Goal: Task Accomplishment & Management: Manage account settings

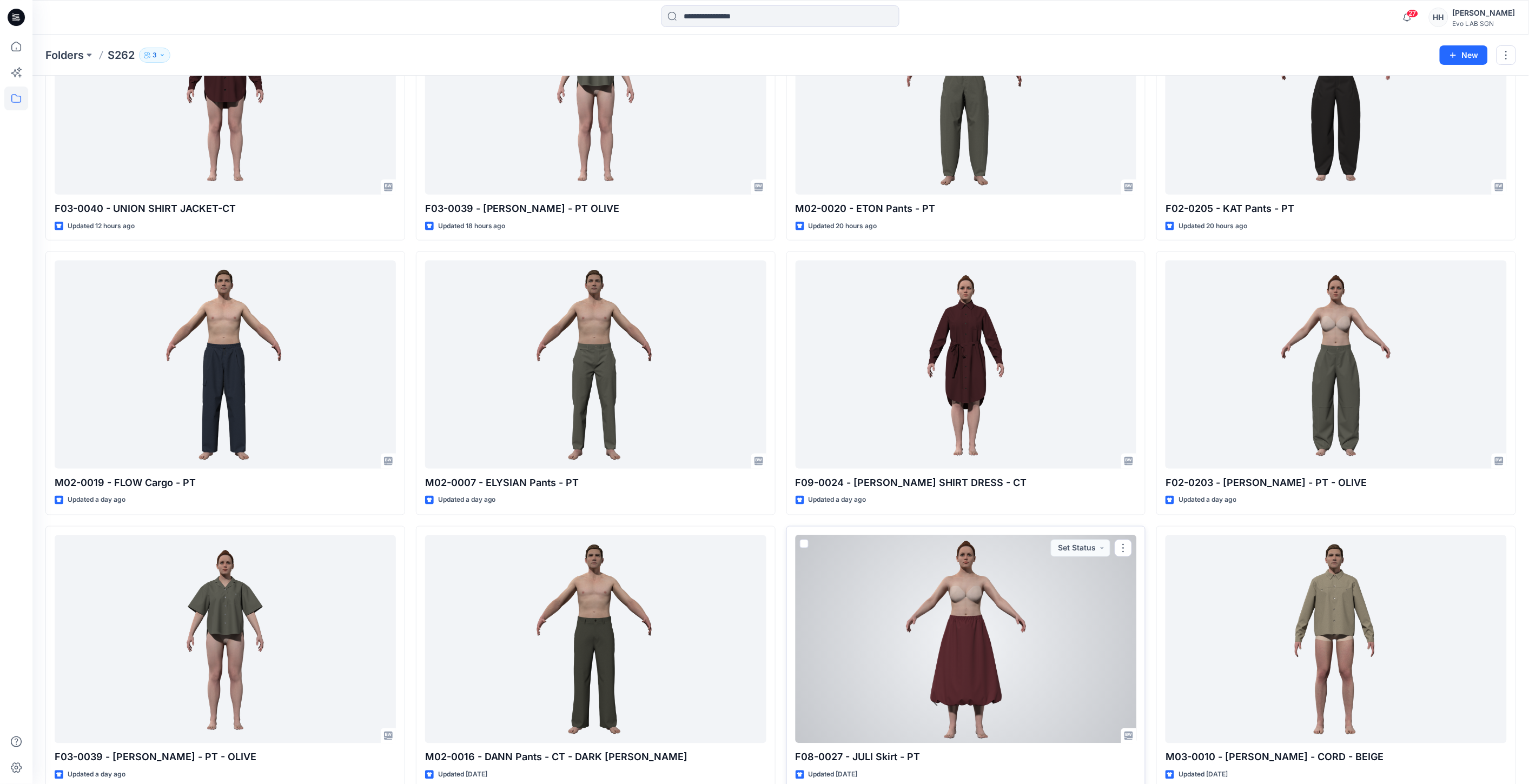
scroll to position [307, 0]
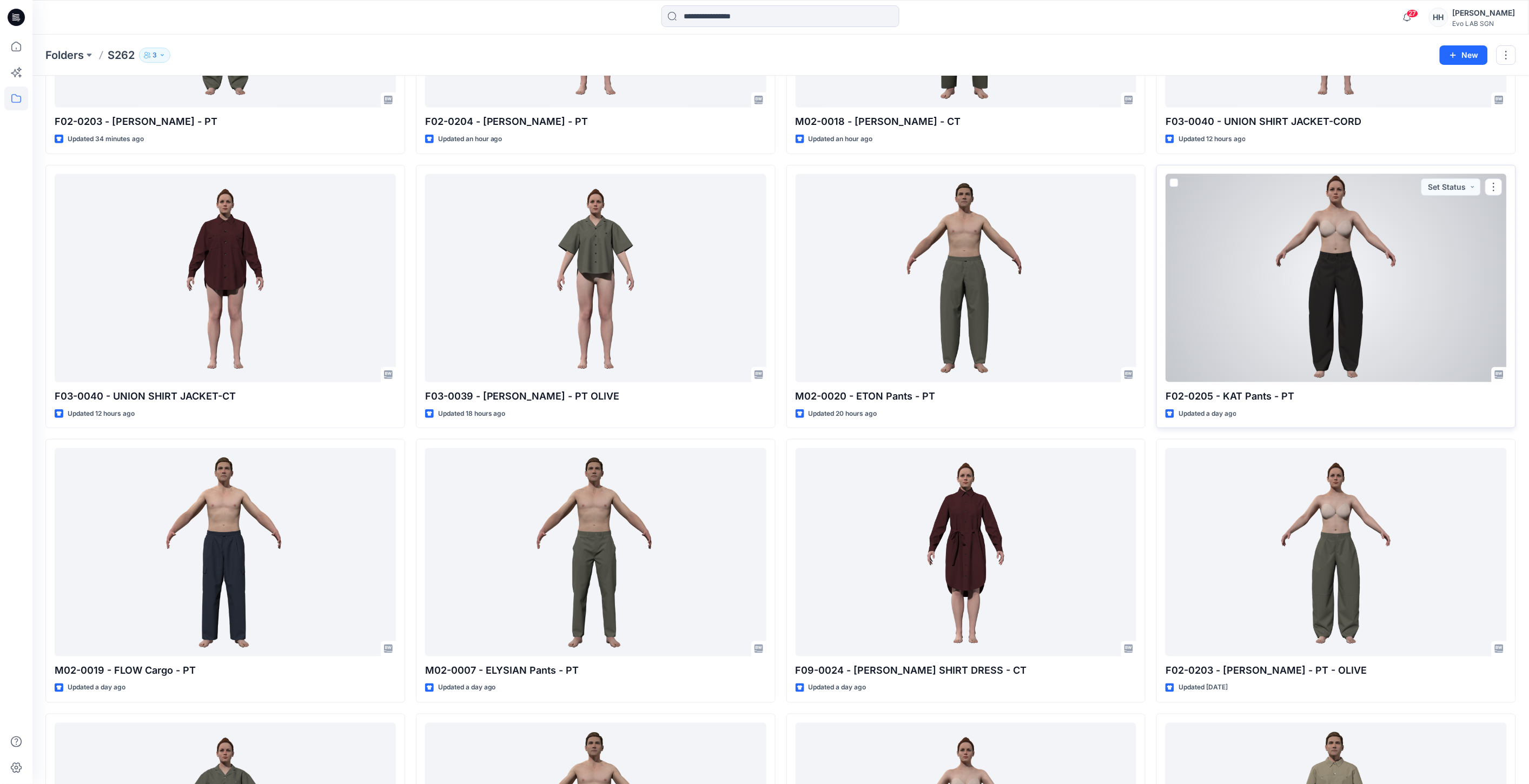
drag, startPoint x: 1491, startPoint y: 177, endPoint x: 1497, endPoint y: 182, distance: 7.8
click at [1493, 181] on button "button" at bounding box center [1494, 187] width 17 height 17
click at [1496, 183] on button "button" at bounding box center [1494, 187] width 17 height 17
click at [1429, 207] on button "Edit" at bounding box center [1442, 212] width 117 height 20
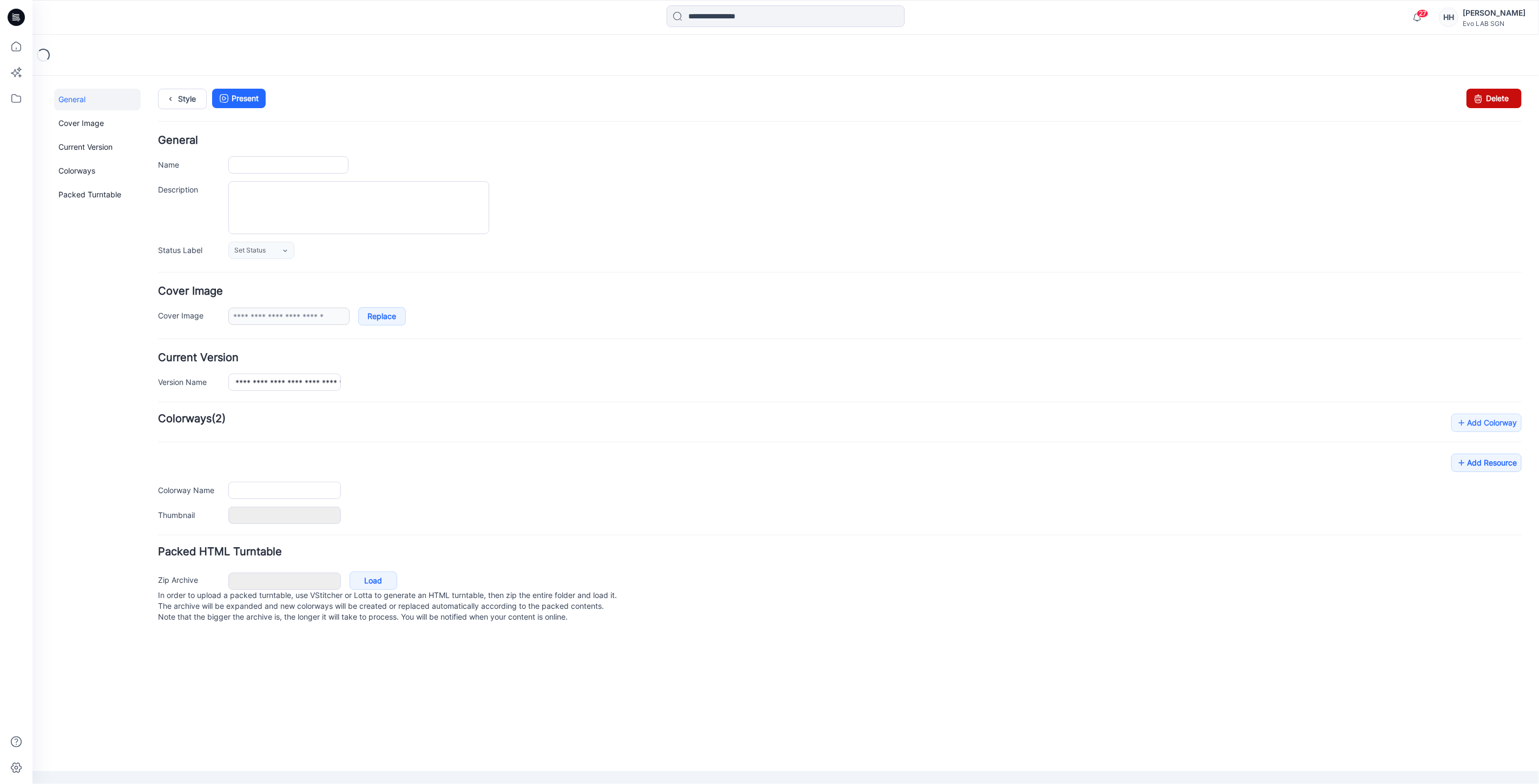
click at [1497, 95] on link "Delete" at bounding box center [1494, 97] width 55 height 20
type input "**********"
type textarea "**********"
type input "*****"
type input "*******"
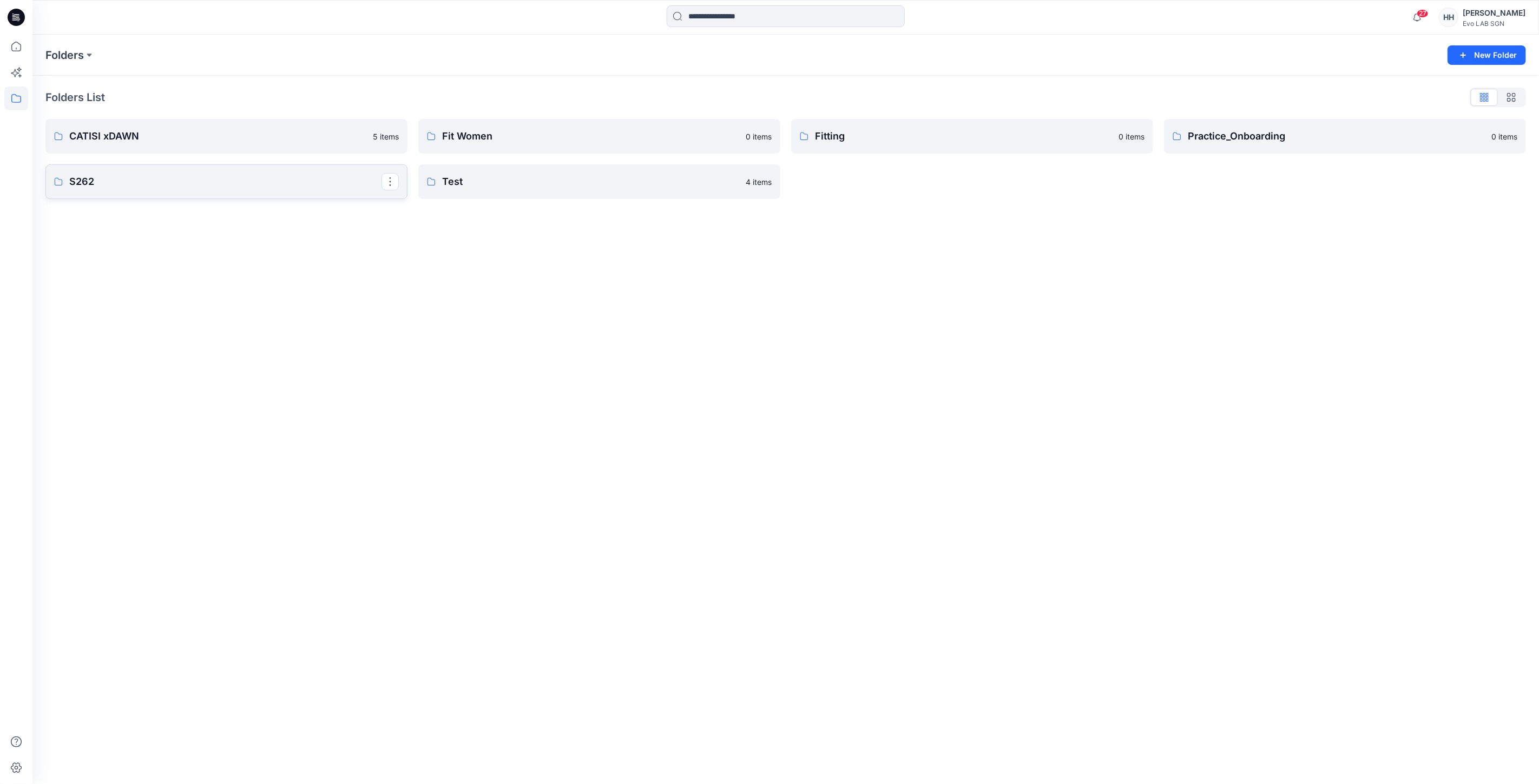
click at [165, 192] on link "S262" at bounding box center [226, 182] width 362 height 35
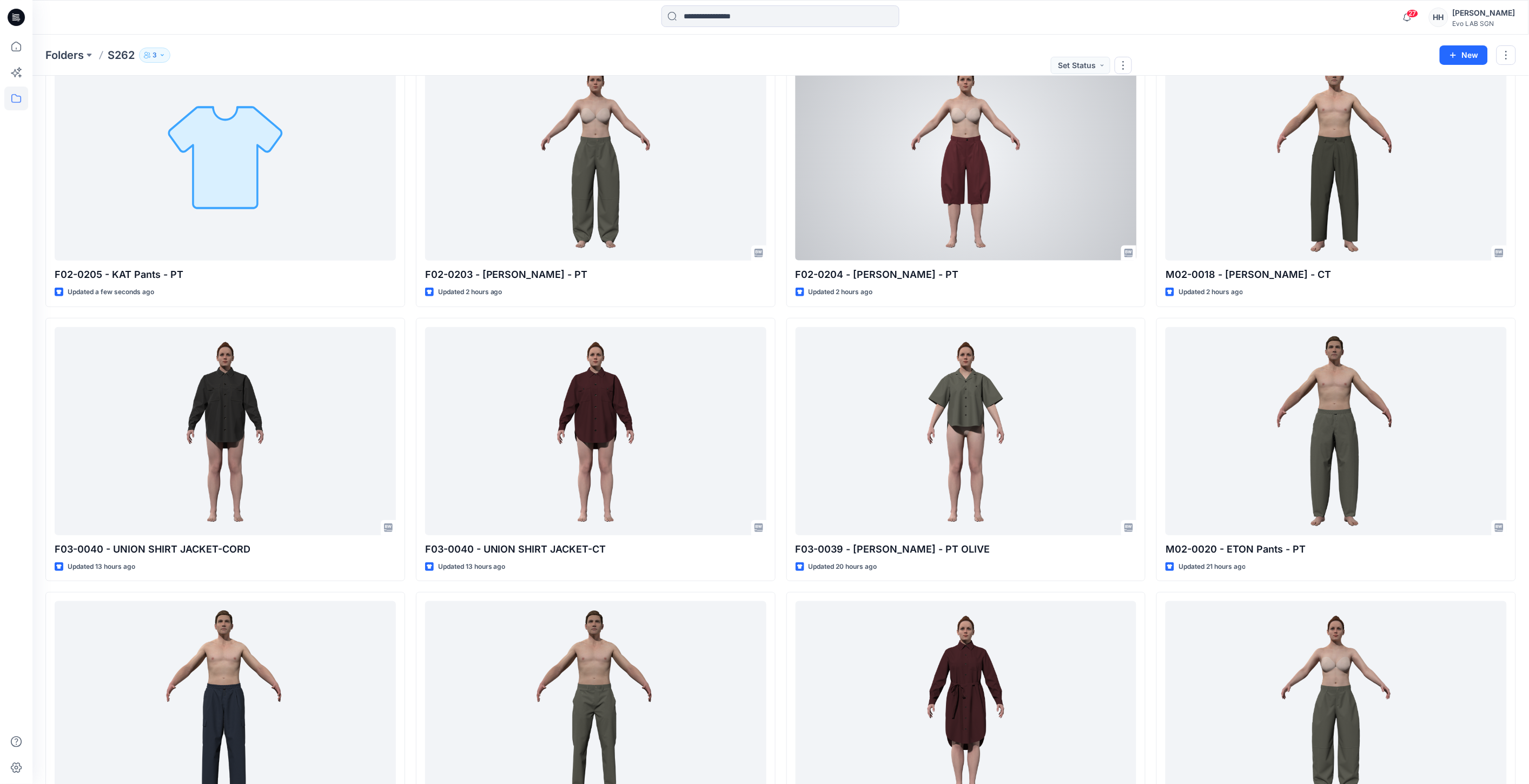
scroll to position [180, 0]
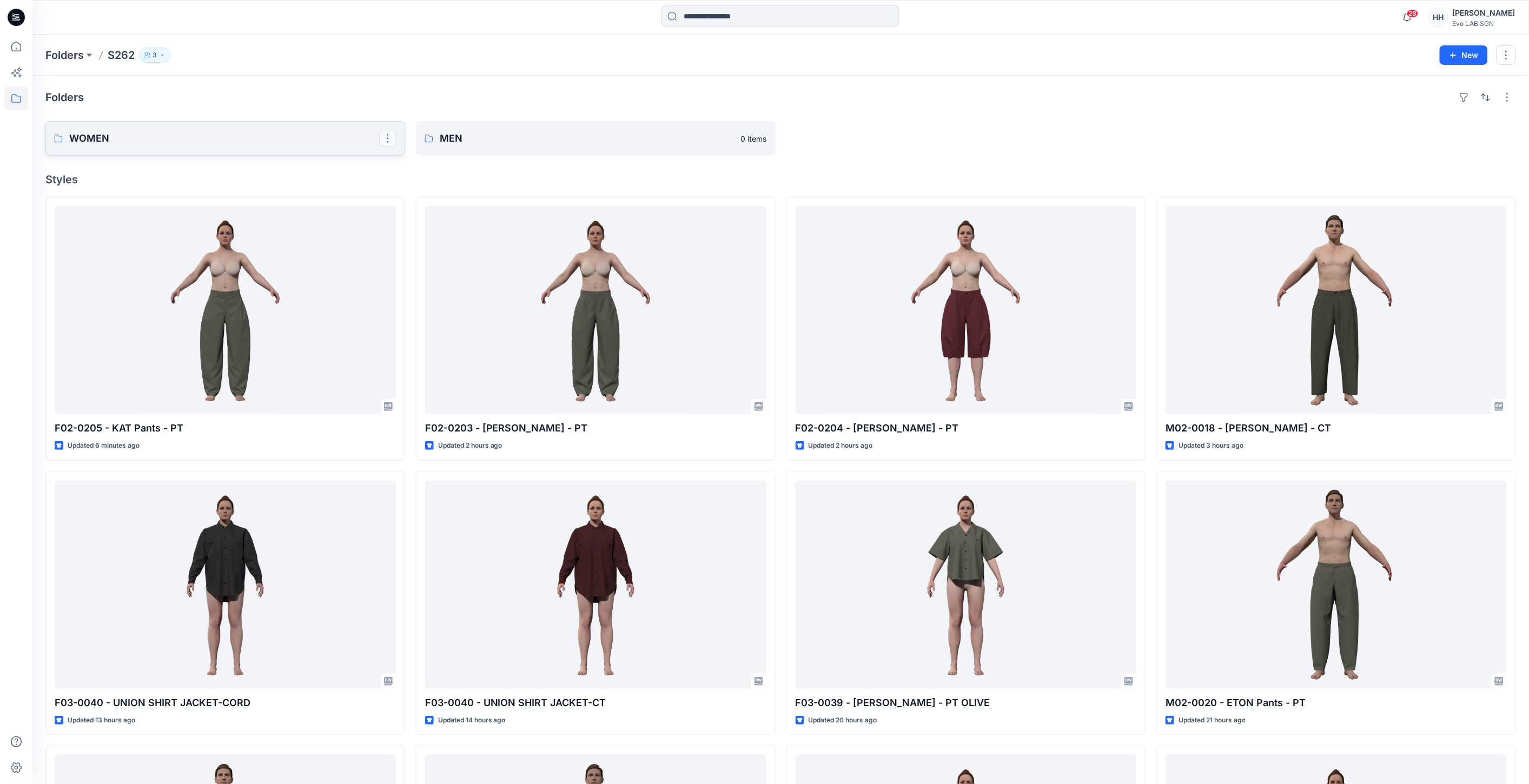
click at [381, 140] on button "button" at bounding box center [388, 138] width 17 height 17
click at [421, 207] on p "Delete Folder" at bounding box center [431, 209] width 61 height 12
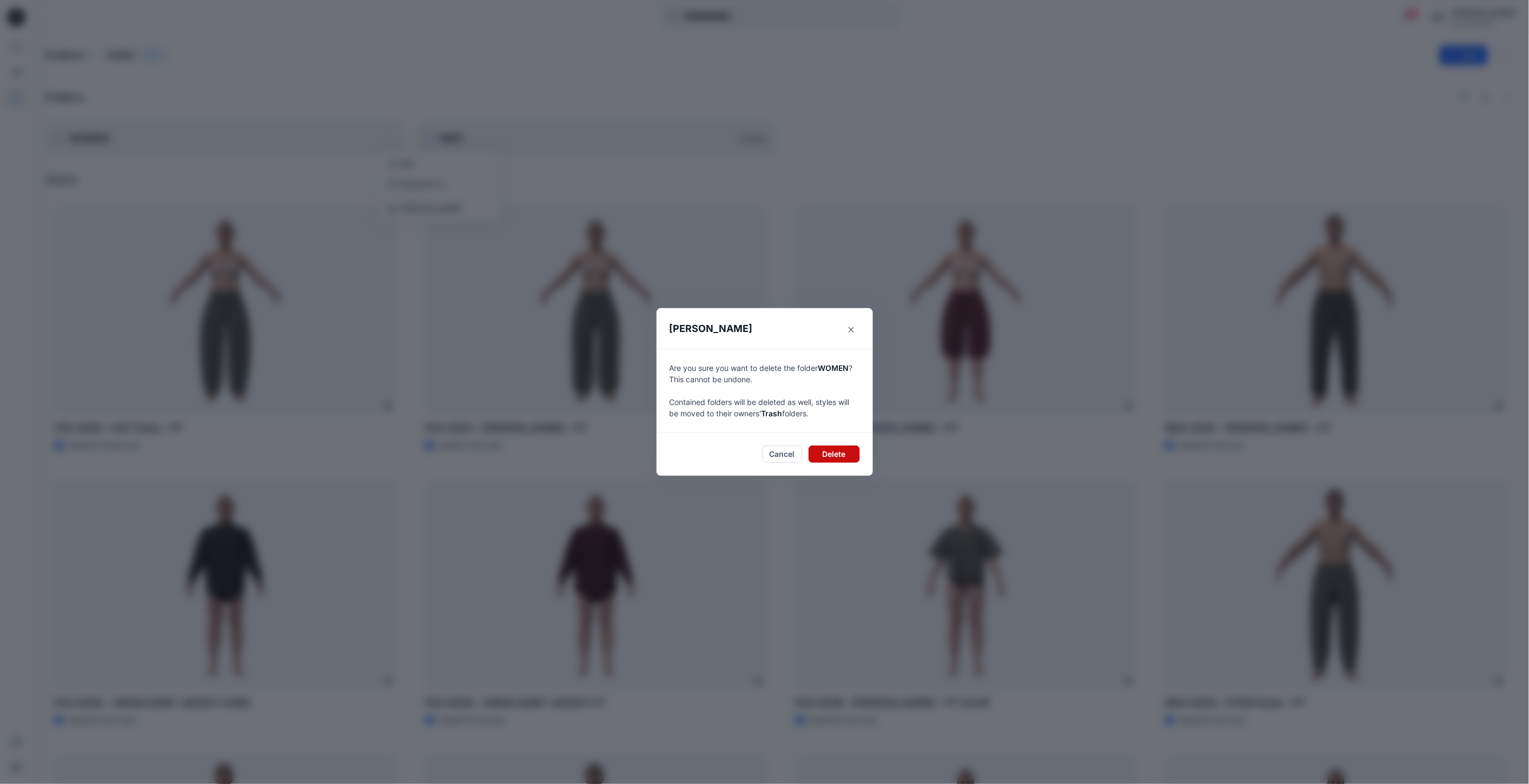
click at [837, 453] on button "Delete" at bounding box center [834, 455] width 52 height 17
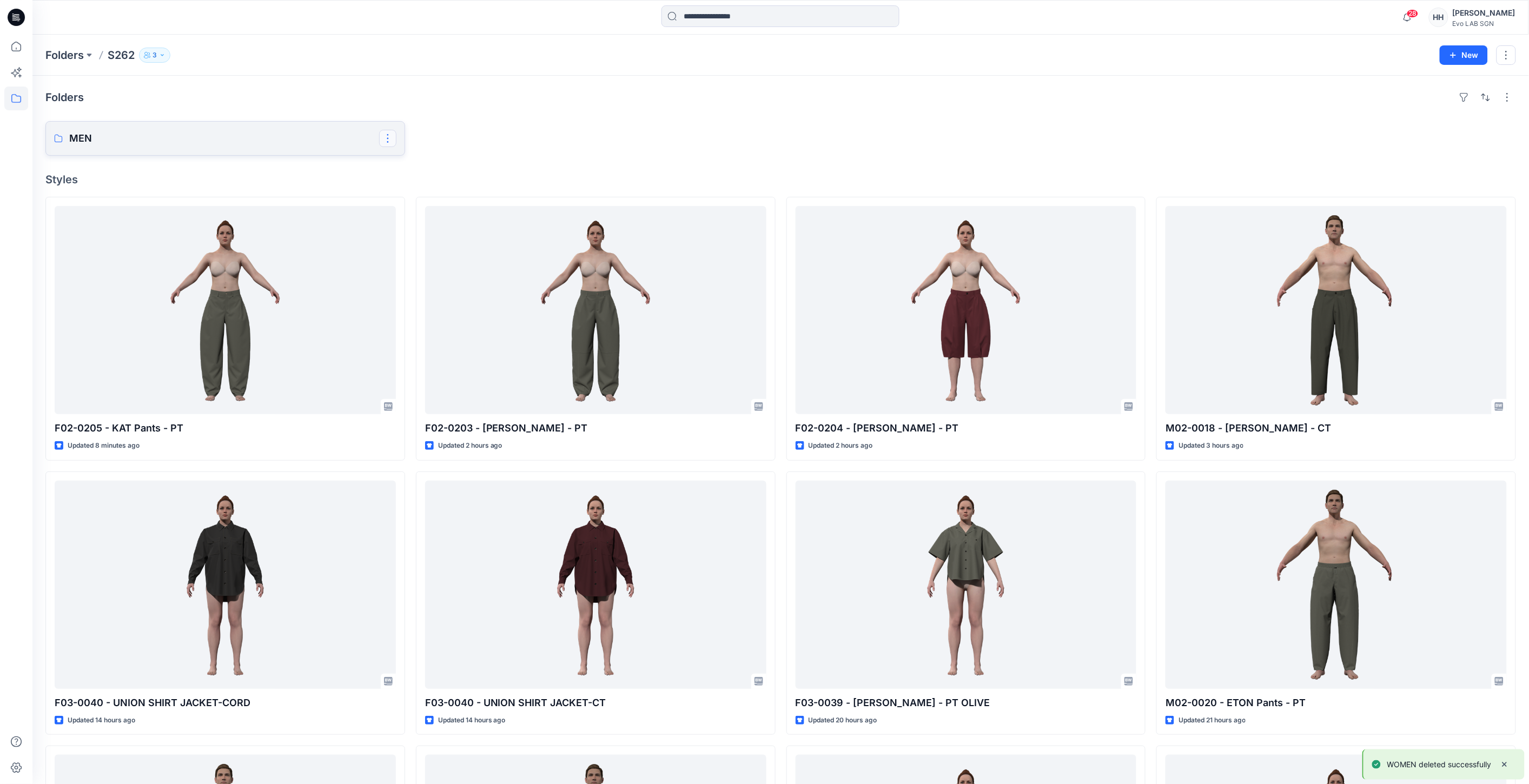
click at [393, 132] on button "button" at bounding box center [388, 138] width 17 height 17
click at [455, 207] on button "Delete Folder" at bounding box center [439, 209] width 117 height 20
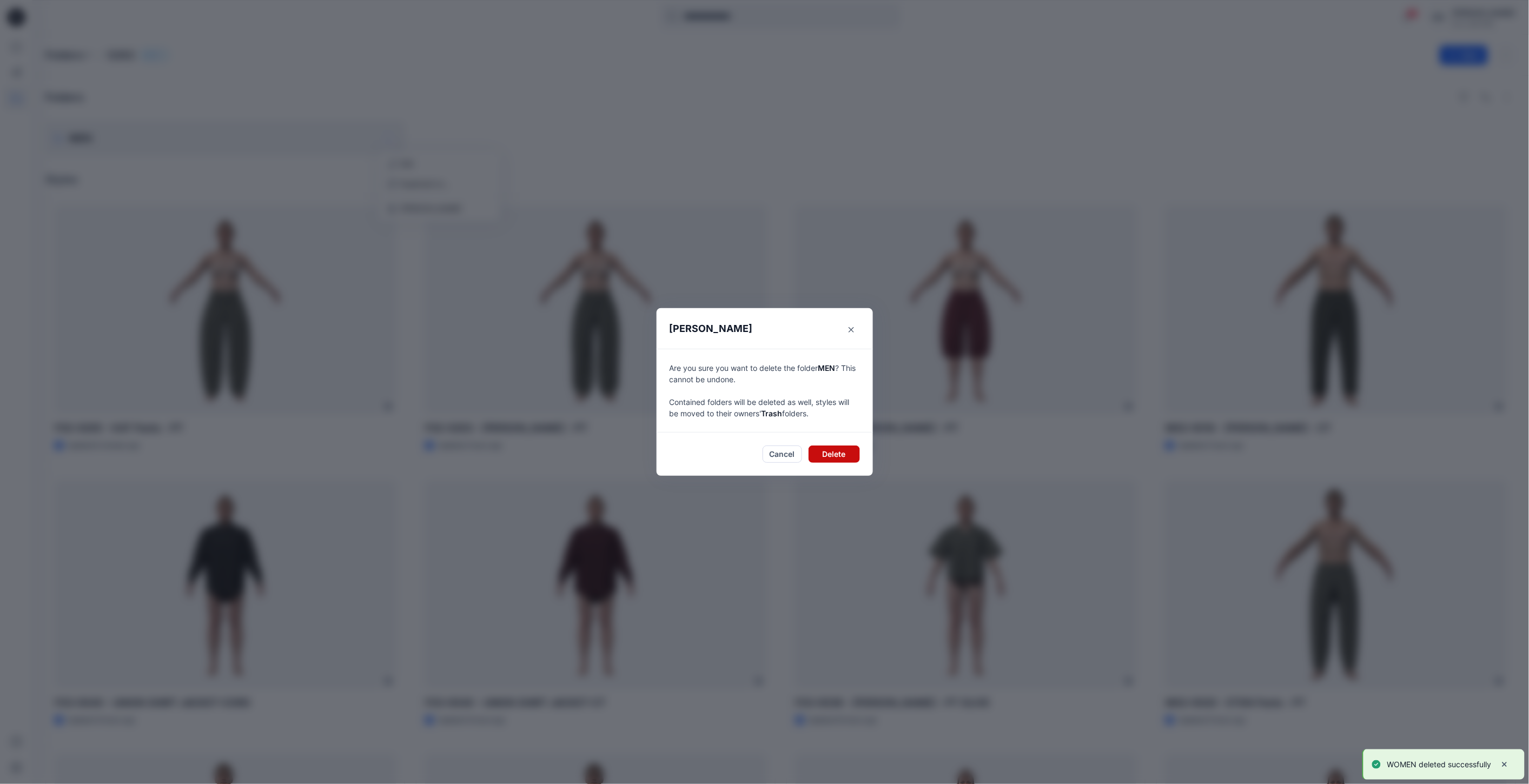
click at [833, 458] on button "Delete" at bounding box center [834, 455] width 52 height 17
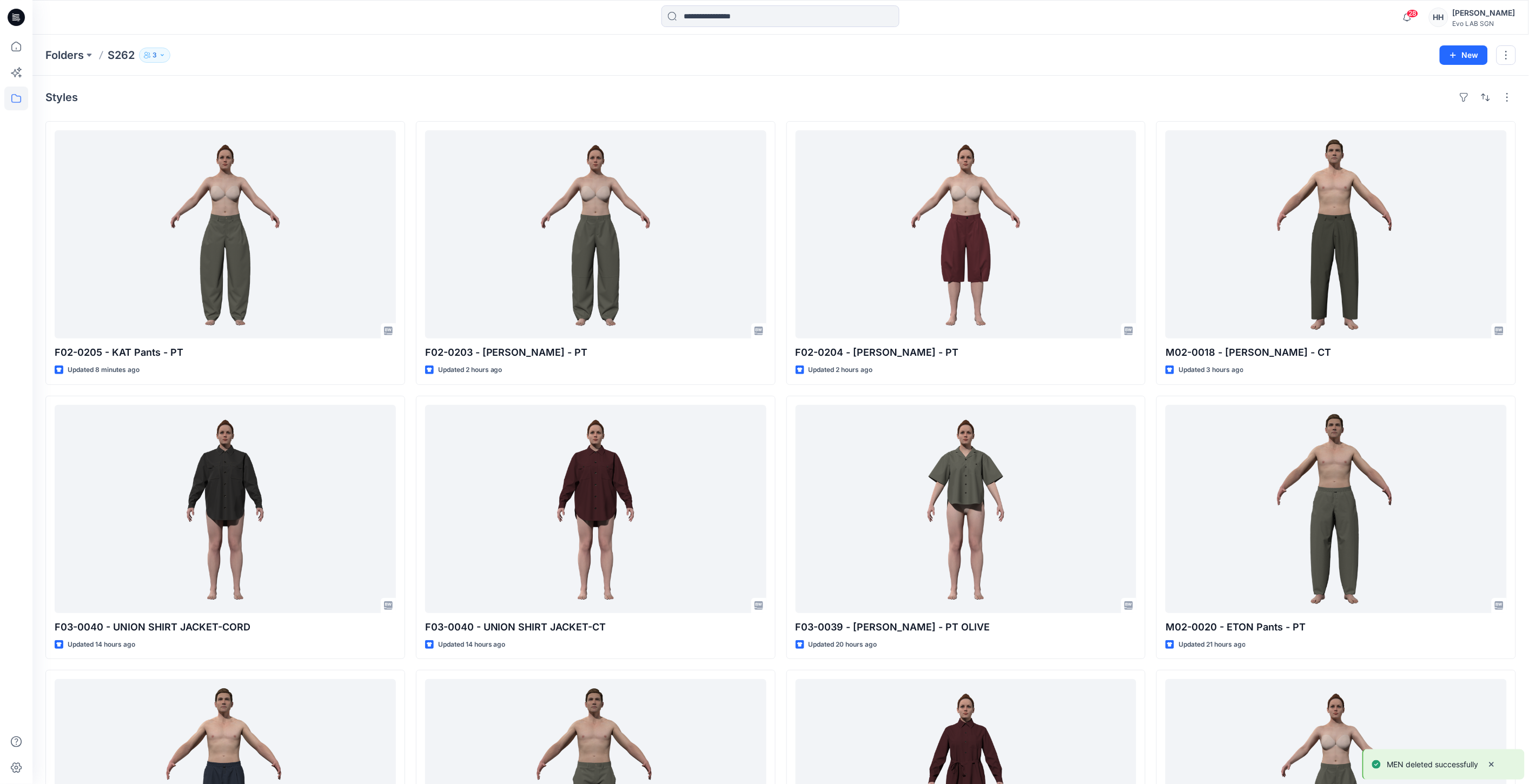
drag, startPoint x: 658, startPoint y: 84, endPoint x: 1316, endPoint y: 94, distance: 658.1
click at [1284, 101] on div "Styles" at bounding box center [781, 97] width 1471 height 17
click at [1445, 55] on button "New" at bounding box center [1464, 55] width 48 height 20
click at [9, 96] on icon at bounding box center [16, 98] width 24 height 24
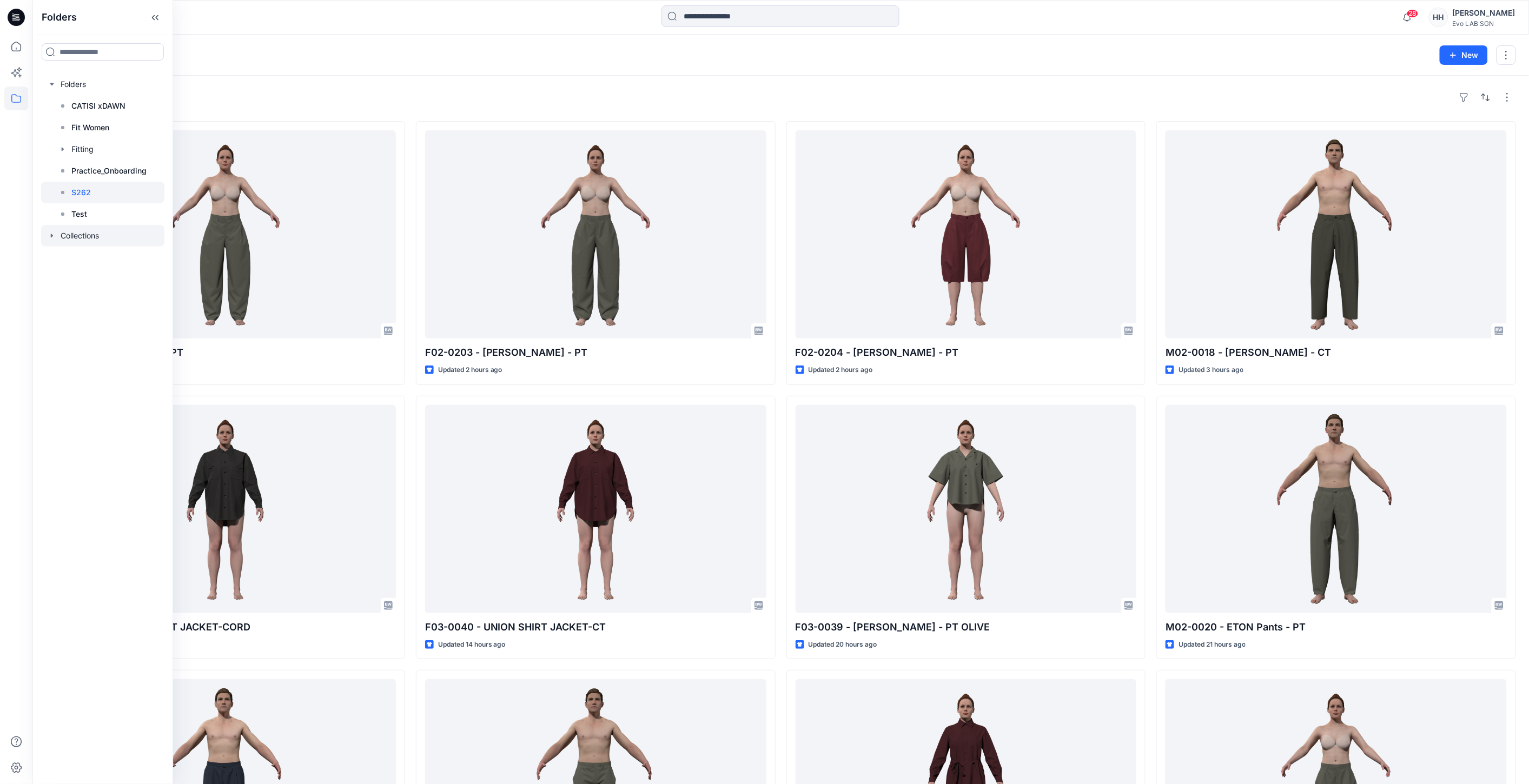
click at [98, 233] on div at bounding box center [103, 236] width 124 height 22
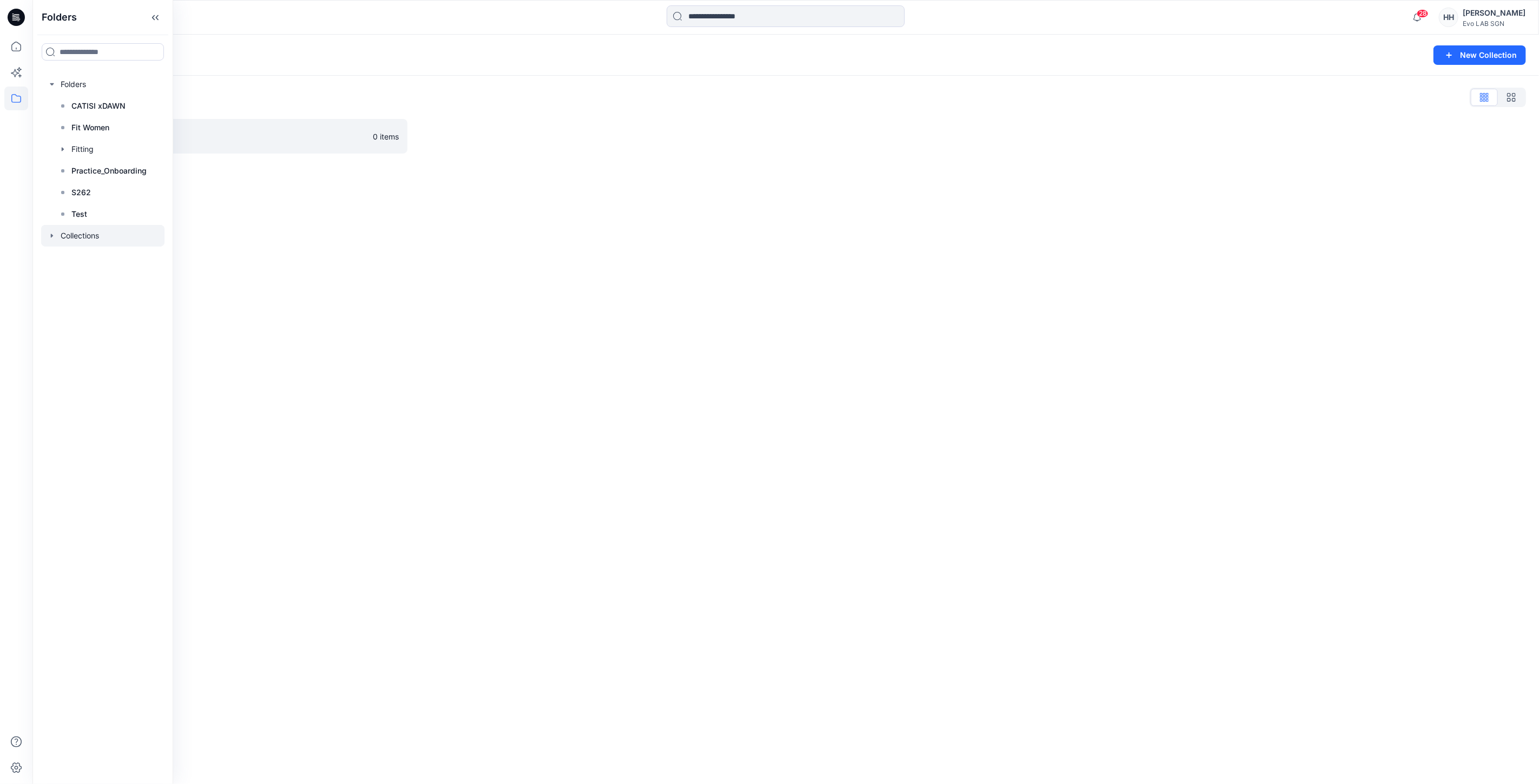
click at [290, 217] on div "Collections New Collection Collections List PROTO S262 0 items" at bounding box center [786, 409] width 1506 height 750
click at [126, 134] on p "PROTO S262" at bounding box center [225, 136] width 312 height 15
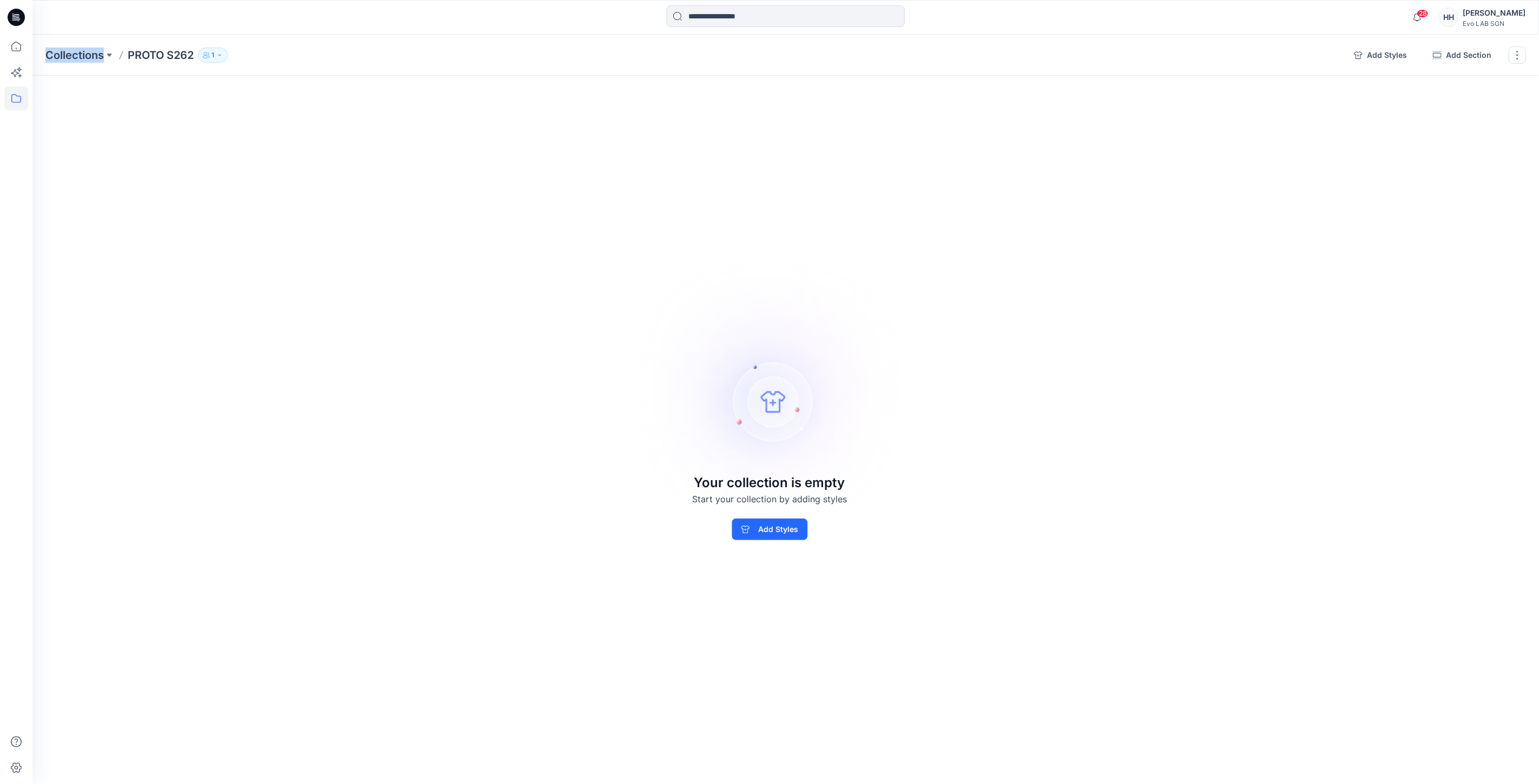
drag, startPoint x: 538, startPoint y: 178, endPoint x: 362, endPoint y: 287, distance: 207.0
click at [362, 287] on div "Collections PROTO S262 1 Add Styles Add Section Rename Collection Clone Collect…" at bounding box center [786, 409] width 1506 height 750
click at [20, 44] on icon at bounding box center [16, 47] width 24 height 24
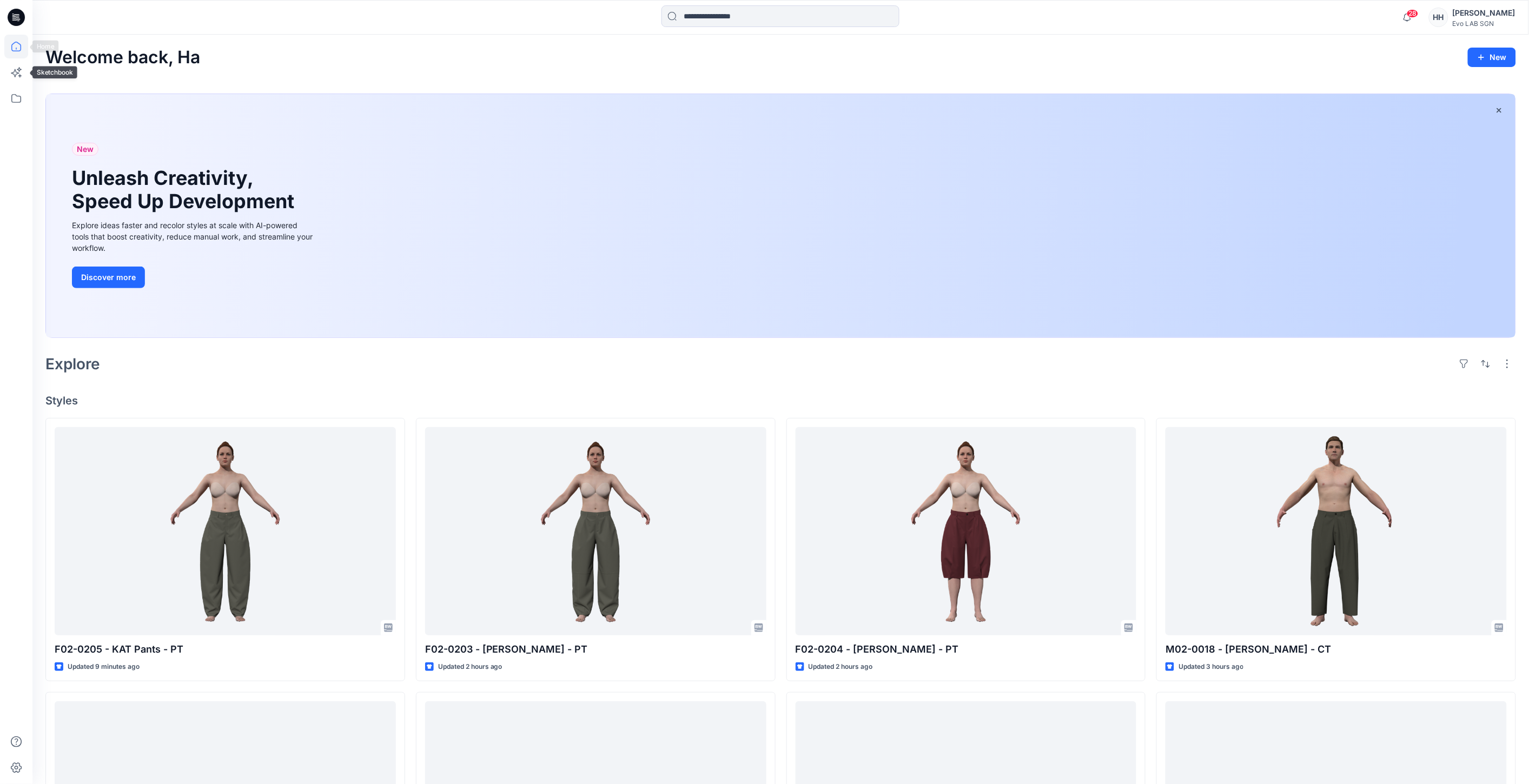
click at [16, 45] on icon at bounding box center [16, 47] width 24 height 24
click at [18, 102] on icon at bounding box center [16, 98] width 9 height 9
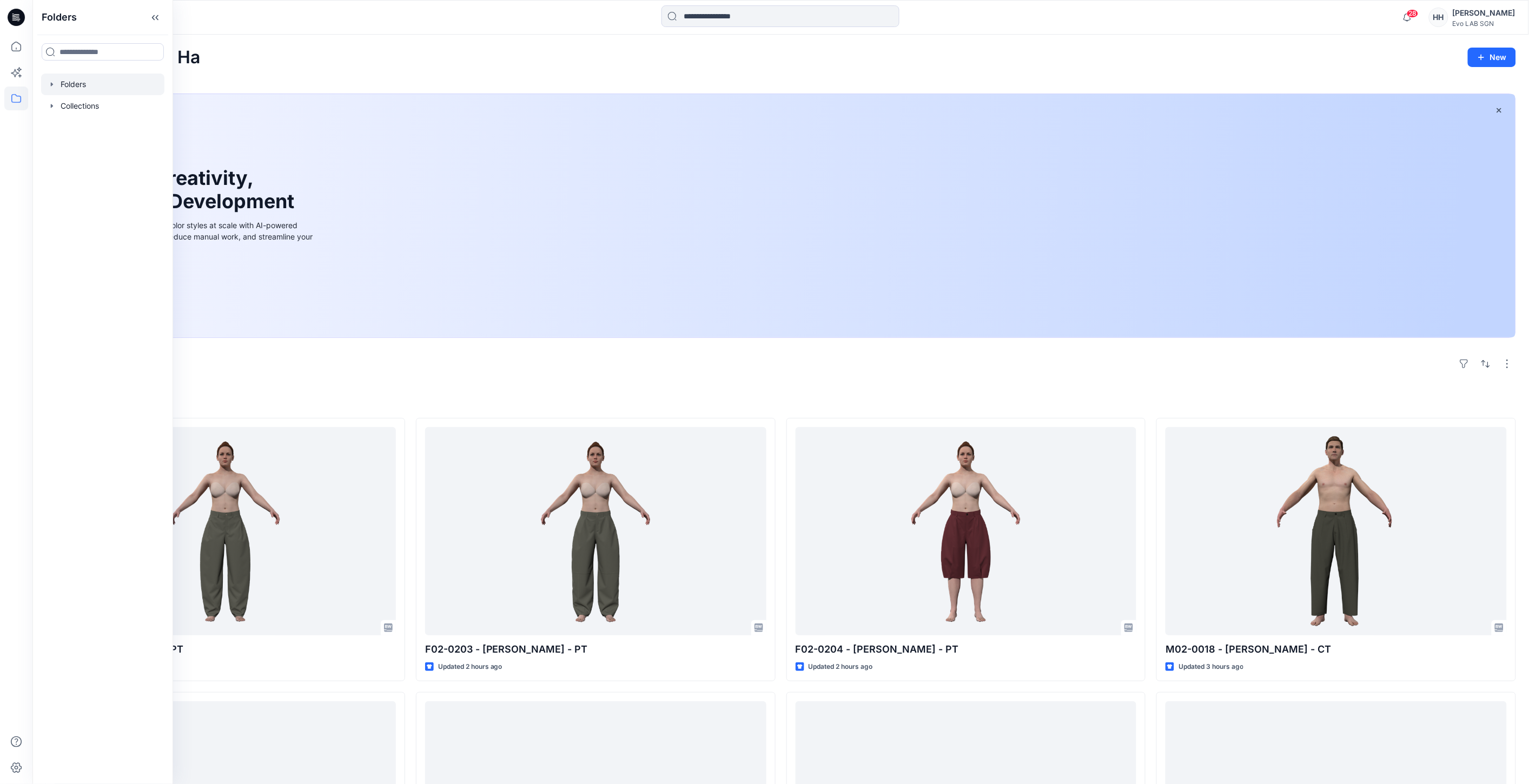
click at [94, 84] on div at bounding box center [103, 84] width 124 height 22
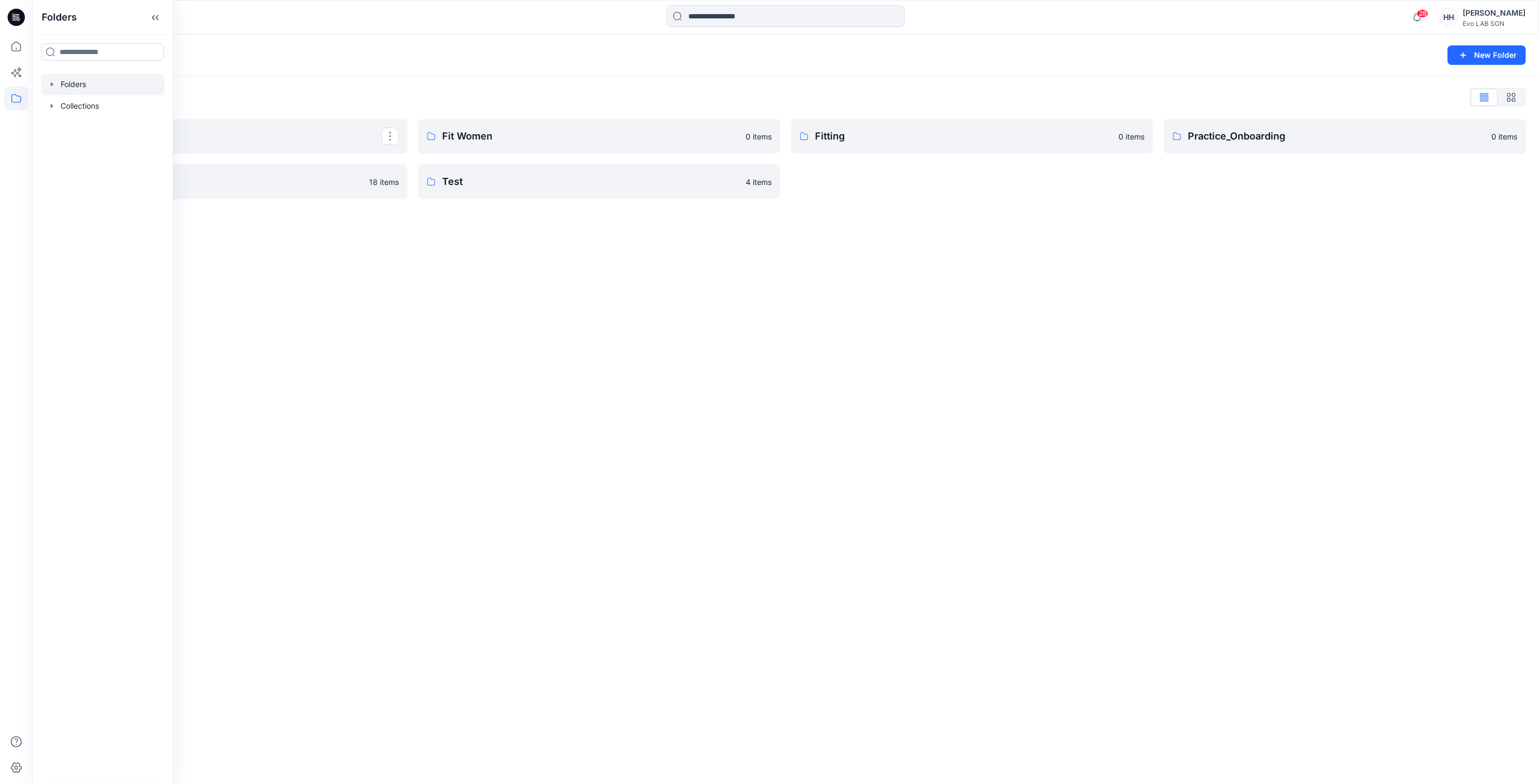
click at [301, 308] on div "Folders New Folder Folders List CATISI xDAWN S262 18 items Fit Women 0 items Te…" at bounding box center [786, 409] width 1506 height 750
click at [228, 179] on p "S262" at bounding box center [225, 181] width 312 height 15
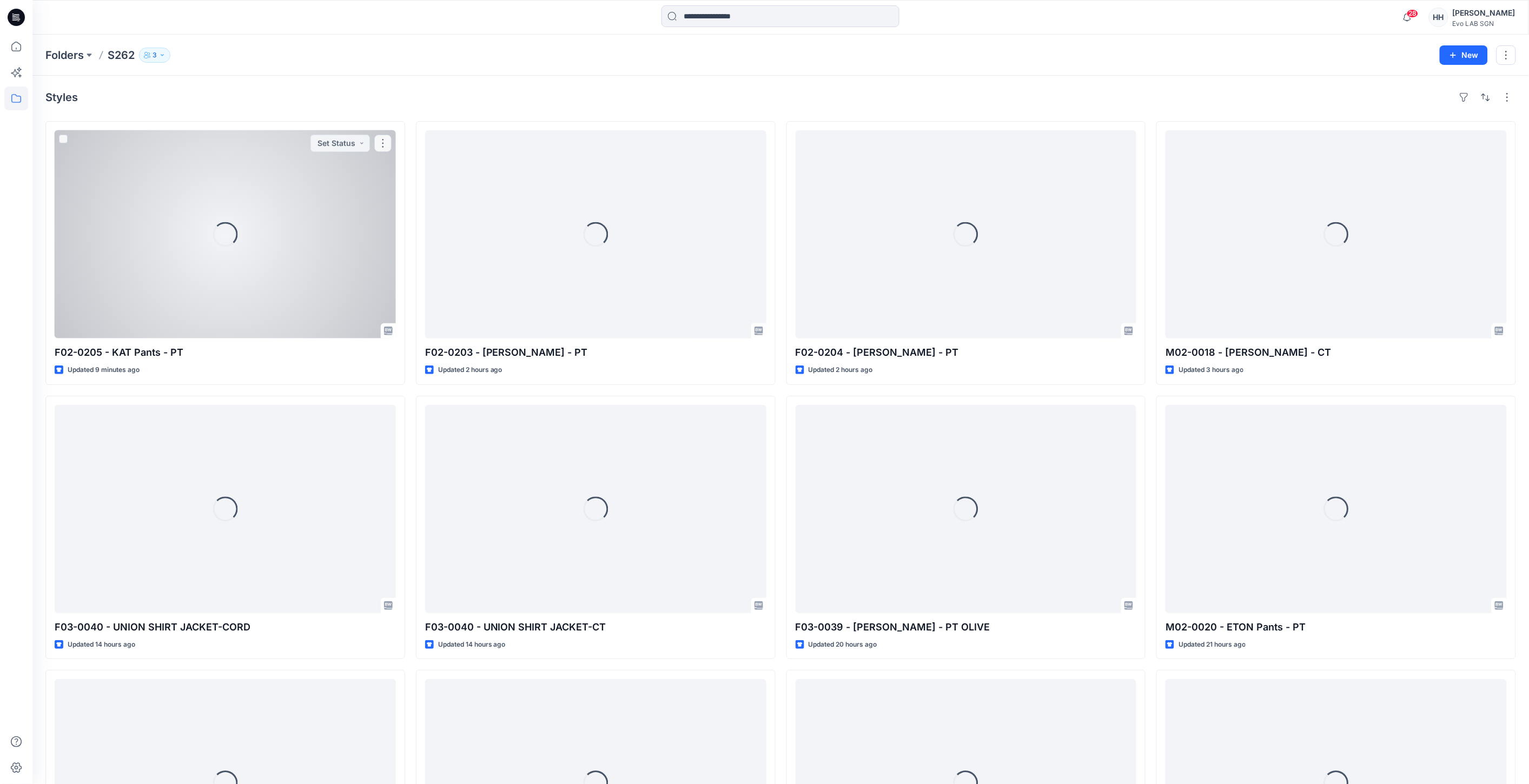
click at [228, 179] on div "Loading..." at bounding box center [225, 234] width 341 height 208
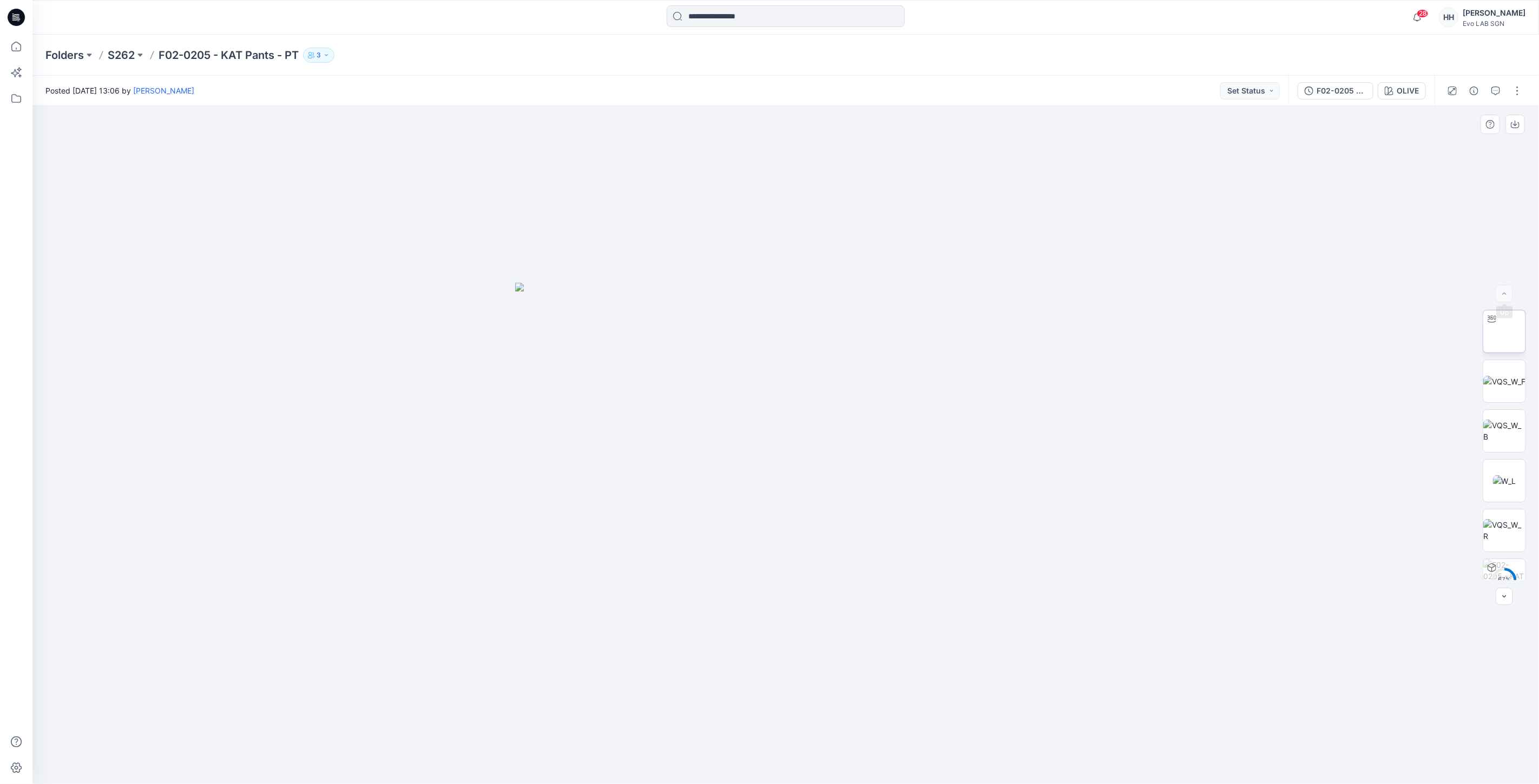
click at [1505, 327] on img at bounding box center [1504, 332] width 42 height 34
drag, startPoint x: 1032, startPoint y: 580, endPoint x: 1012, endPoint y: 455, distance: 126.6
drag, startPoint x: 997, startPoint y: 577, endPoint x: 995, endPoint y: 521, distance: 56.0
drag, startPoint x: 869, startPoint y: 761, endPoint x: 610, endPoint y: 734, distance: 260.4
click at [605, 743] on div at bounding box center [786, 445] width 1506 height 679
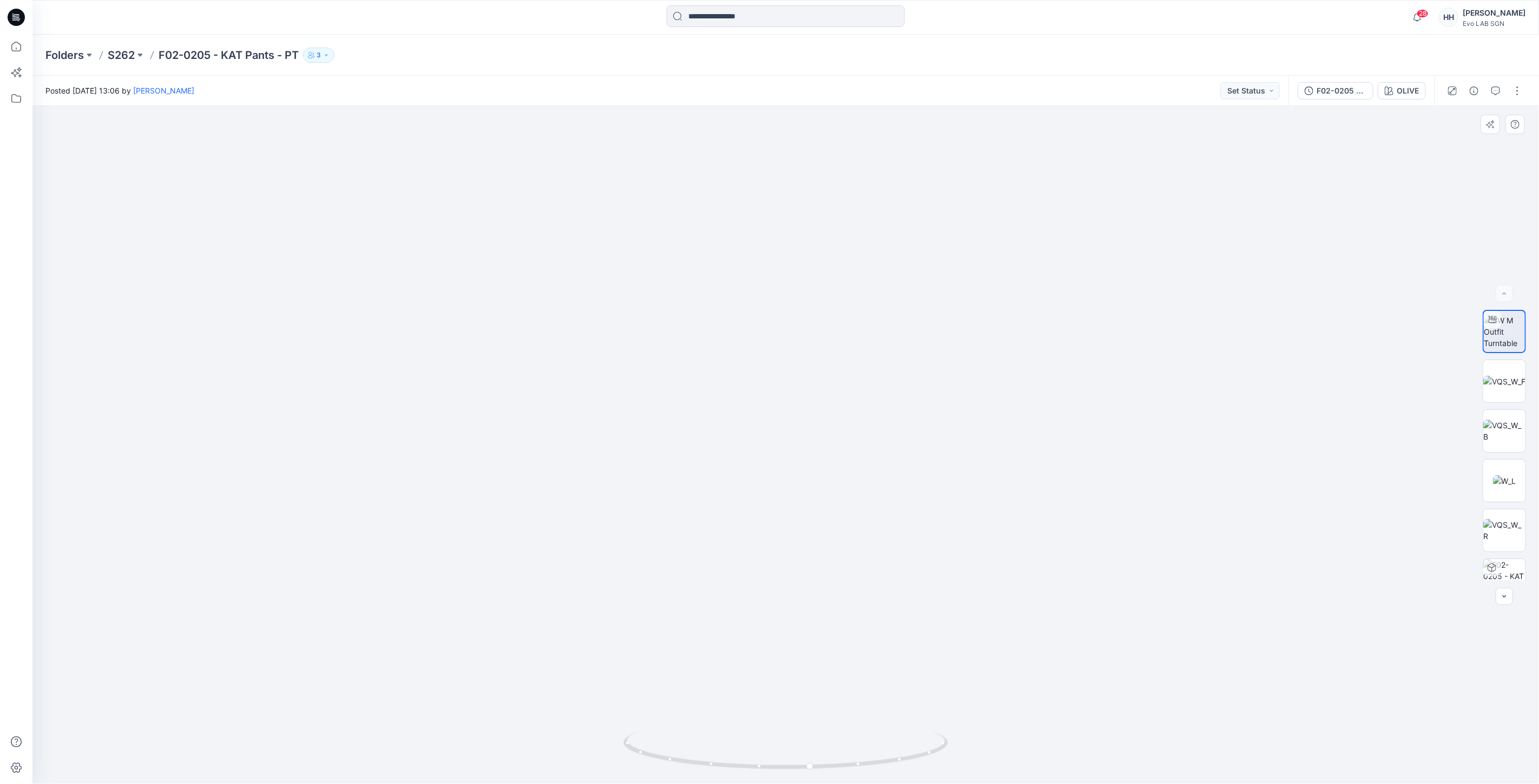
click at [1145, 356] on img at bounding box center [786, 325] width 918 height 918
click at [130, 47] on p "S262" at bounding box center [121, 55] width 27 height 15
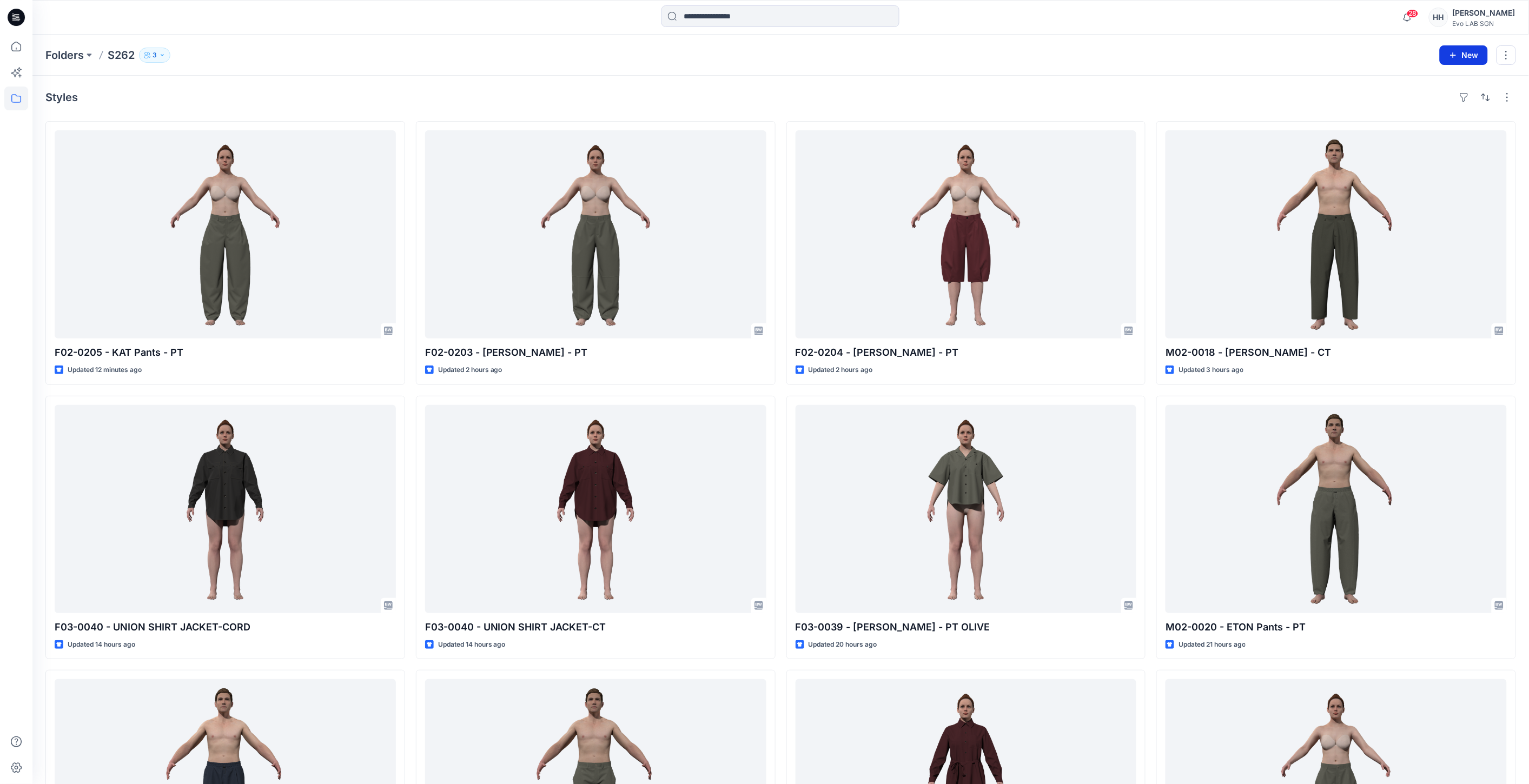
click at [1464, 55] on button "New" at bounding box center [1464, 55] width 48 height 20
click at [1441, 105] on p "New Folder" at bounding box center [1432, 103] width 40 height 12
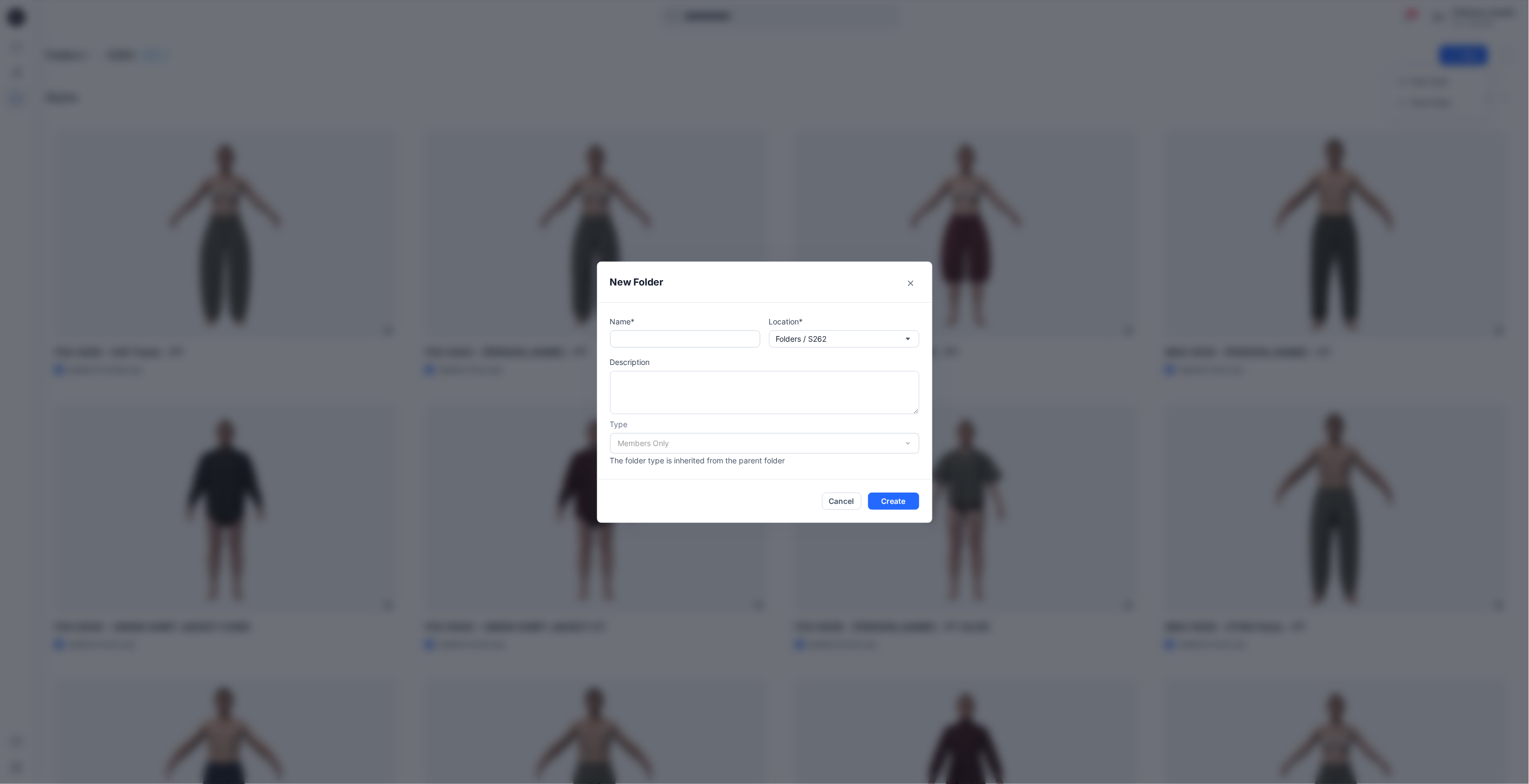
click at [710, 341] on input "text" at bounding box center [685, 339] width 151 height 17
type input "**********"
click at [897, 500] on button "Create" at bounding box center [894, 501] width 52 height 17
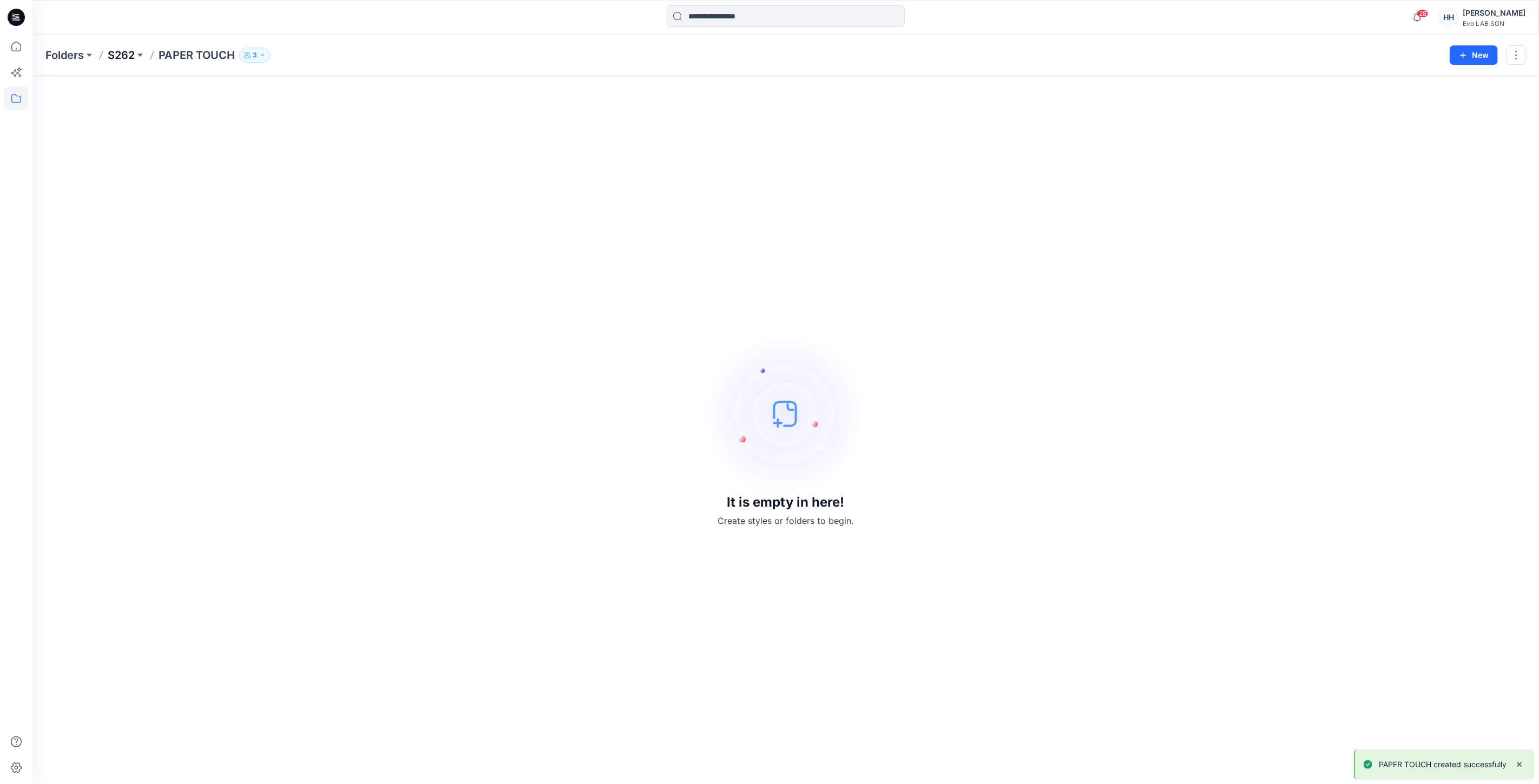
click at [121, 52] on p "S262" at bounding box center [121, 55] width 27 height 15
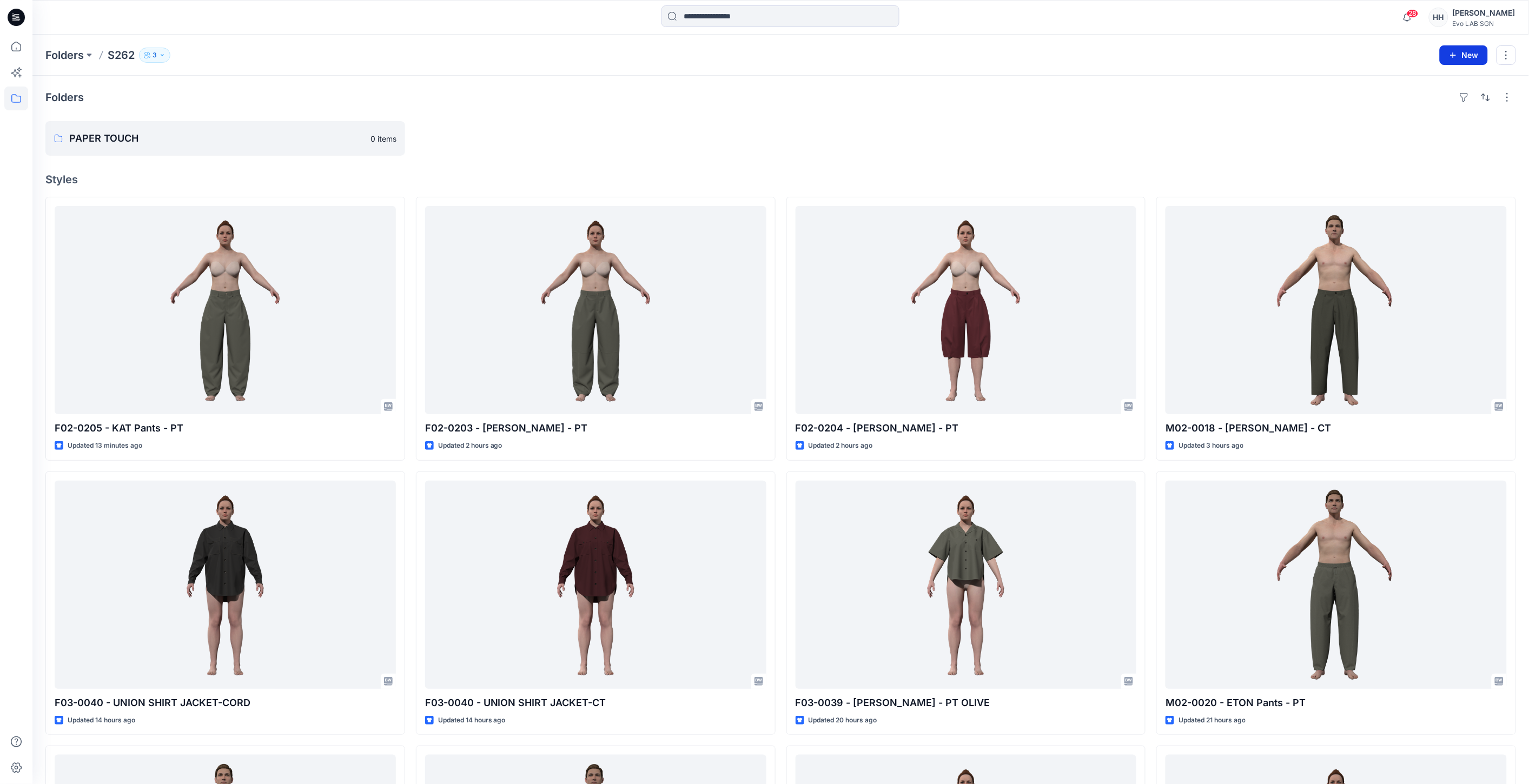
drag, startPoint x: 640, startPoint y: 103, endPoint x: 1484, endPoint y: 50, distance: 845.7
click at [1432, 85] on div "Folders PAPER TOUCH 0 items Styles F02-0205 - KAT Pants - PT Updated 13 minutes…" at bounding box center [781, 569] width 1497 height 986
click at [1474, 55] on button "New" at bounding box center [1464, 55] width 48 height 20
click at [1428, 81] on p "New Style" at bounding box center [1430, 81] width 36 height 13
click at [1452, 53] on icon "button" at bounding box center [1453, 55] width 9 height 9
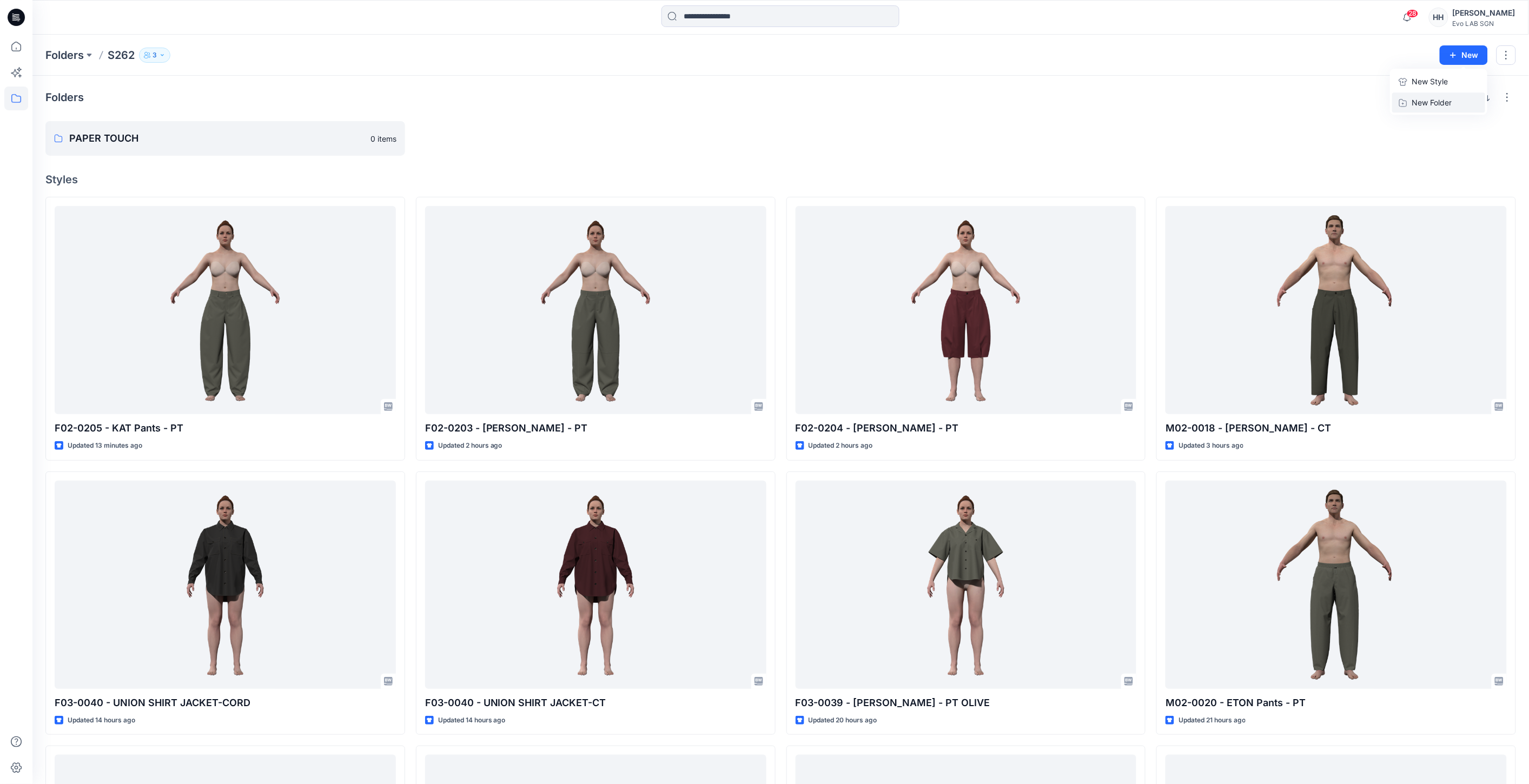
click at [1447, 105] on p "New Folder" at bounding box center [1432, 103] width 40 height 12
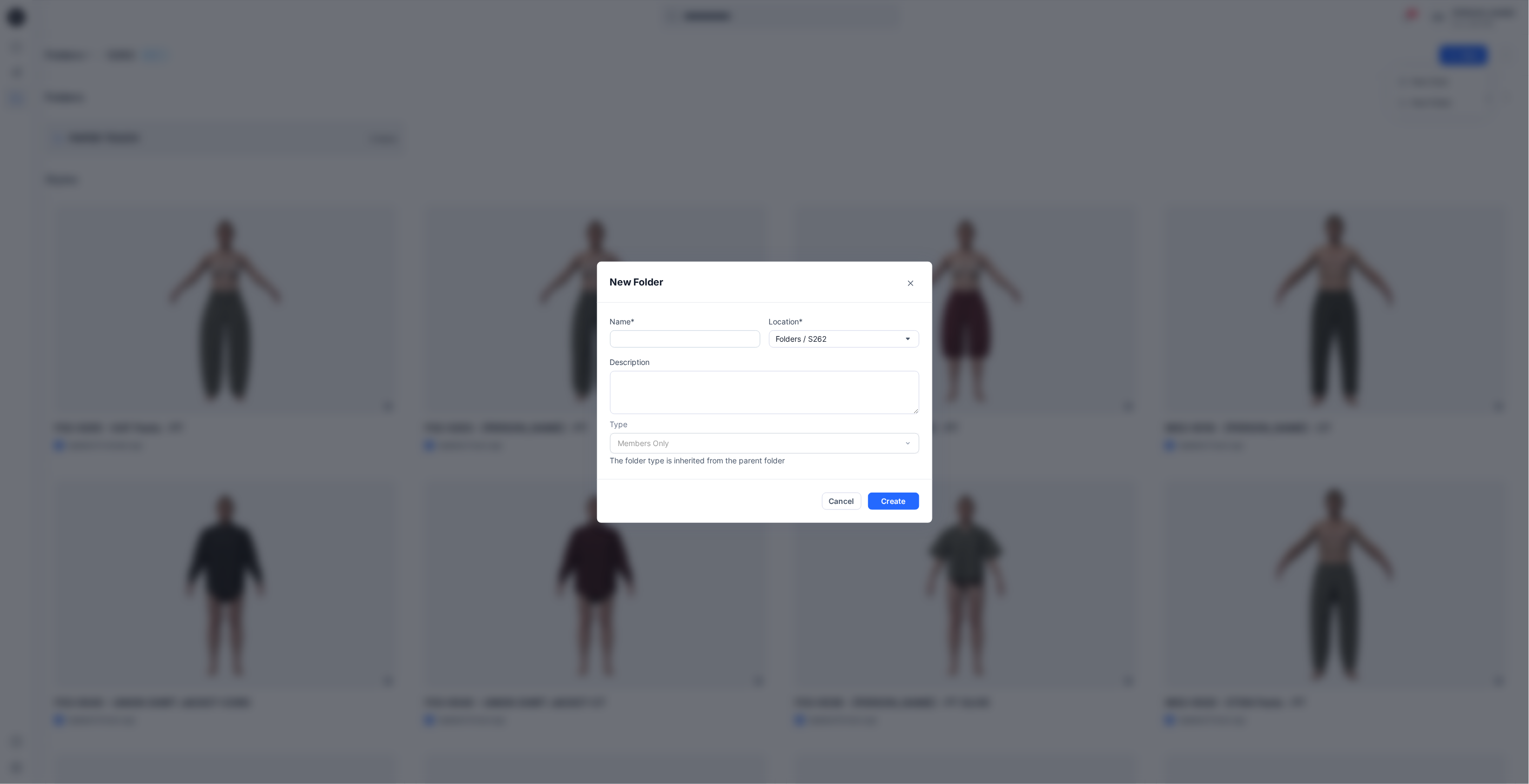
click at [717, 335] on input "text" at bounding box center [685, 339] width 151 height 17
type input "**********"
click at [883, 506] on button "Create" at bounding box center [894, 501] width 52 height 17
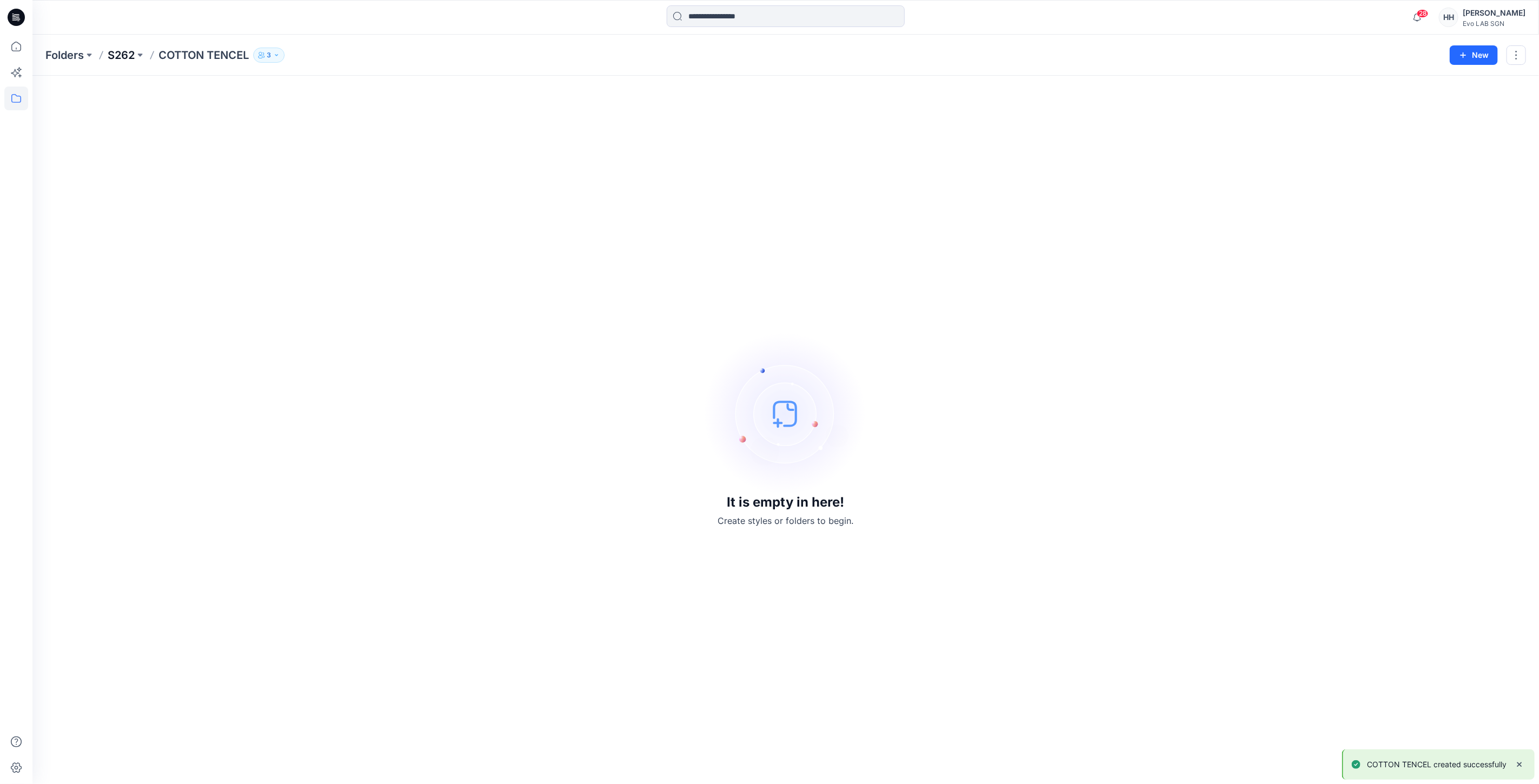
click at [119, 49] on p "S262" at bounding box center [121, 55] width 27 height 15
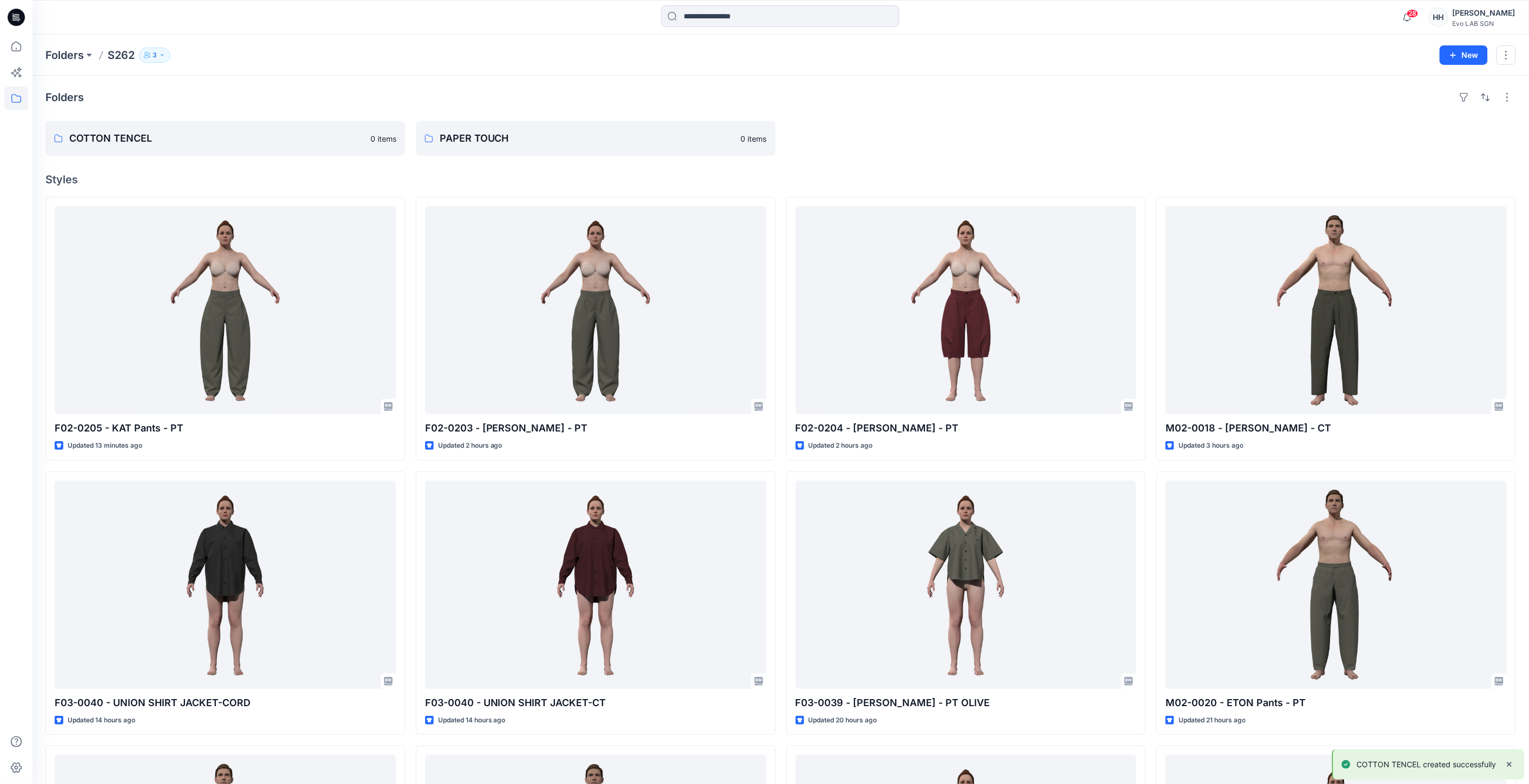
drag, startPoint x: 927, startPoint y: 131, endPoint x: 1432, endPoint y: 71, distance: 508.6
click at [1341, 113] on div "Folders COTTON TENCEL 0 items PAPER TOUCH 0 items Styles F02-0205 - KAT Pants -…" at bounding box center [781, 569] width 1497 height 986
click at [1456, 52] on icon "button" at bounding box center [1453, 55] width 9 height 9
click at [1434, 98] on p "New Folder" at bounding box center [1432, 103] width 40 height 12
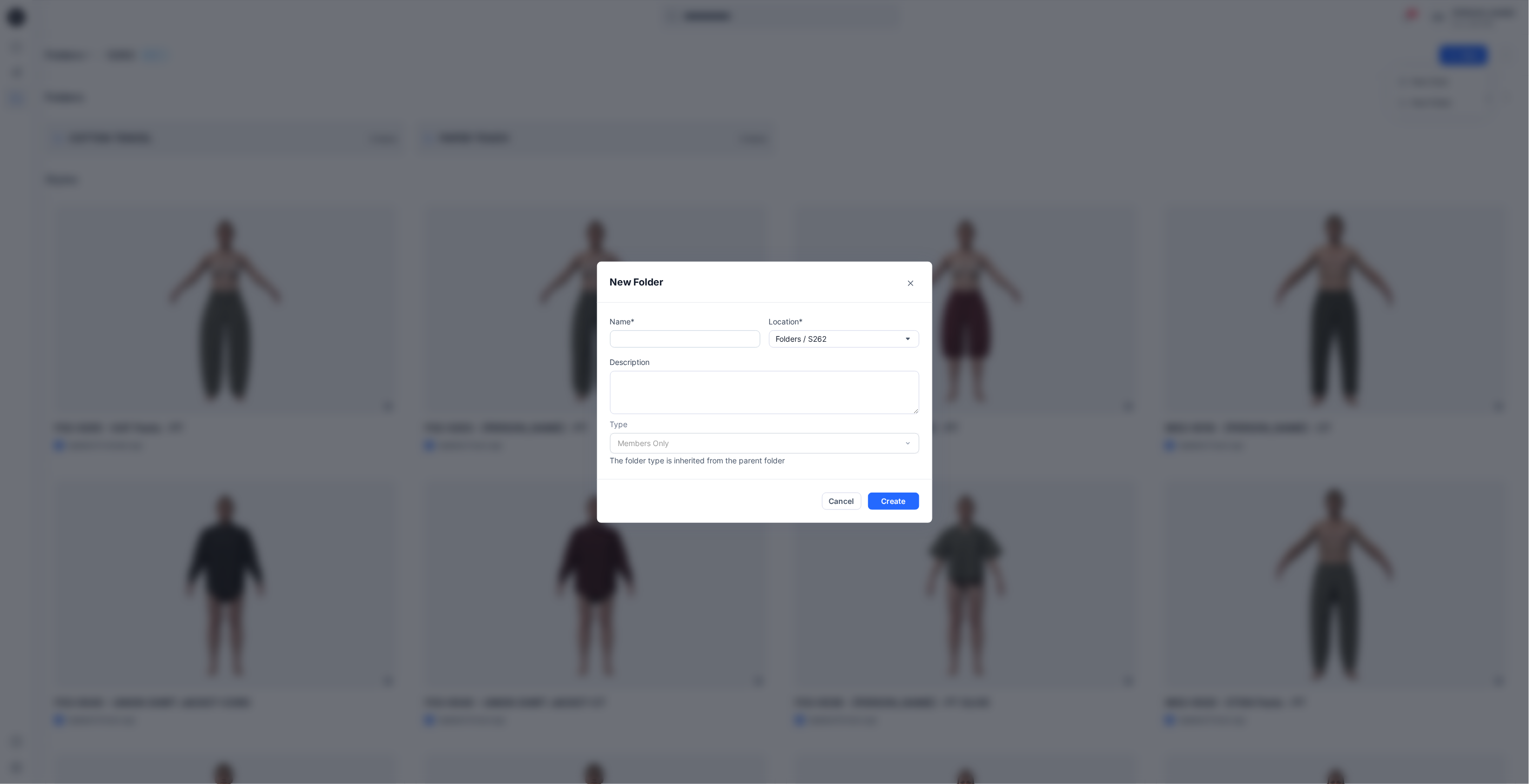
click at [691, 341] on input "text" at bounding box center [685, 339] width 151 height 17
type input "****"
click at [902, 495] on button "Create" at bounding box center [894, 501] width 52 height 17
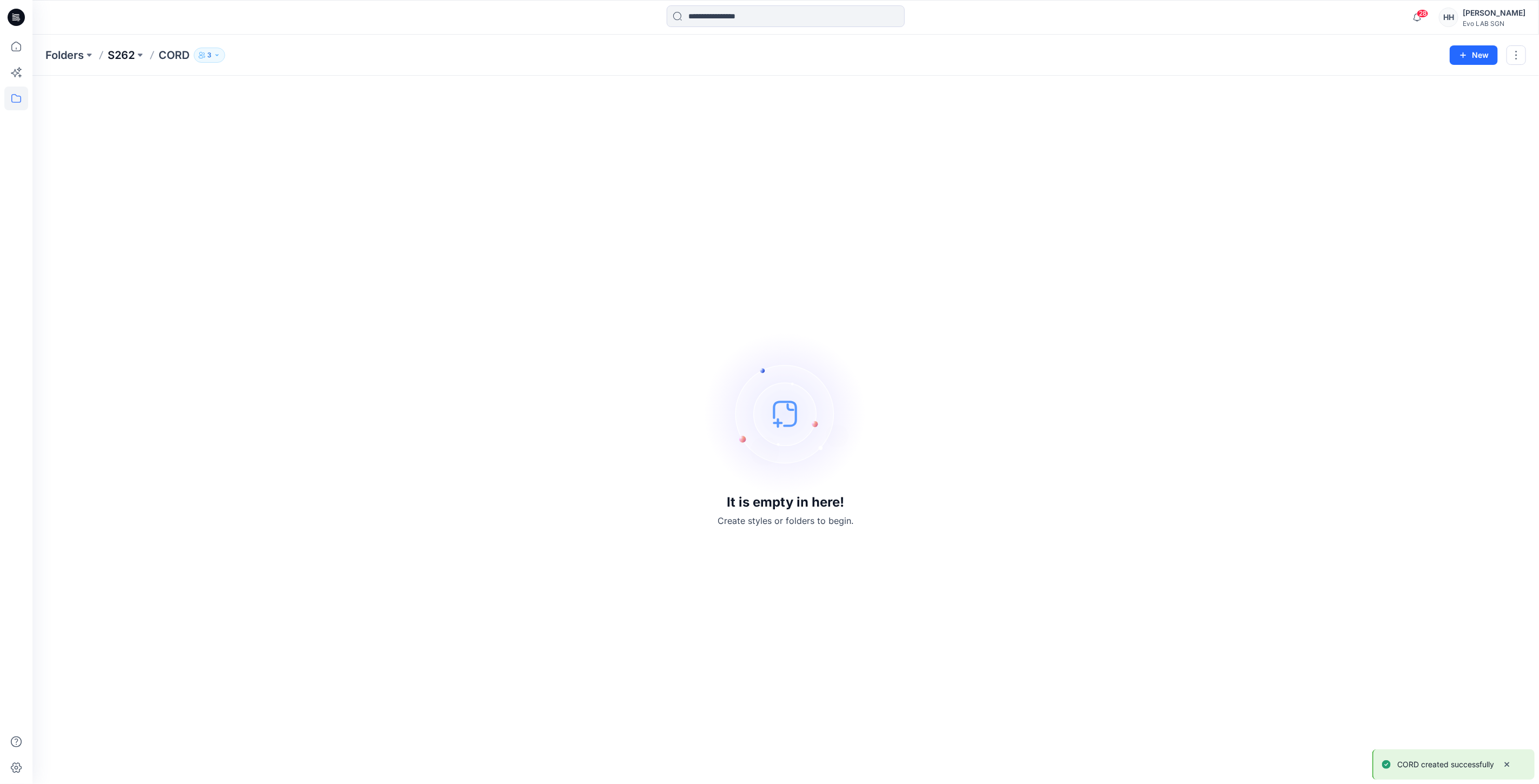
click at [116, 49] on p "S262" at bounding box center [121, 55] width 27 height 15
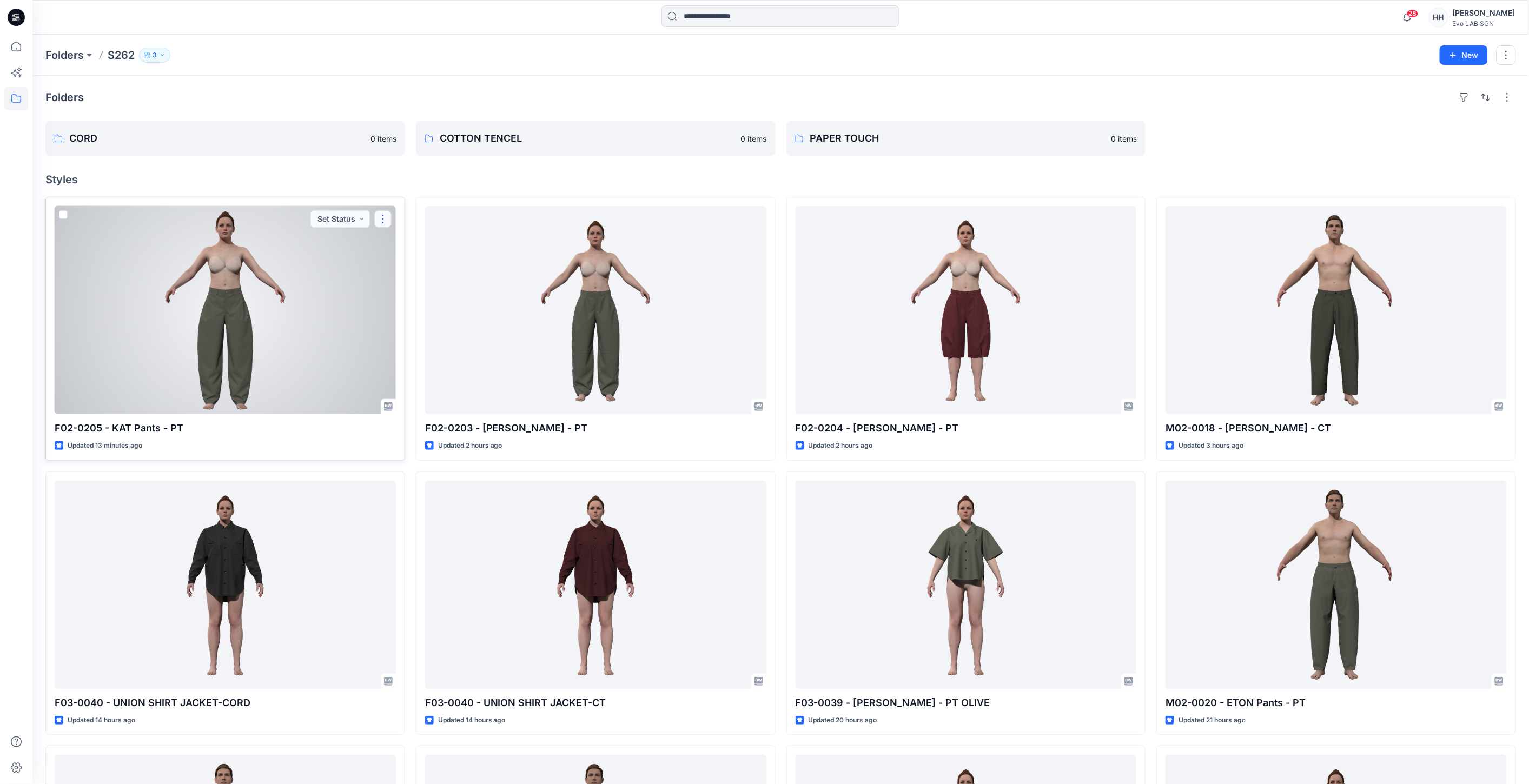
click at [380, 215] on button "button" at bounding box center [383, 219] width 17 height 17
click at [423, 321] on p "Move to" at bounding box center [410, 324] width 28 height 12
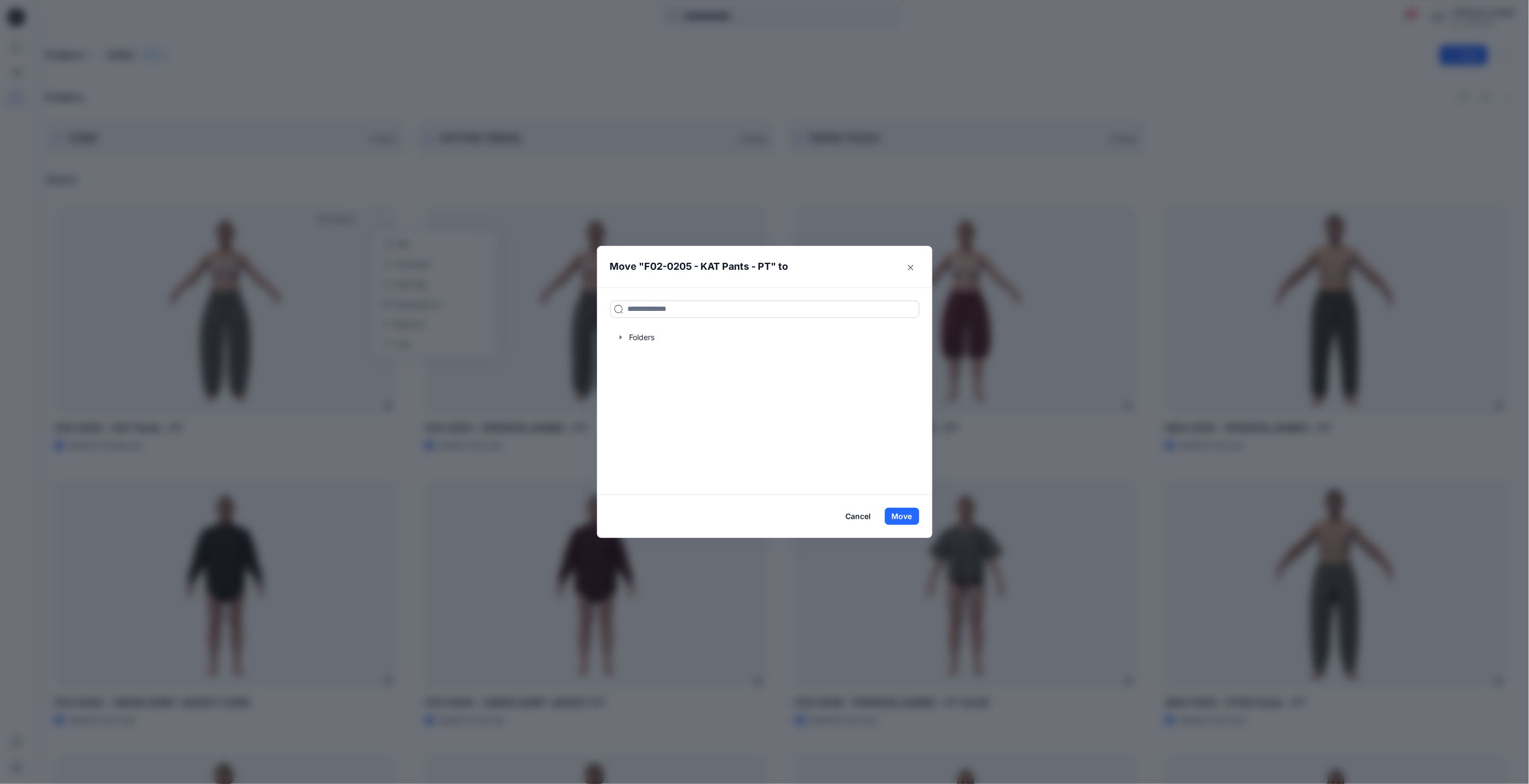
click at [682, 313] on input at bounding box center [764, 309] width 309 height 17
click at [661, 342] on div at bounding box center [764, 337] width 309 height 22
click at [622, 337] on icon "button" at bounding box center [621, 337] width 9 height 9
click at [698, 307] on input at bounding box center [764, 309] width 309 height 17
type input "***"
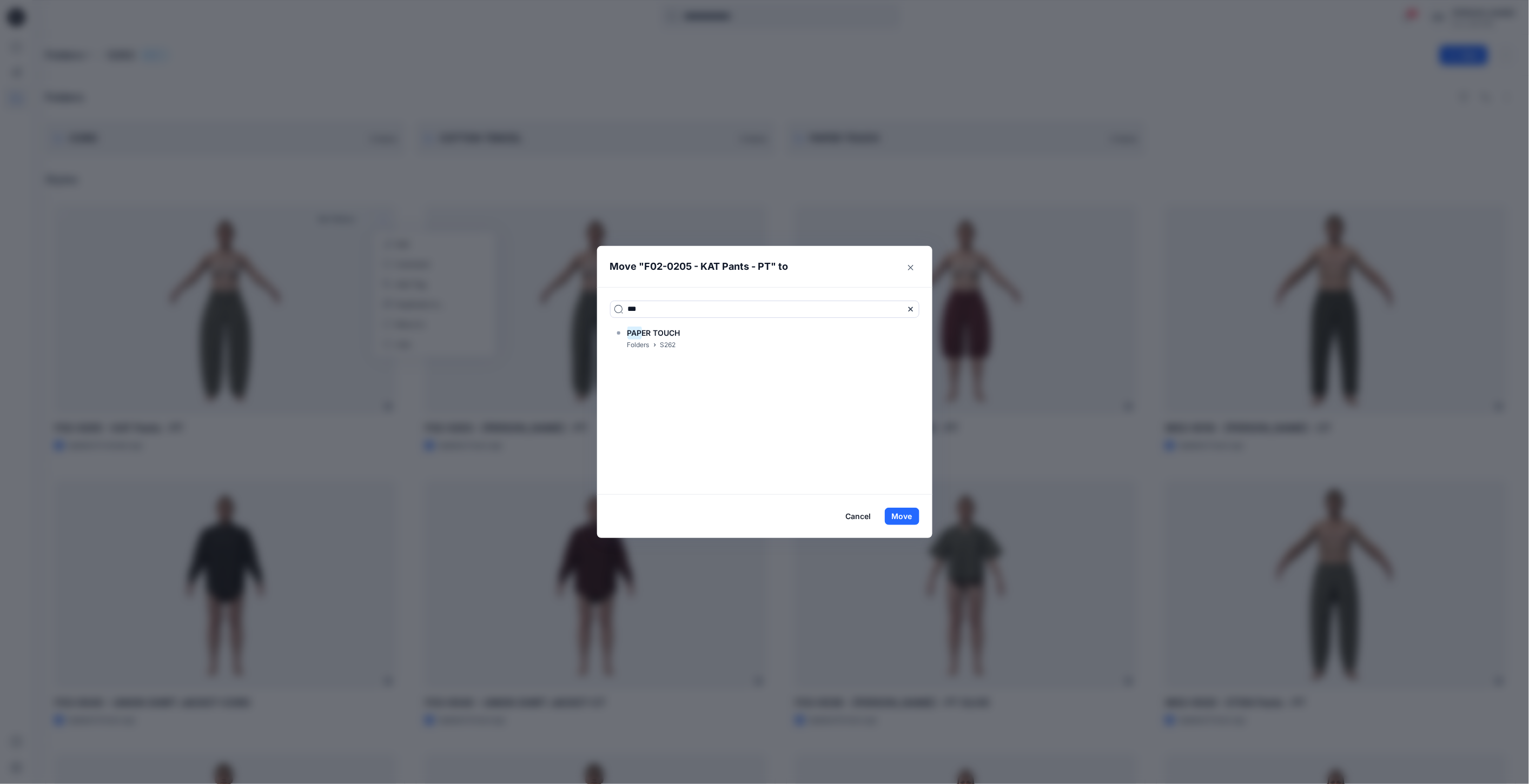
click at [705, 338] on div "PAP ER TOUCH Folders S262" at bounding box center [764, 338] width 309 height 24
click at [705, 337] on div "PAP ER TOUCH Folders S262" at bounding box center [764, 338] width 309 height 24
click at [652, 336] on span "ER TOUCH" at bounding box center [661, 332] width 39 height 9
click at [915, 508] on button "Move" at bounding box center [903, 516] width 35 height 17
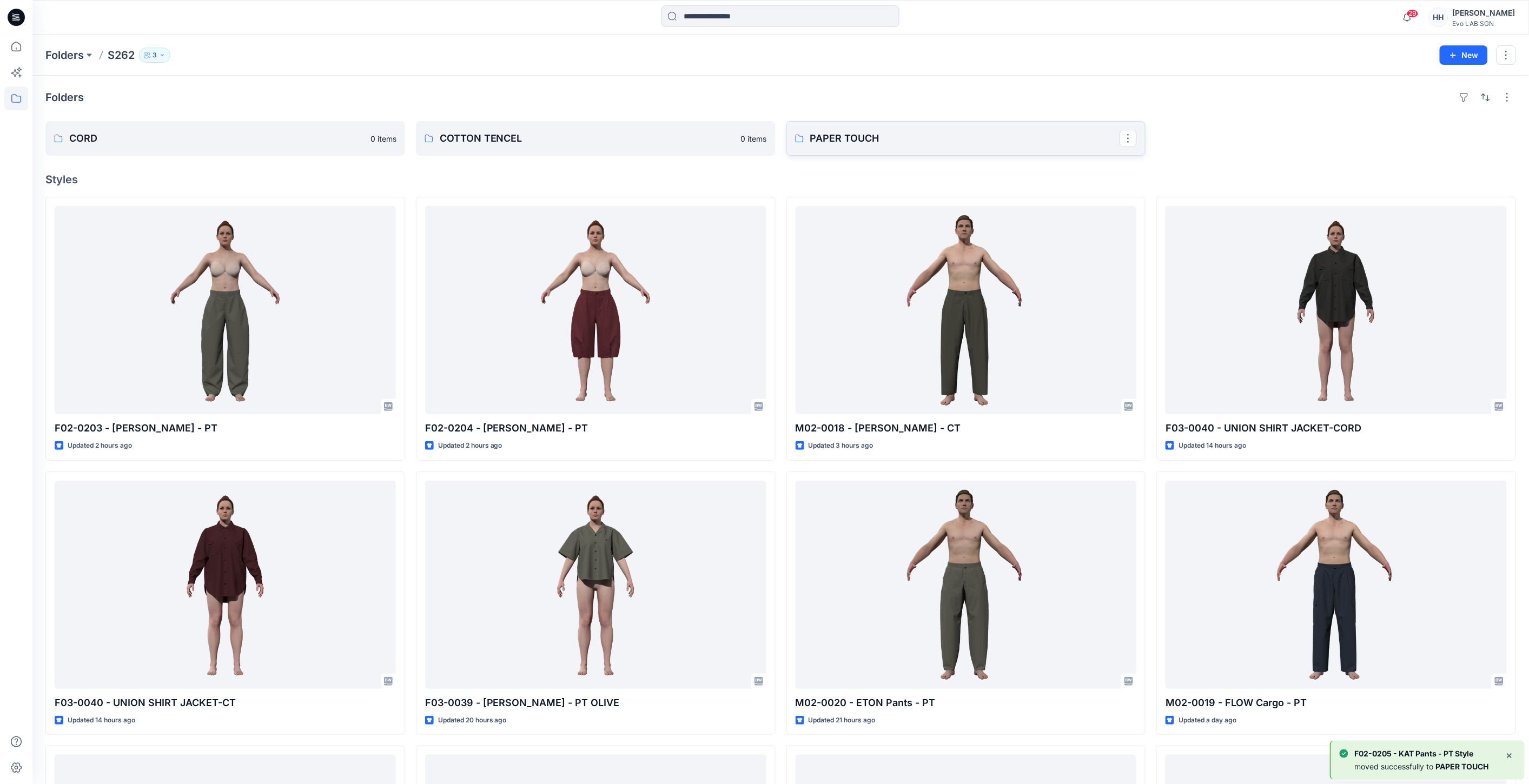
click at [896, 142] on p "PAPER TOUCH" at bounding box center [965, 138] width 310 height 15
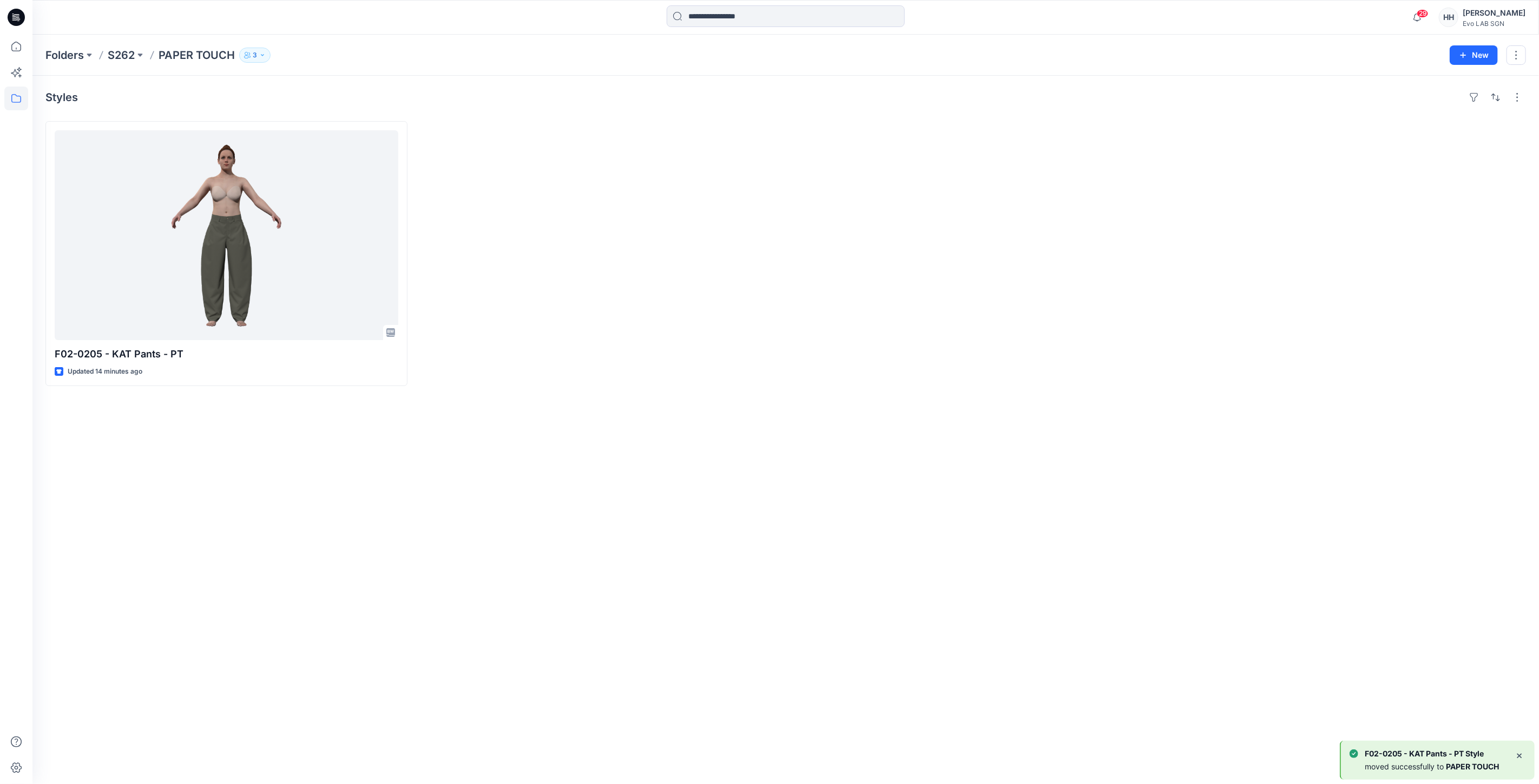
drag, startPoint x: 664, startPoint y: 318, endPoint x: 659, endPoint y: 307, distance: 12.1
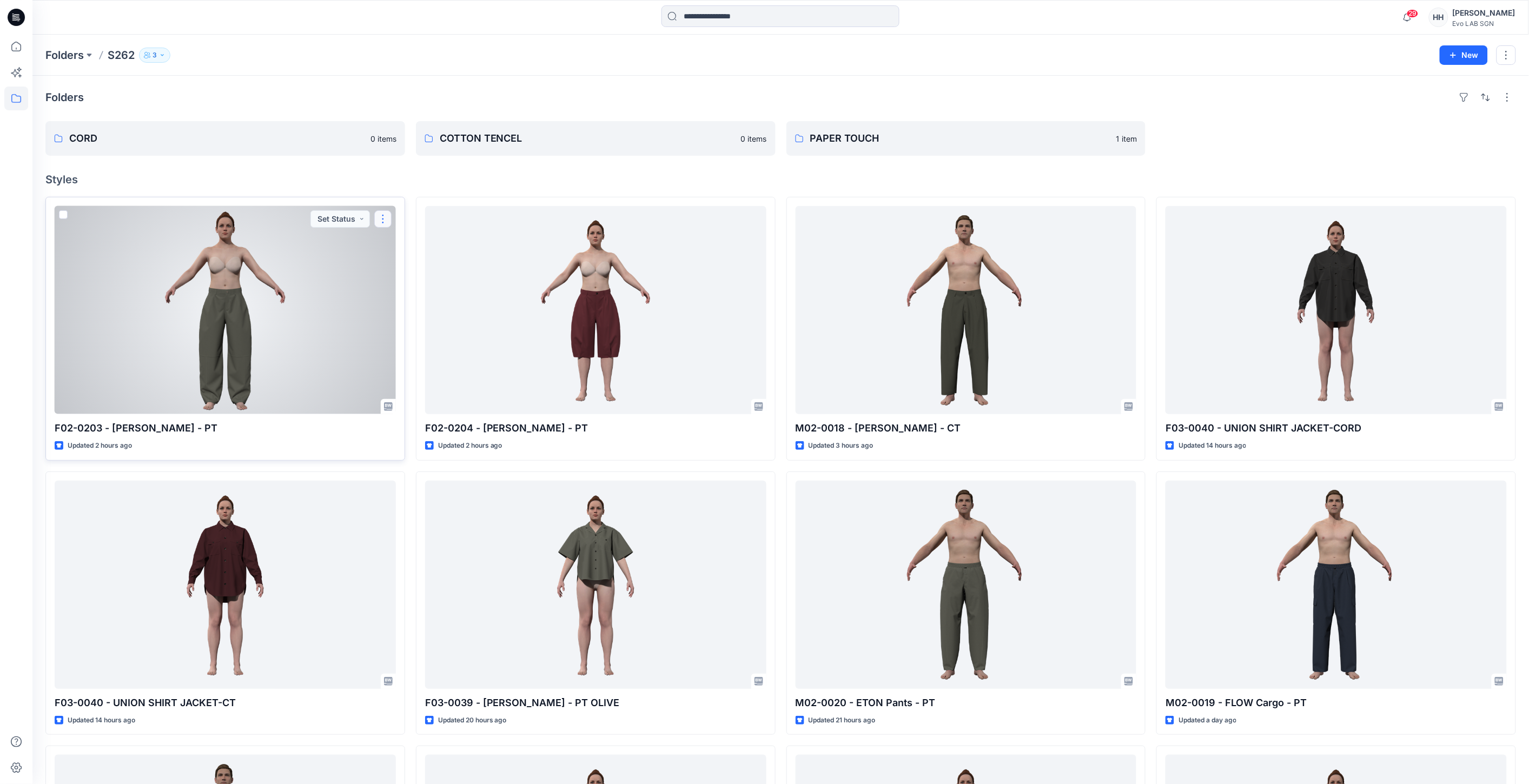
click at [381, 220] on button "button" at bounding box center [383, 219] width 17 height 17
click at [298, 298] on div at bounding box center [225, 310] width 341 height 208
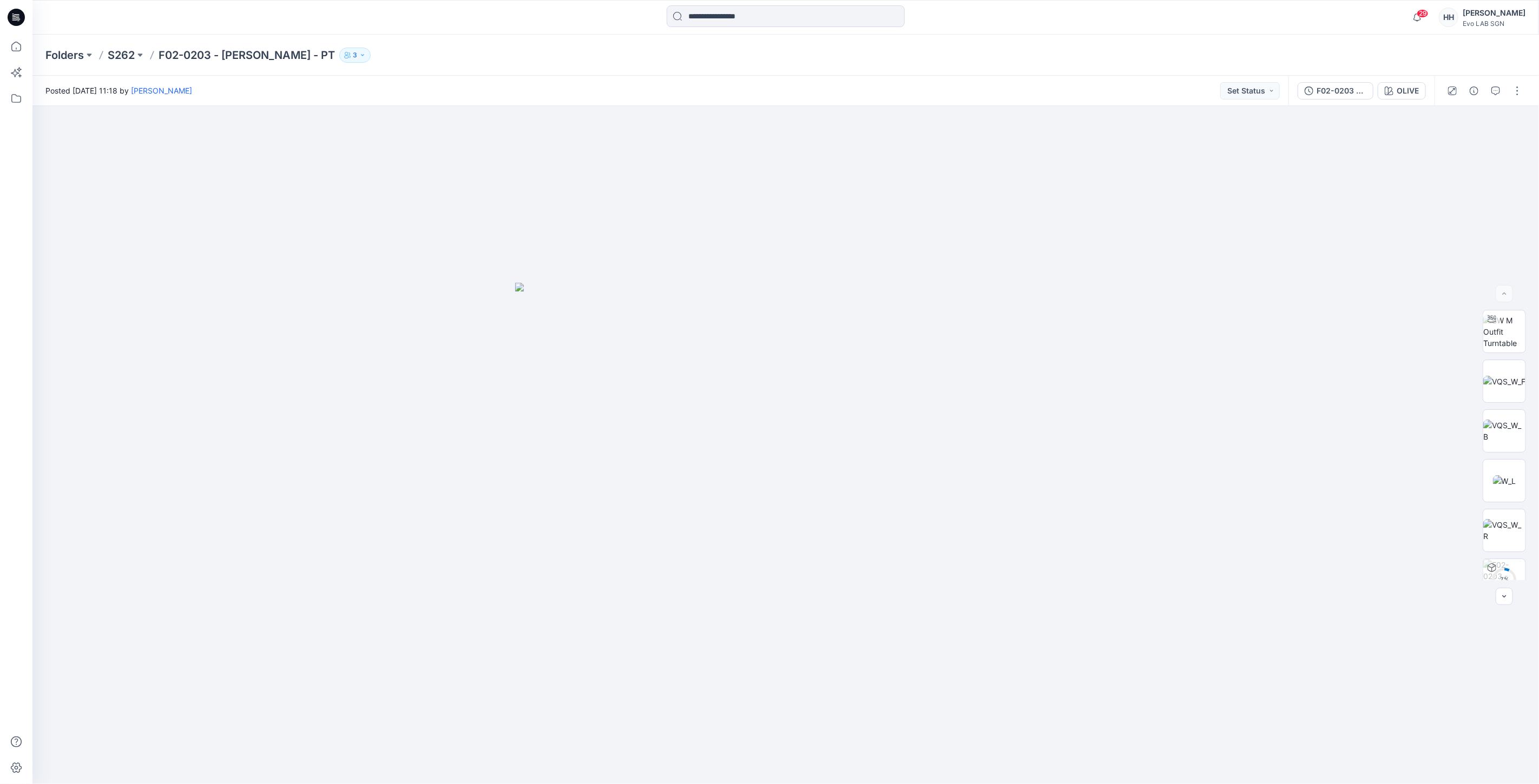
click at [111, 56] on p "S262" at bounding box center [121, 55] width 27 height 15
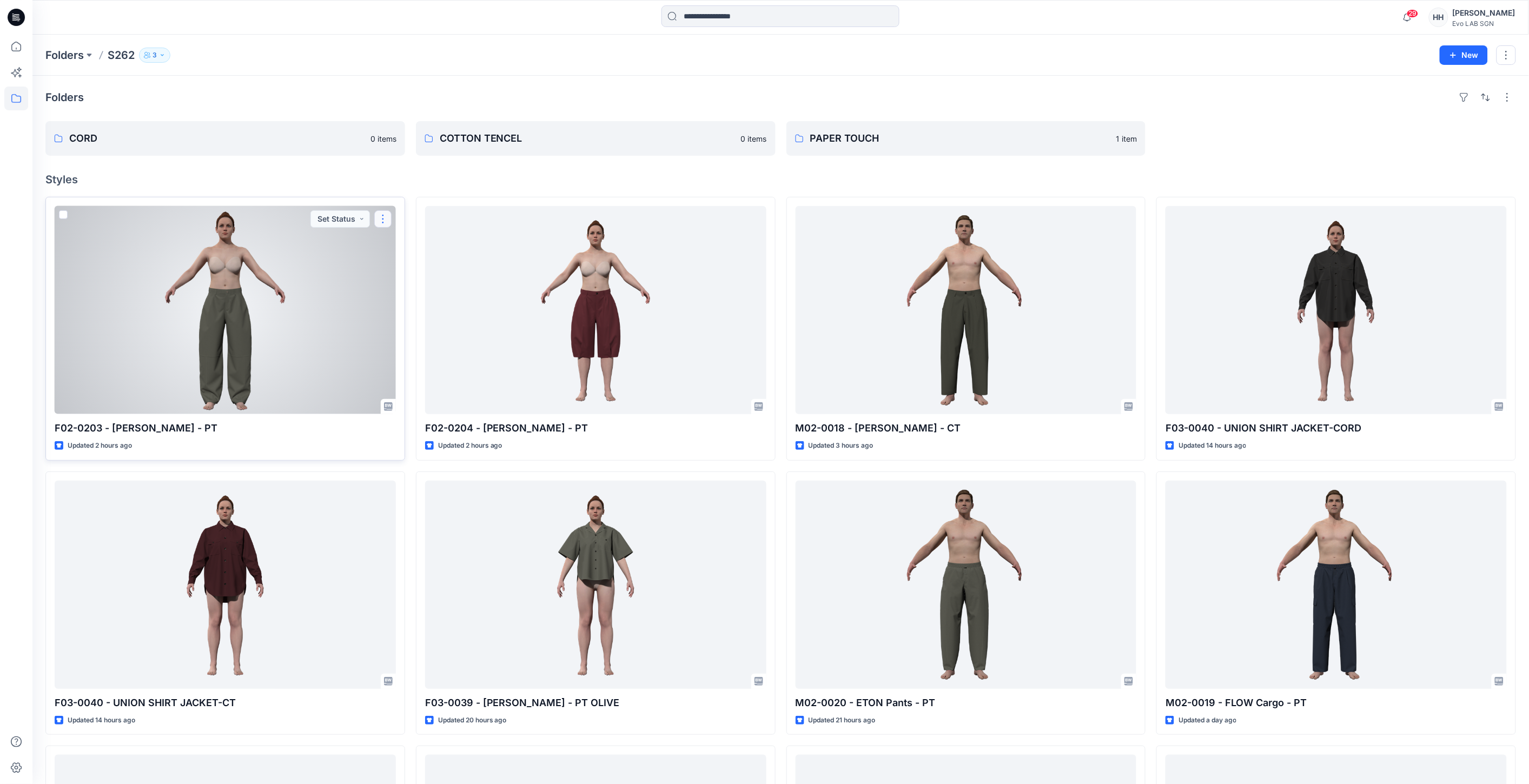
click at [386, 214] on button "button" at bounding box center [383, 219] width 17 height 17
click at [420, 323] on p "Move to" at bounding box center [410, 324] width 28 height 12
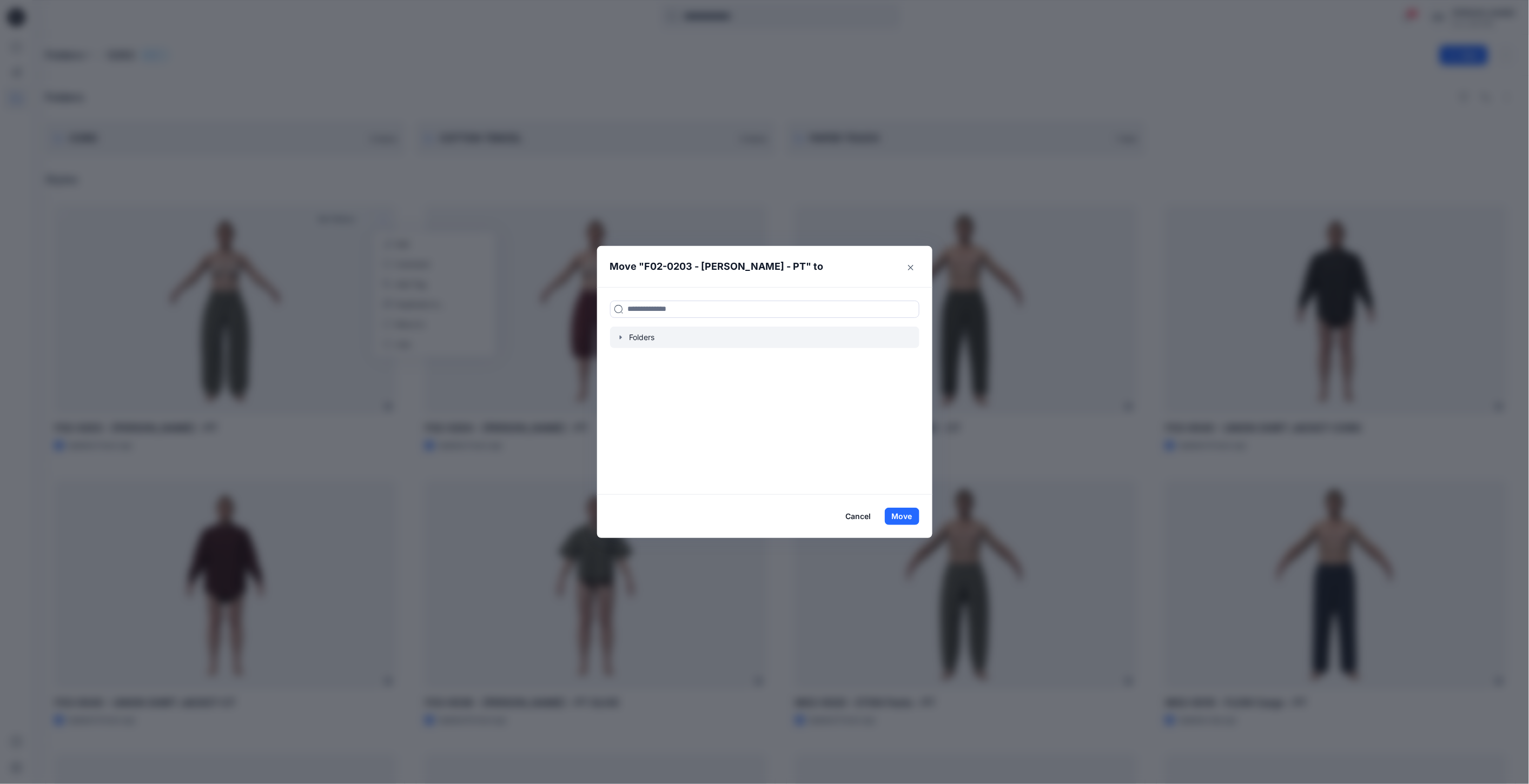
click at [691, 338] on div at bounding box center [764, 337] width 309 height 22
click at [651, 307] on input at bounding box center [764, 309] width 309 height 17
type input "***"
click at [658, 334] on span "ER TOUCH" at bounding box center [661, 332] width 39 height 9
click at [904, 519] on button "Move" at bounding box center [903, 516] width 35 height 17
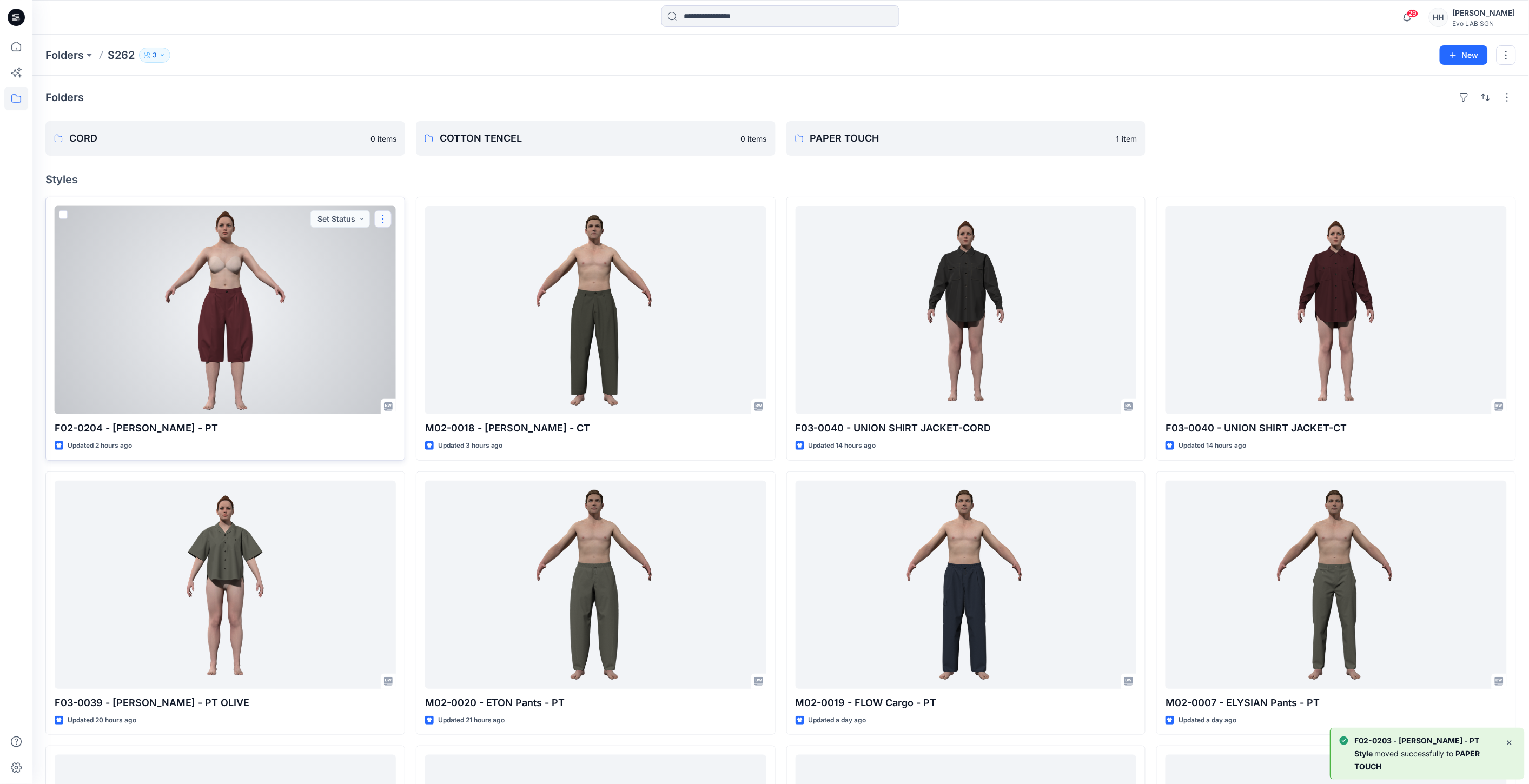
click at [382, 213] on button "button" at bounding box center [383, 219] width 17 height 17
click at [414, 317] on button "Move to" at bounding box center [435, 324] width 117 height 20
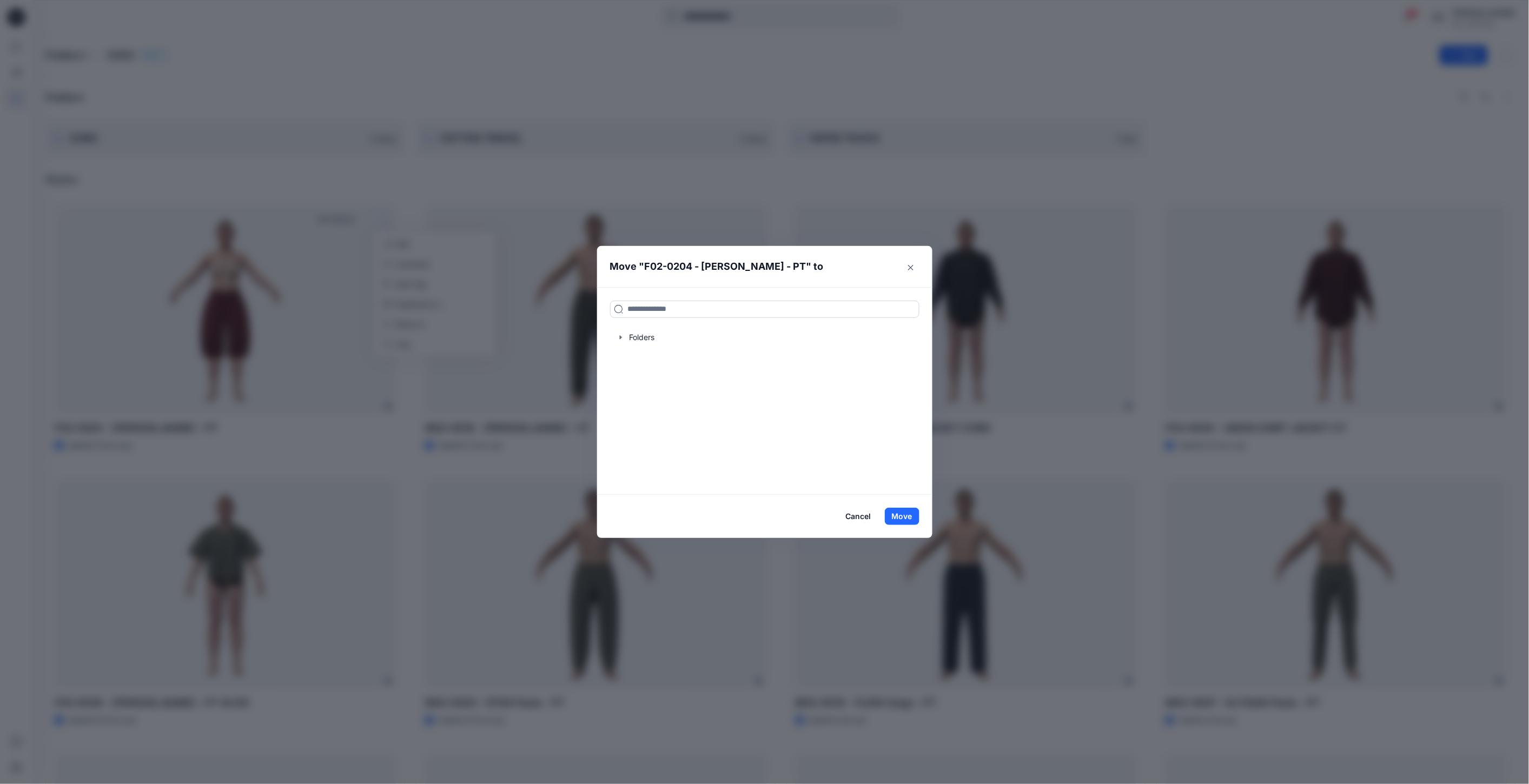
click at [693, 306] on input at bounding box center [764, 309] width 309 height 17
type input "***"
drag, startPoint x: 653, startPoint y: 343, endPoint x: 666, endPoint y: 345, distance: 13.2
click at [652, 337] on h6 "PAP ER TOUCH" at bounding box center [654, 333] width 53 height 13
click at [902, 516] on button "Move" at bounding box center [903, 516] width 35 height 17
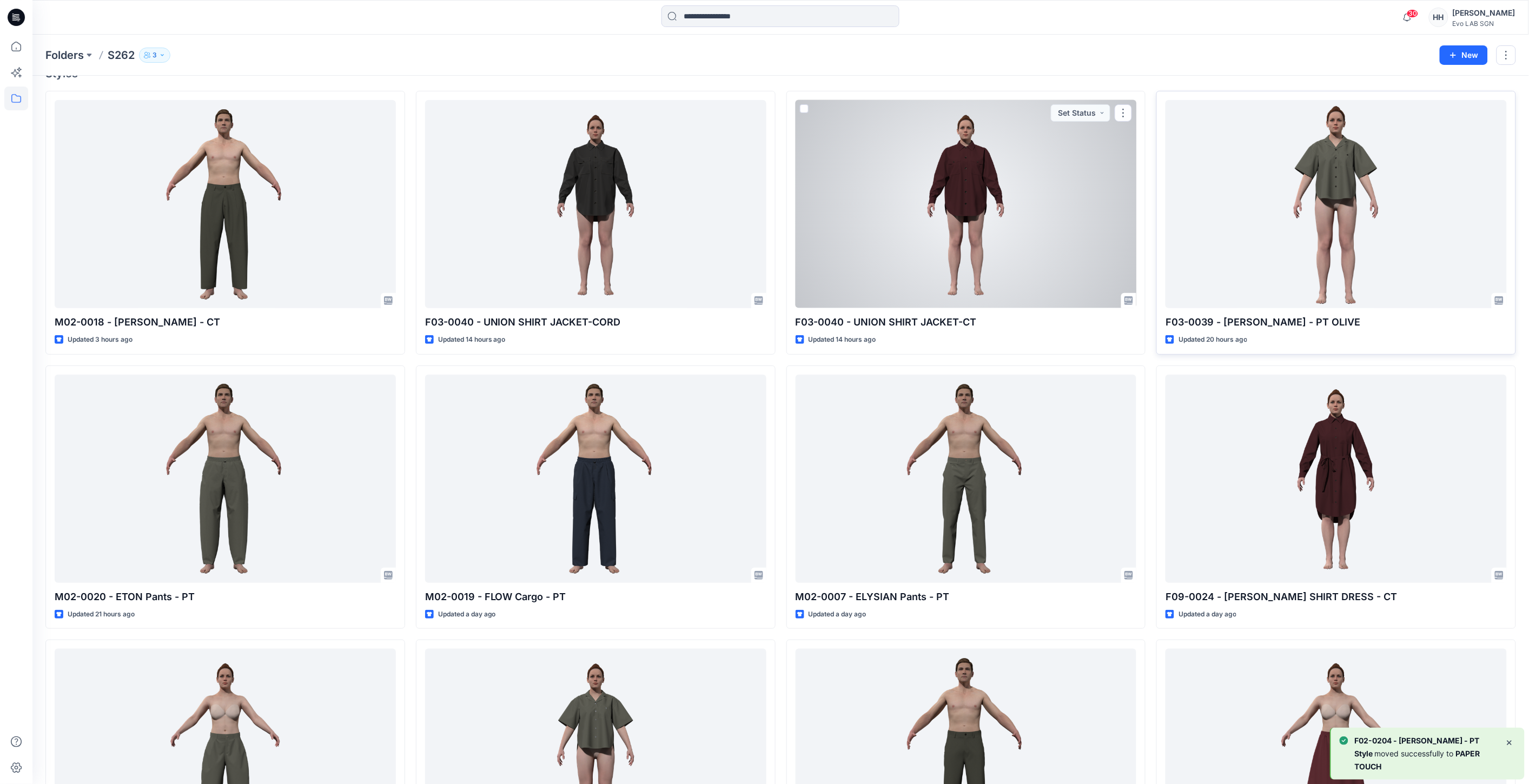
scroll to position [120, 0]
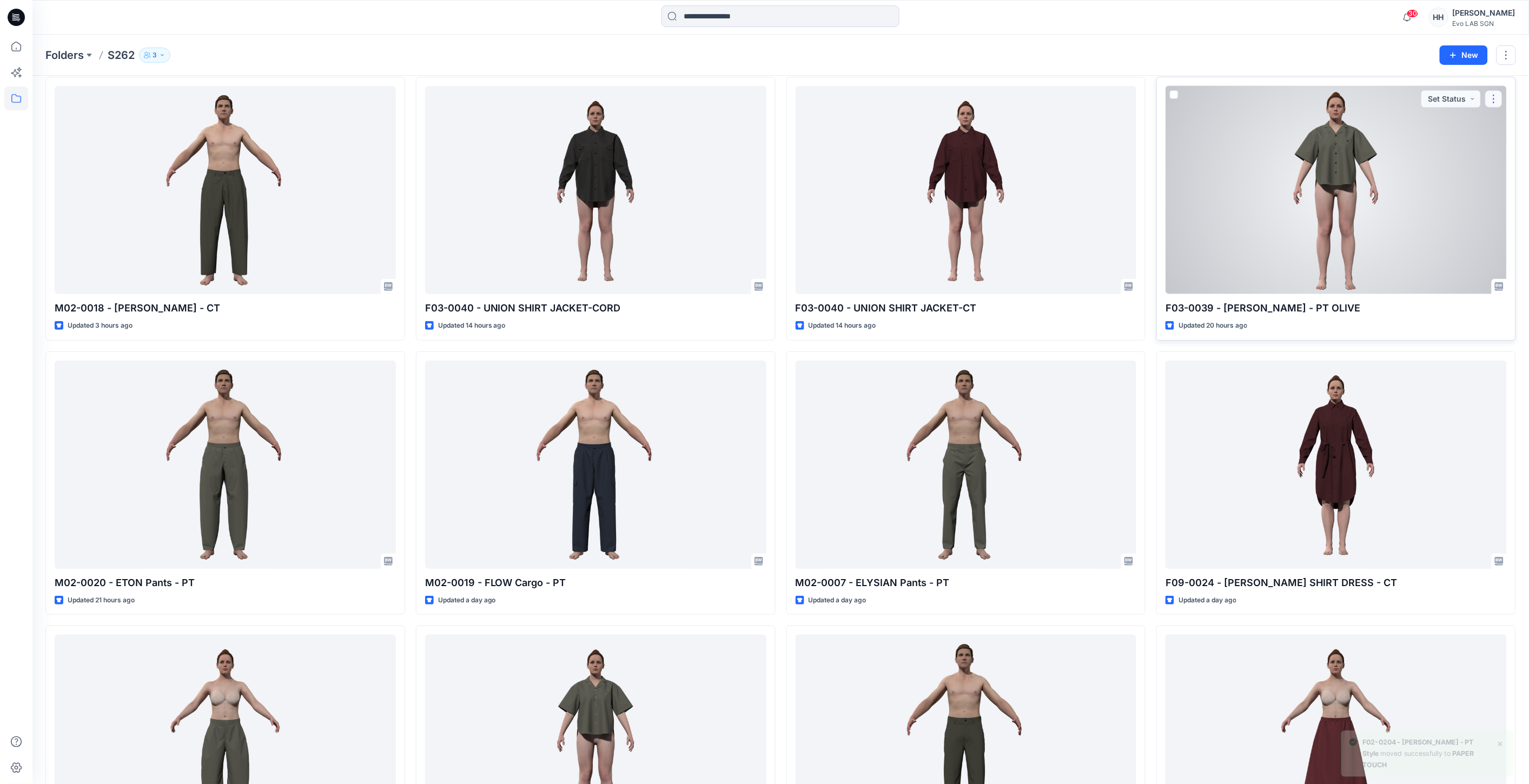
click at [1497, 97] on button "button" at bounding box center [1494, 99] width 17 height 17
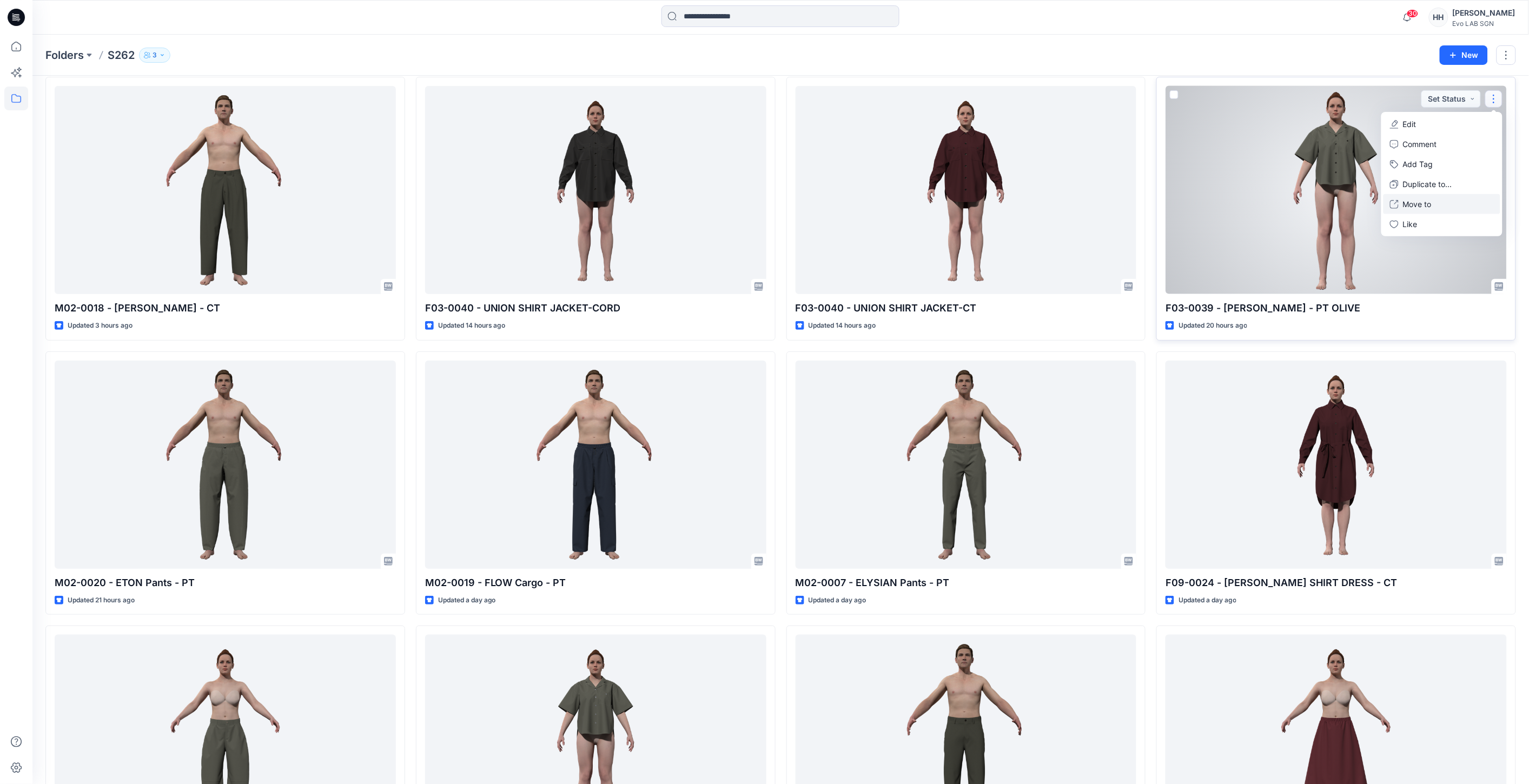
click at [1437, 199] on button "Move to" at bounding box center [1442, 204] width 117 height 20
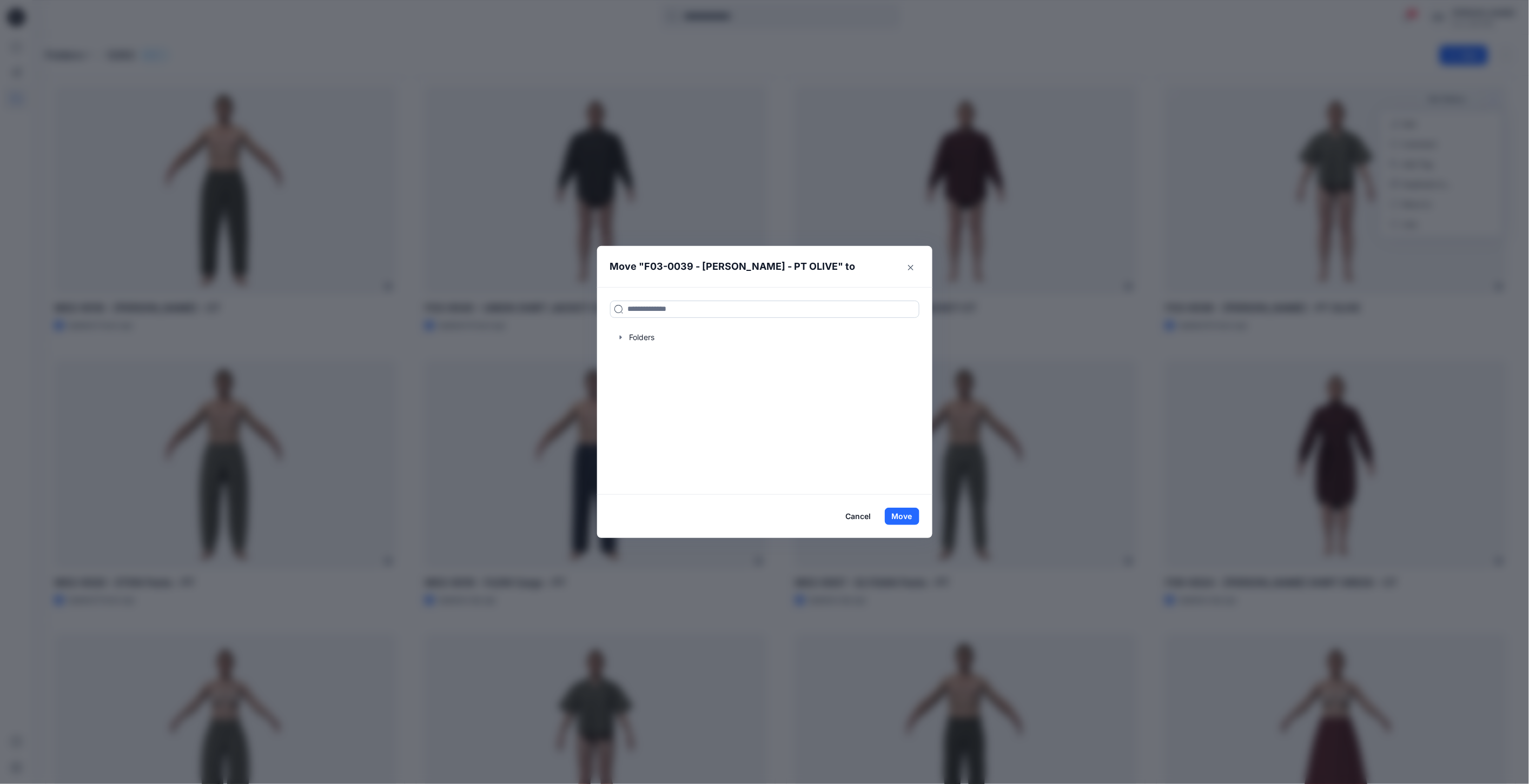
click at [720, 305] on input at bounding box center [764, 309] width 309 height 17
type input "***"
click at [702, 332] on div "PAP ER TOUCH Folders S262" at bounding box center [764, 338] width 309 height 24
click at [911, 516] on button "Move" at bounding box center [903, 516] width 35 height 17
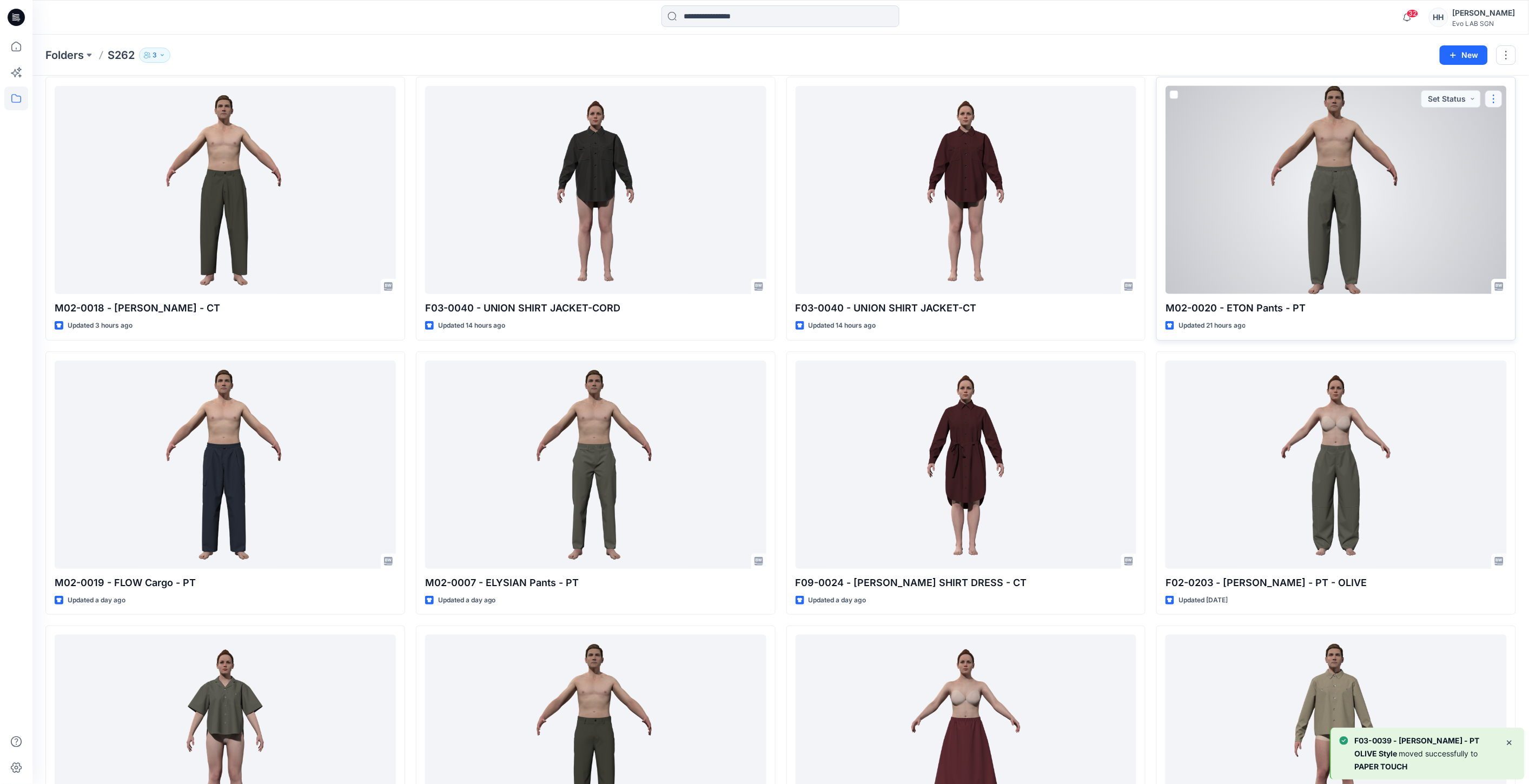
click at [1493, 97] on button "button" at bounding box center [1494, 99] width 17 height 17
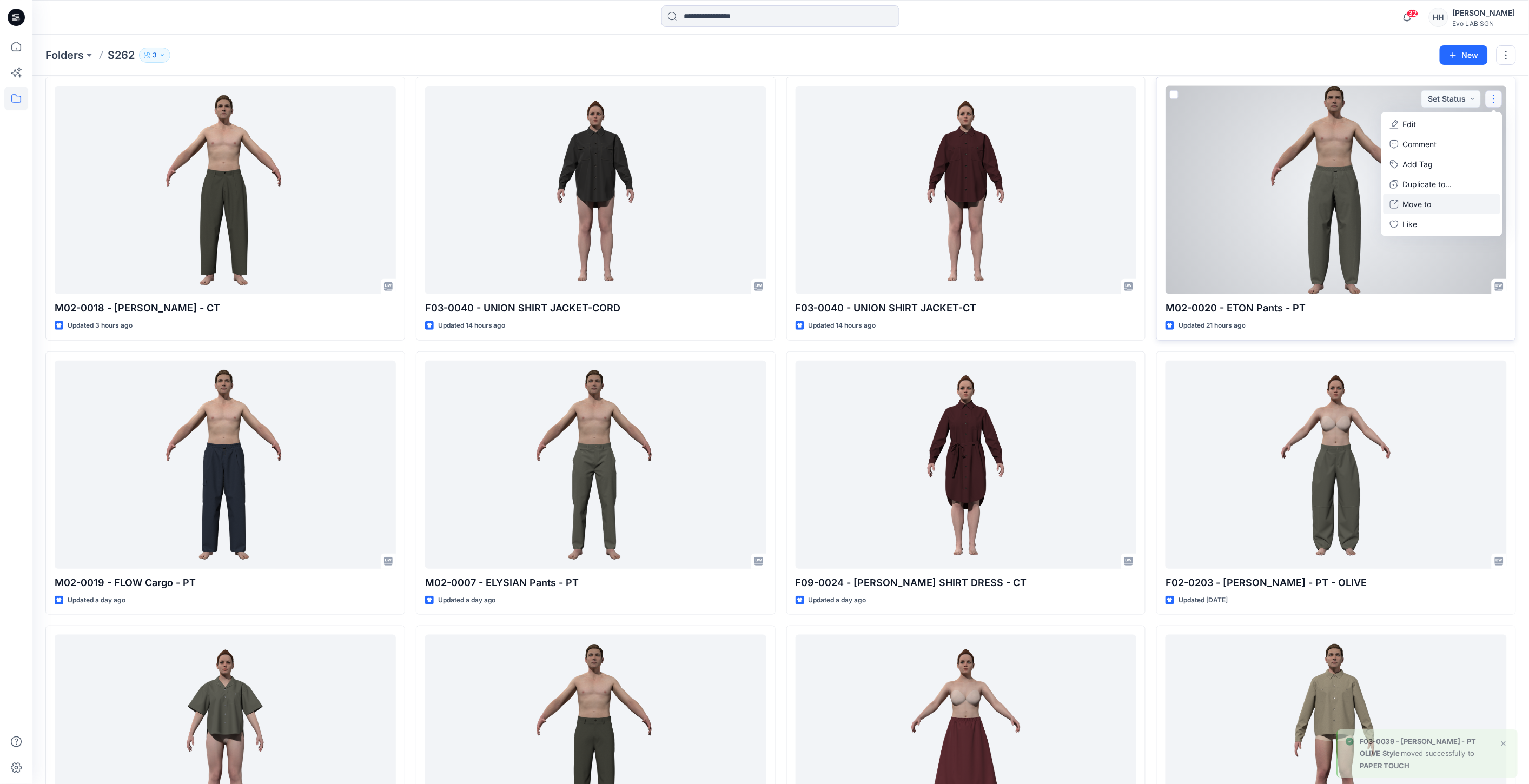
click at [1421, 200] on p "Move to" at bounding box center [1417, 204] width 28 height 12
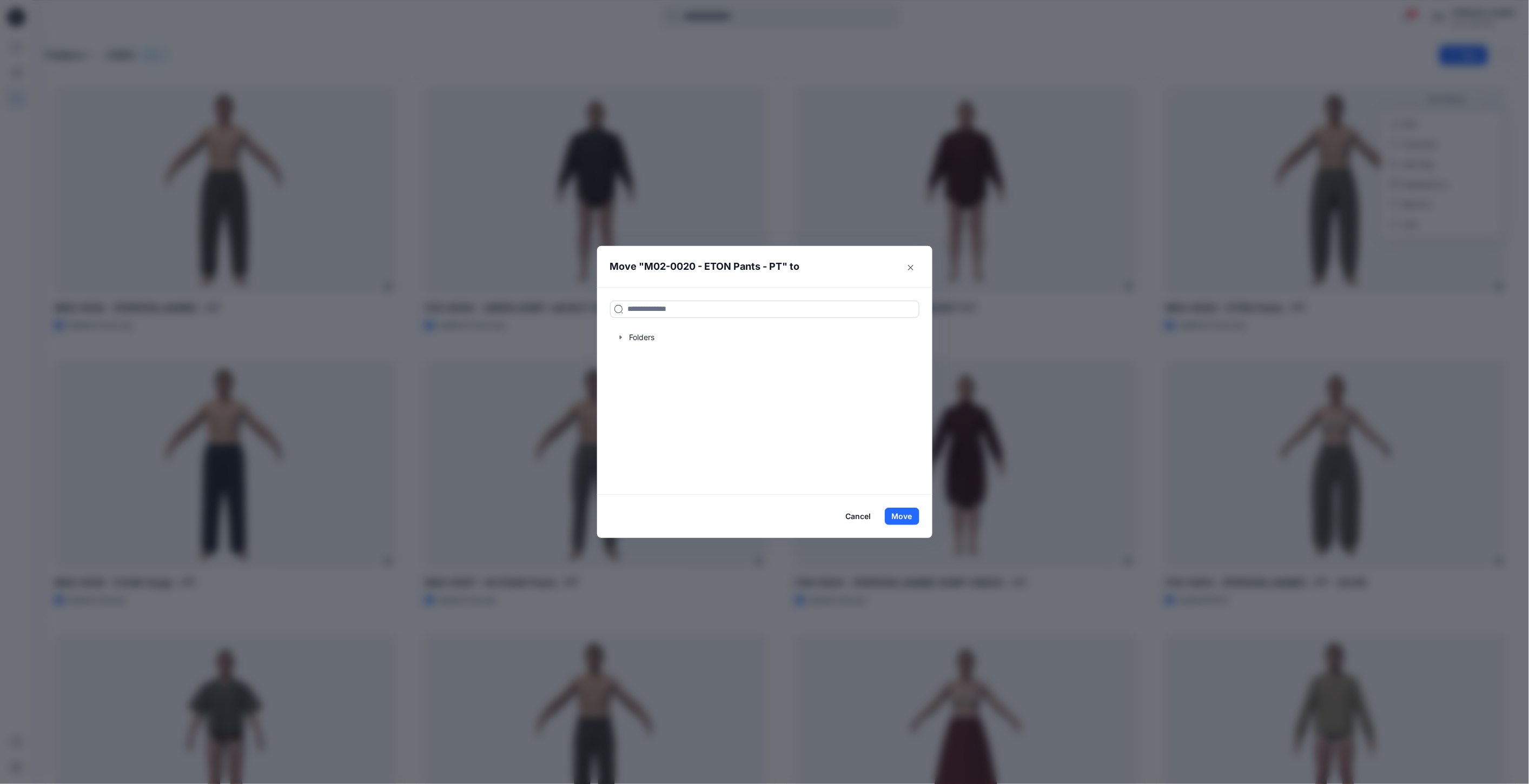
click at [681, 305] on input at bounding box center [764, 309] width 309 height 17
type input "***"
click at [901, 516] on button "Move" at bounding box center [903, 516] width 35 height 17
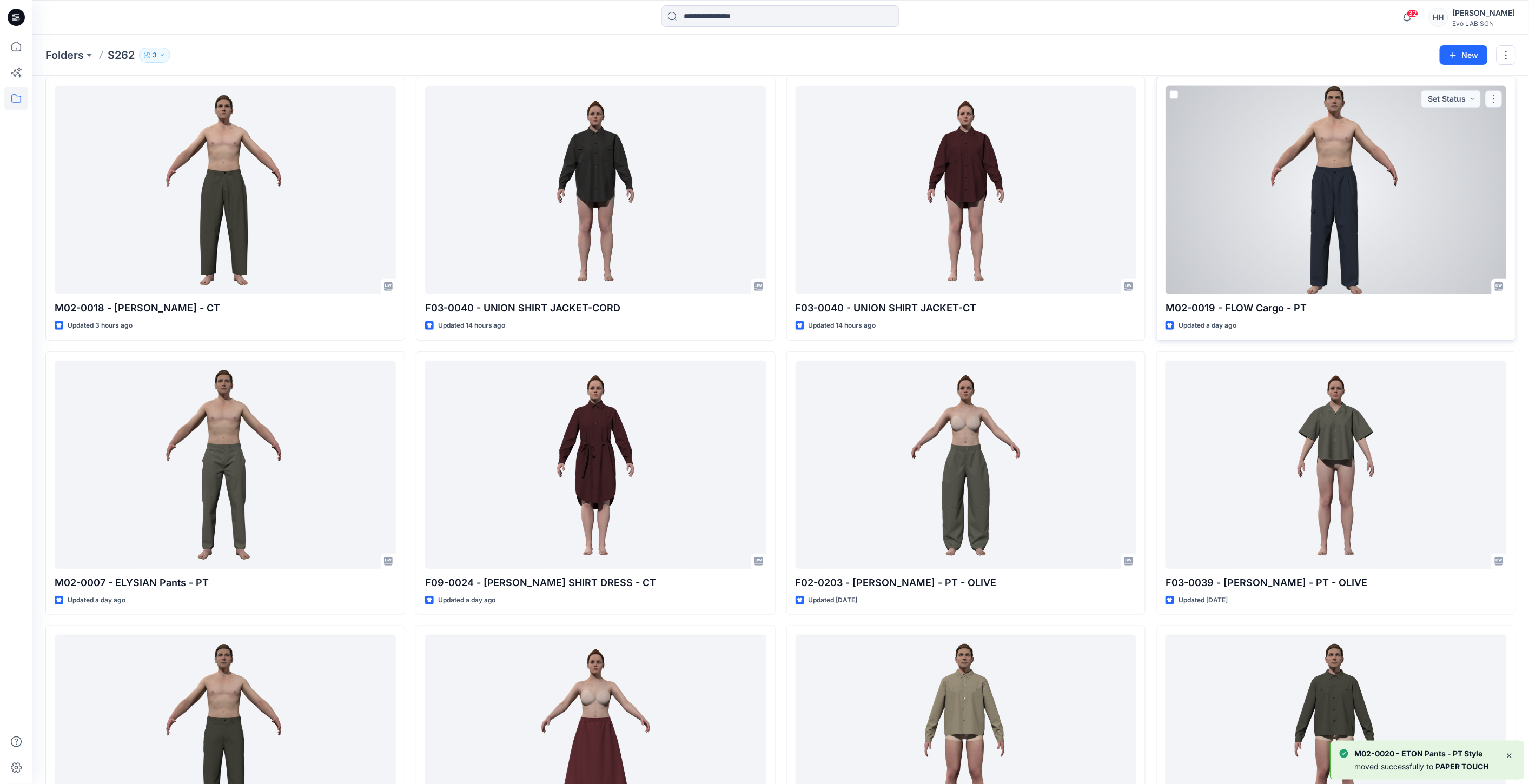
click at [1497, 96] on button "button" at bounding box center [1494, 99] width 17 height 17
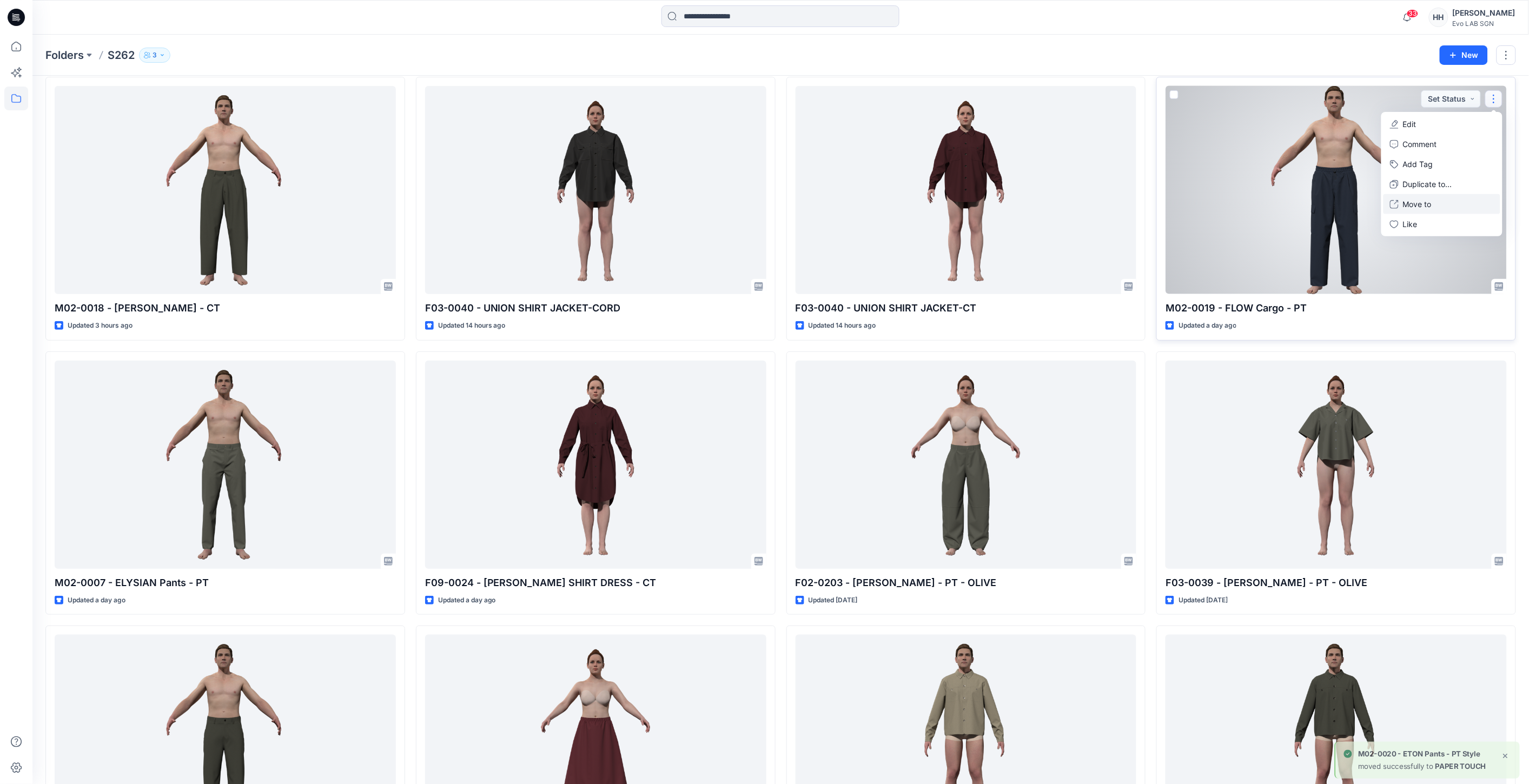
click at [1436, 204] on button "Move to" at bounding box center [1442, 204] width 117 height 20
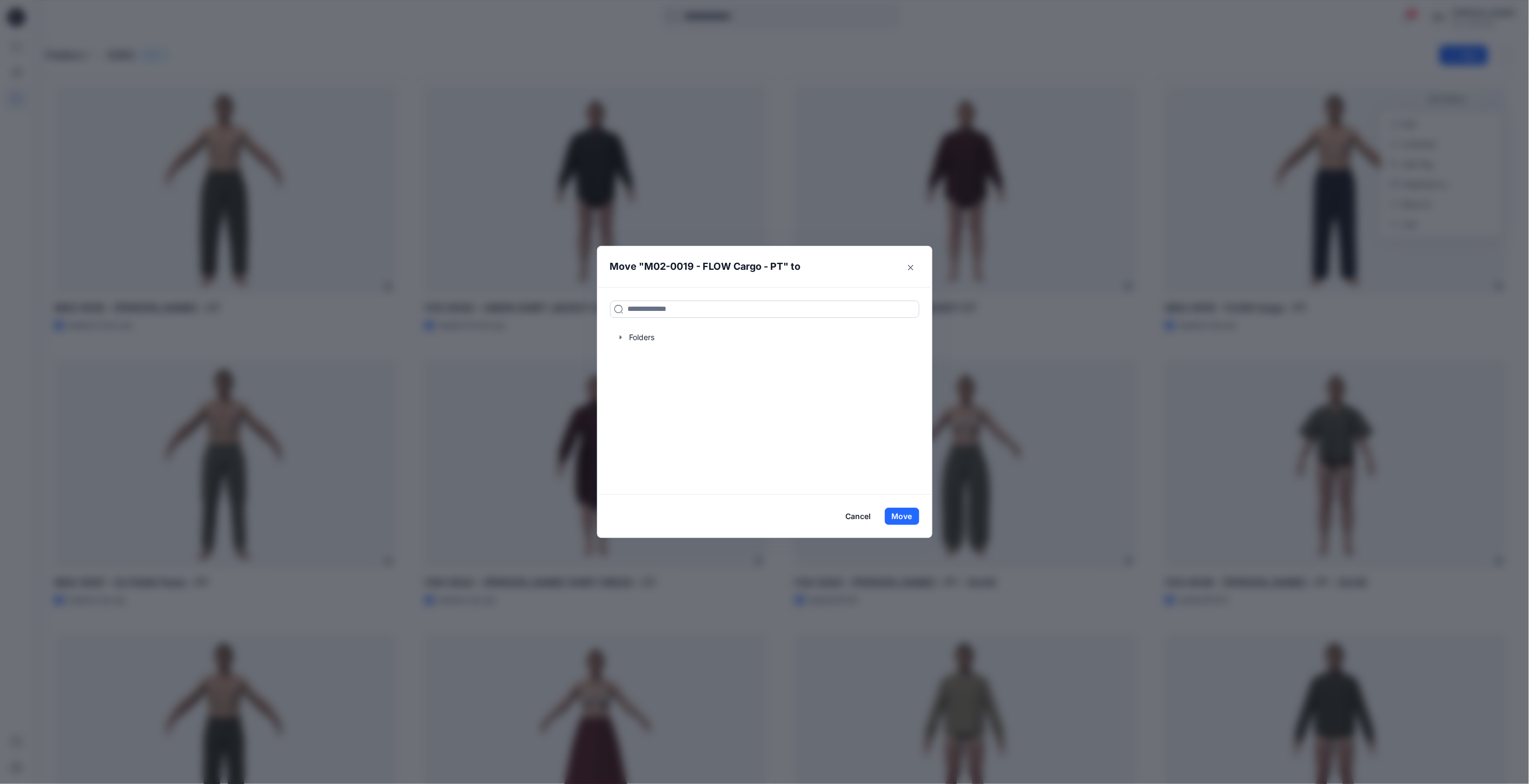
click at [748, 312] on input at bounding box center [764, 309] width 309 height 17
type input "***"
click at [696, 327] on div "PAP ER TOUCH Folders S262" at bounding box center [764, 338] width 309 height 24
click at [906, 516] on button "Move" at bounding box center [903, 516] width 35 height 17
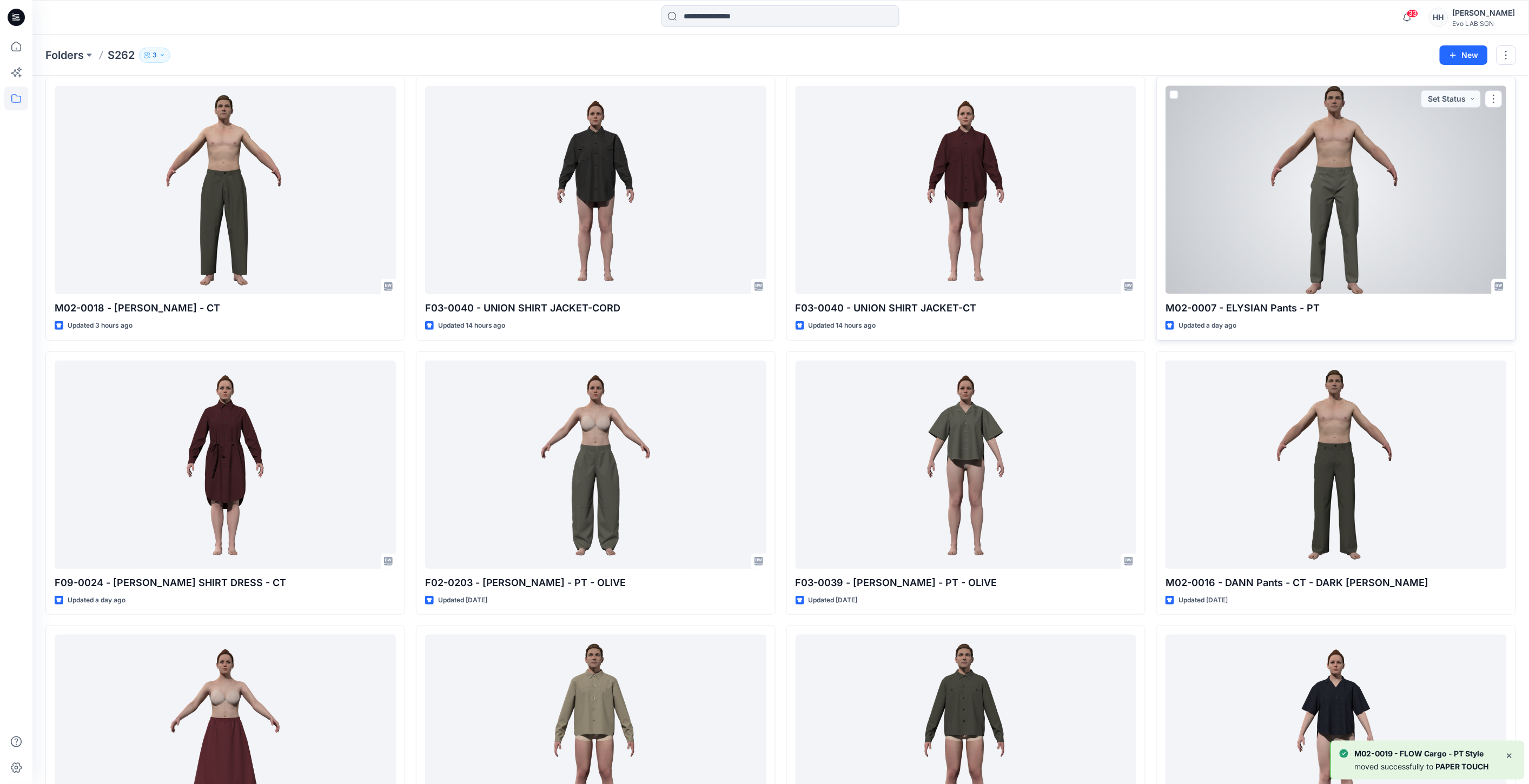
click at [1347, 257] on div at bounding box center [1336, 190] width 341 height 208
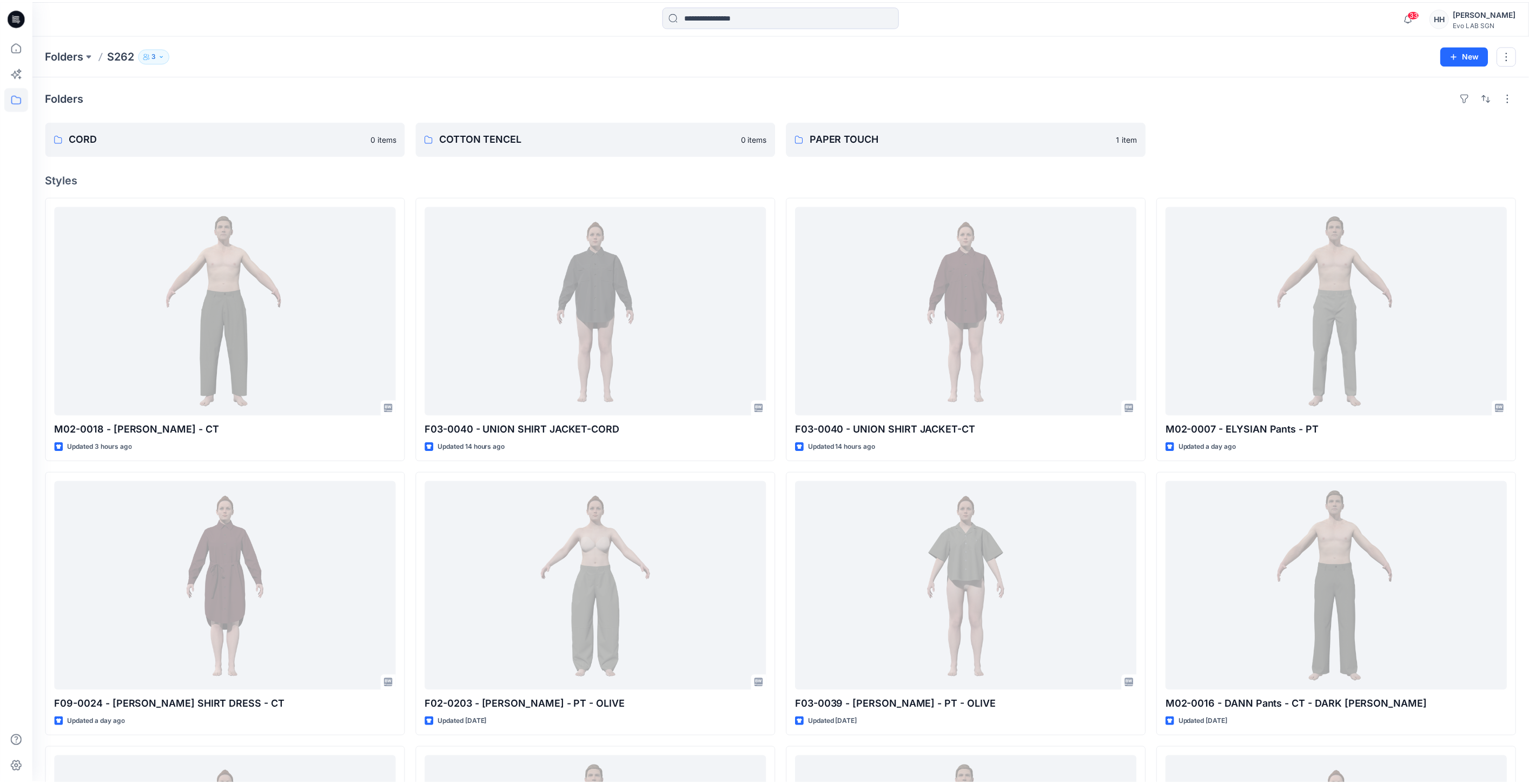
scroll to position [120, 0]
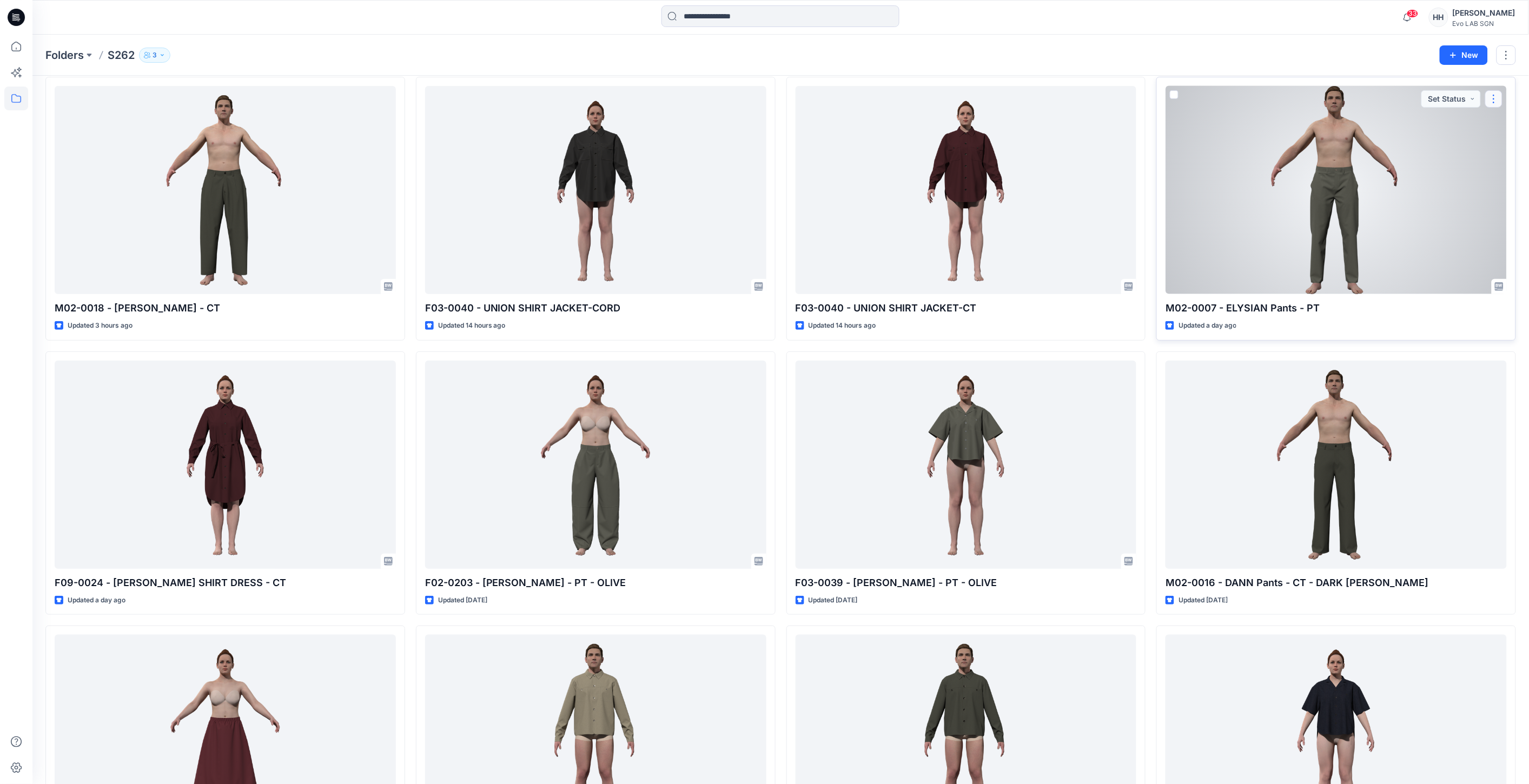
click at [1491, 95] on button "button" at bounding box center [1494, 99] width 17 height 17
click at [1426, 202] on p "Move to" at bounding box center [1417, 204] width 28 height 12
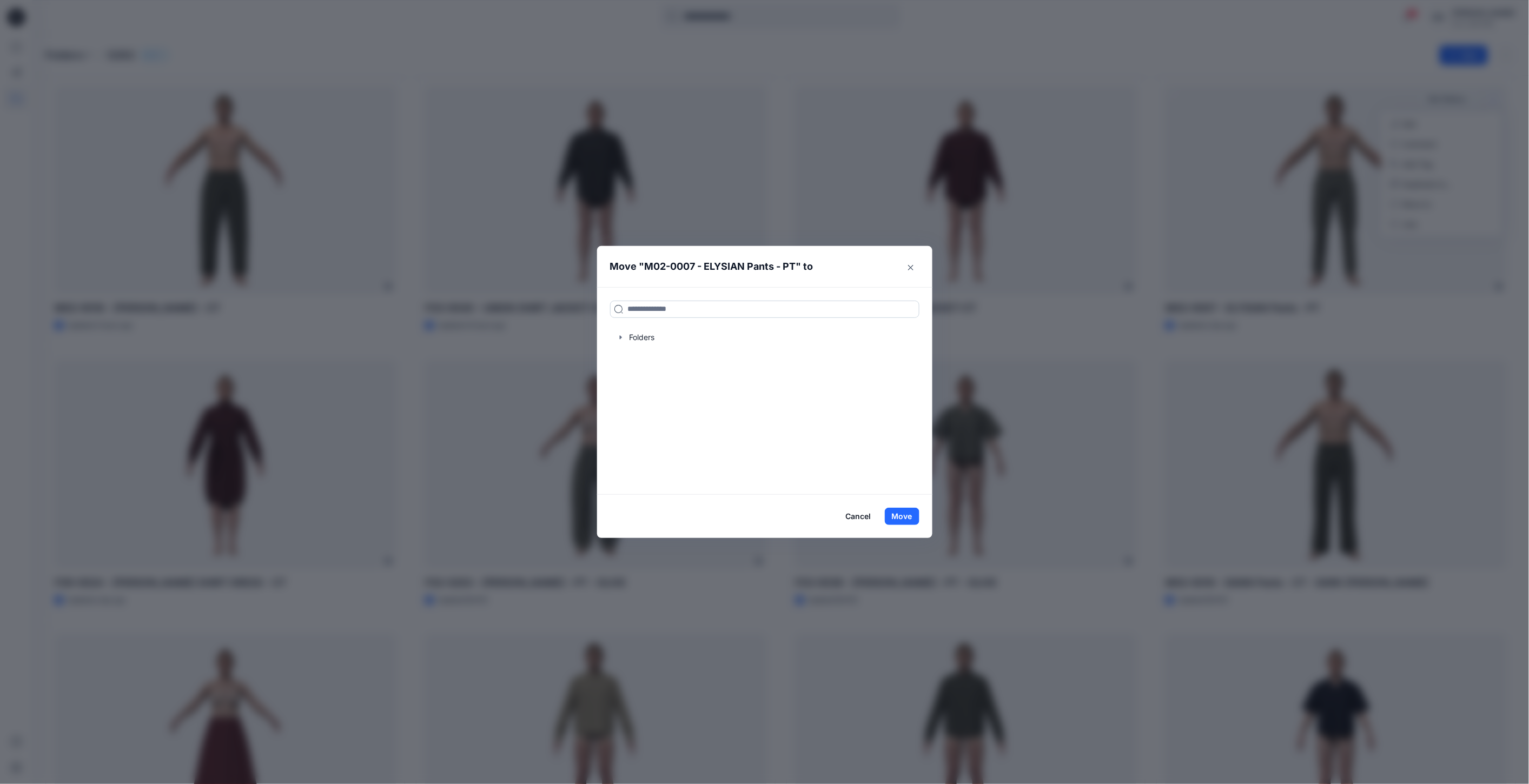
click at [700, 309] on input at bounding box center [764, 309] width 309 height 17
type input "***"
click at [904, 510] on button "Move" at bounding box center [903, 516] width 35 height 17
click at [681, 377] on h6 "PAP ER TOUCH" at bounding box center [654, 372] width 53 height 13
click at [911, 525] on footer "Cancel Move" at bounding box center [764, 516] width 335 height 43
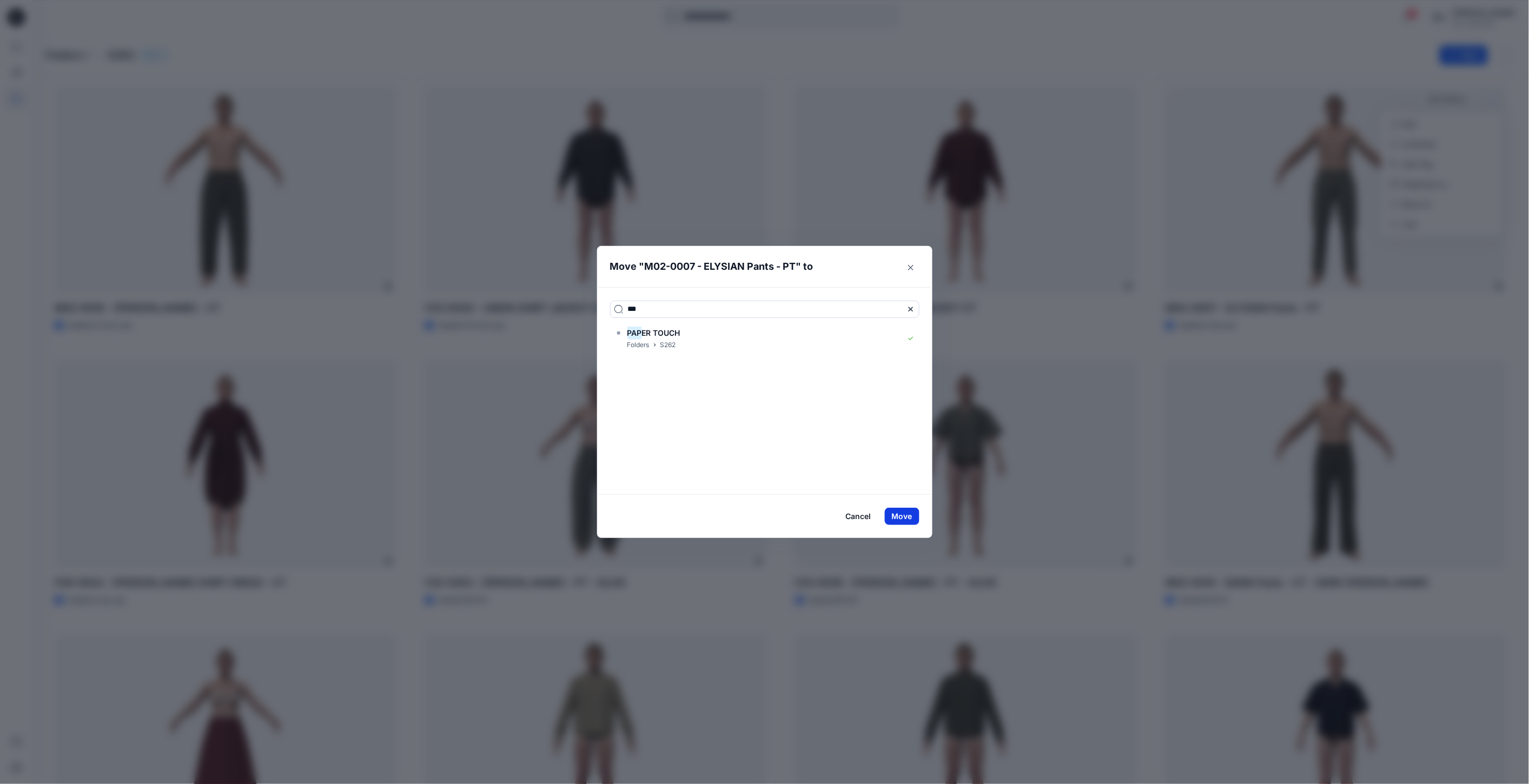
click at [905, 514] on button "Move" at bounding box center [903, 516] width 35 height 17
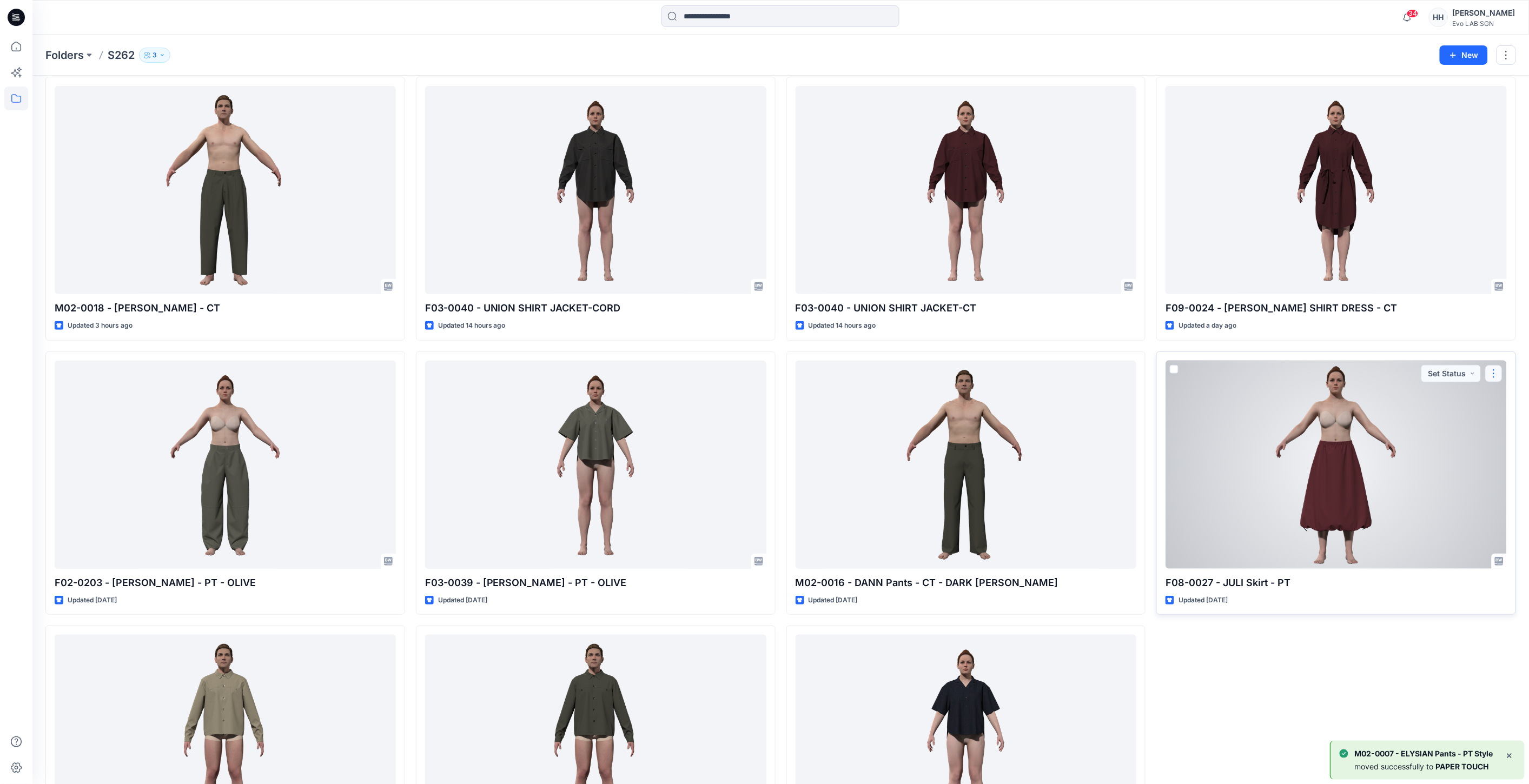
click at [1493, 370] on button "button" at bounding box center [1494, 374] width 17 height 17
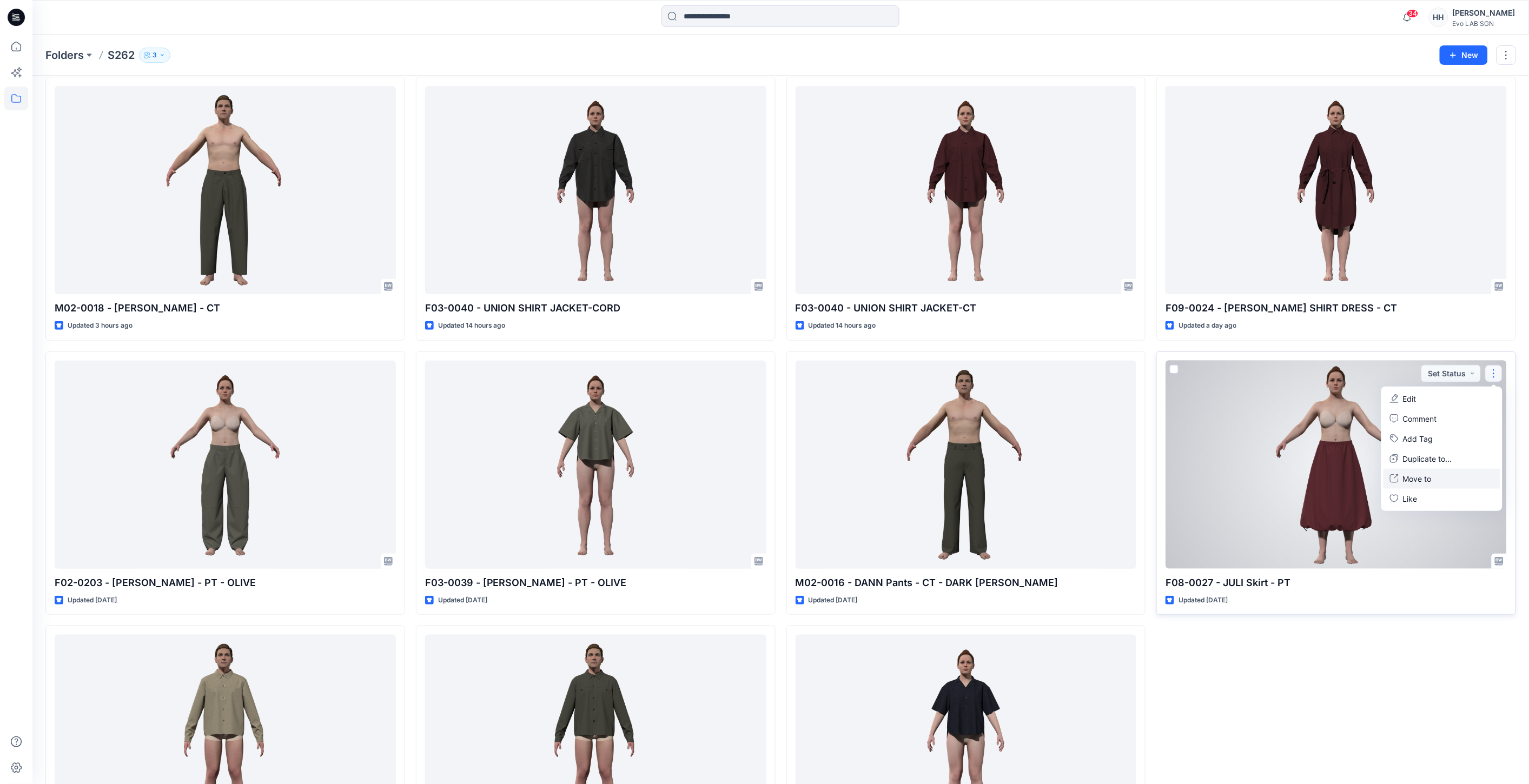
click at [1424, 478] on p "Move to" at bounding box center [1417, 479] width 28 height 12
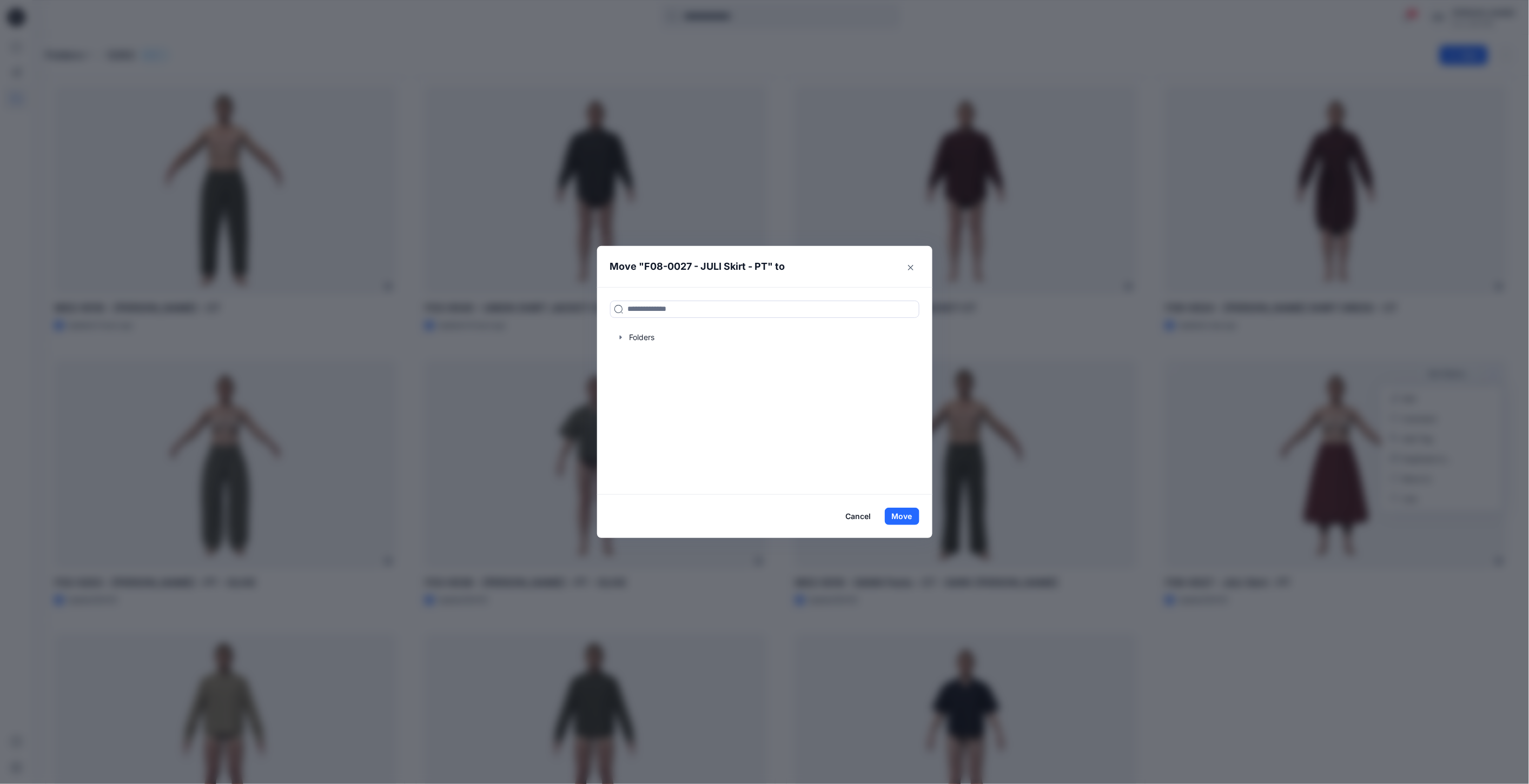
drag, startPoint x: 675, startPoint y: 330, endPoint x: 681, endPoint y: 353, distance: 23.8
click at [675, 331] on div at bounding box center [764, 337] width 309 height 22
click at [672, 309] on input at bounding box center [764, 309] width 309 height 17
type input "***"
click at [660, 338] on h6 "PAP ER TOUCH" at bounding box center [654, 333] width 53 height 13
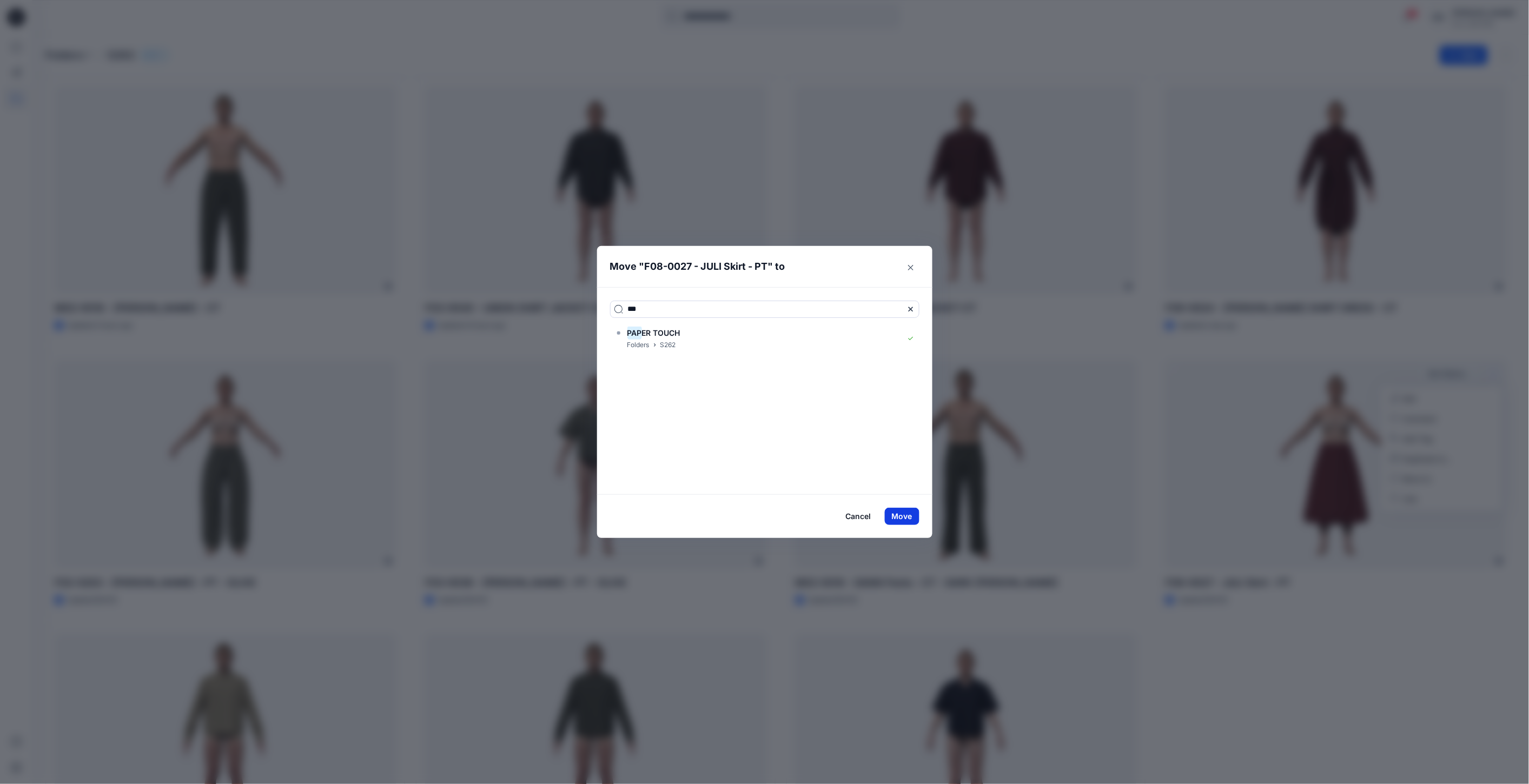
click at [900, 509] on button "Move" at bounding box center [903, 516] width 35 height 17
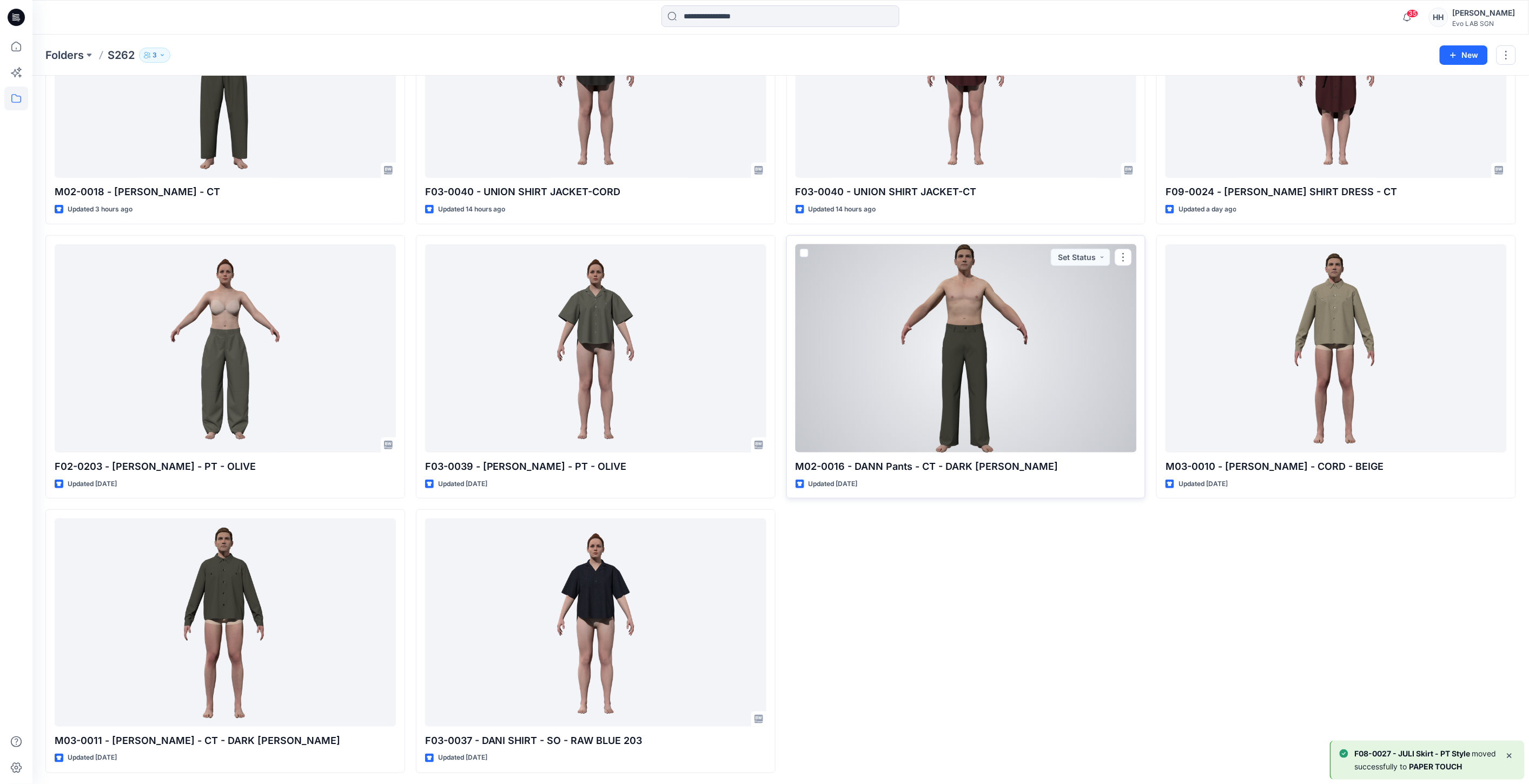
scroll to position [239, 0]
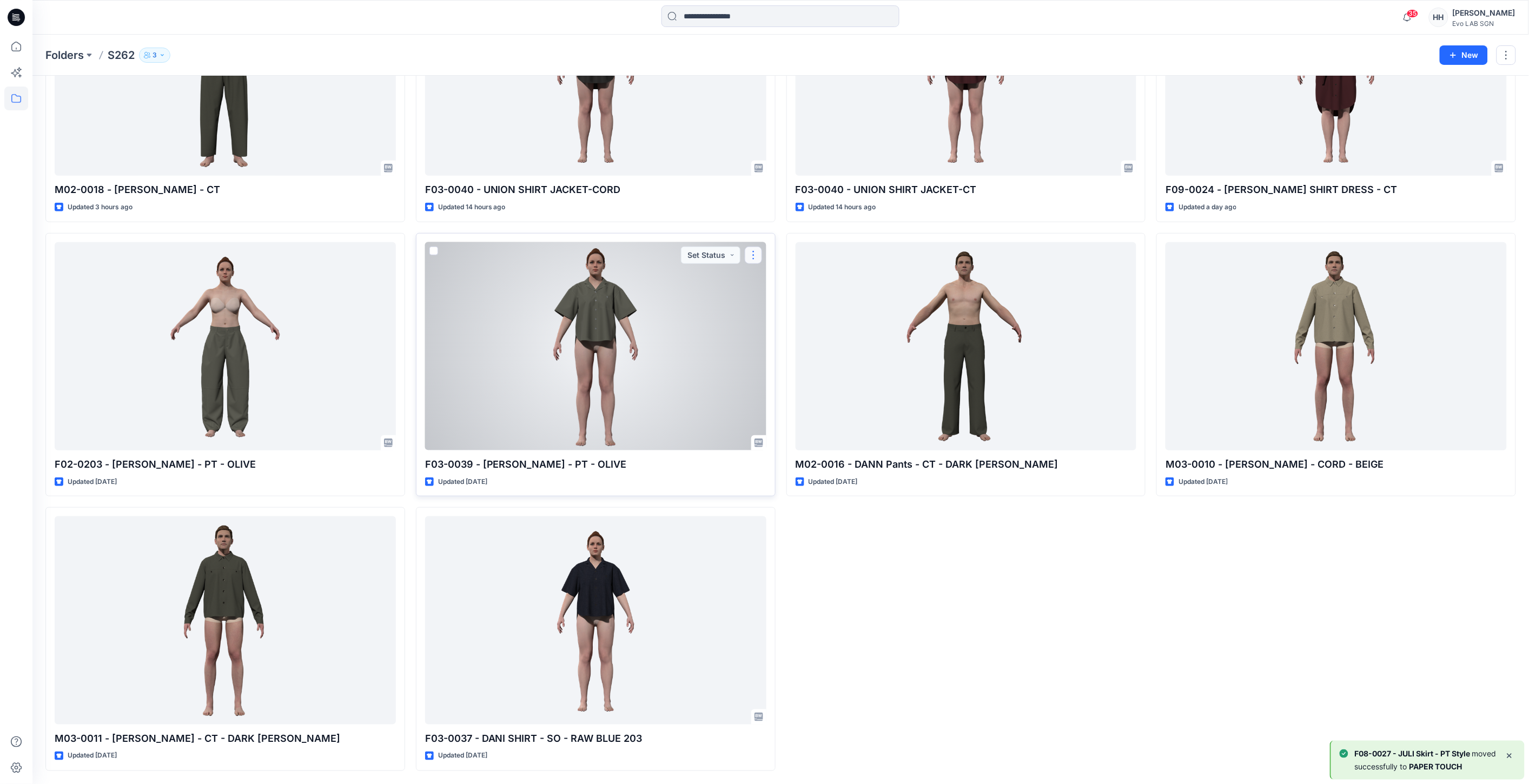
click at [751, 248] on button "button" at bounding box center [754, 255] width 17 height 17
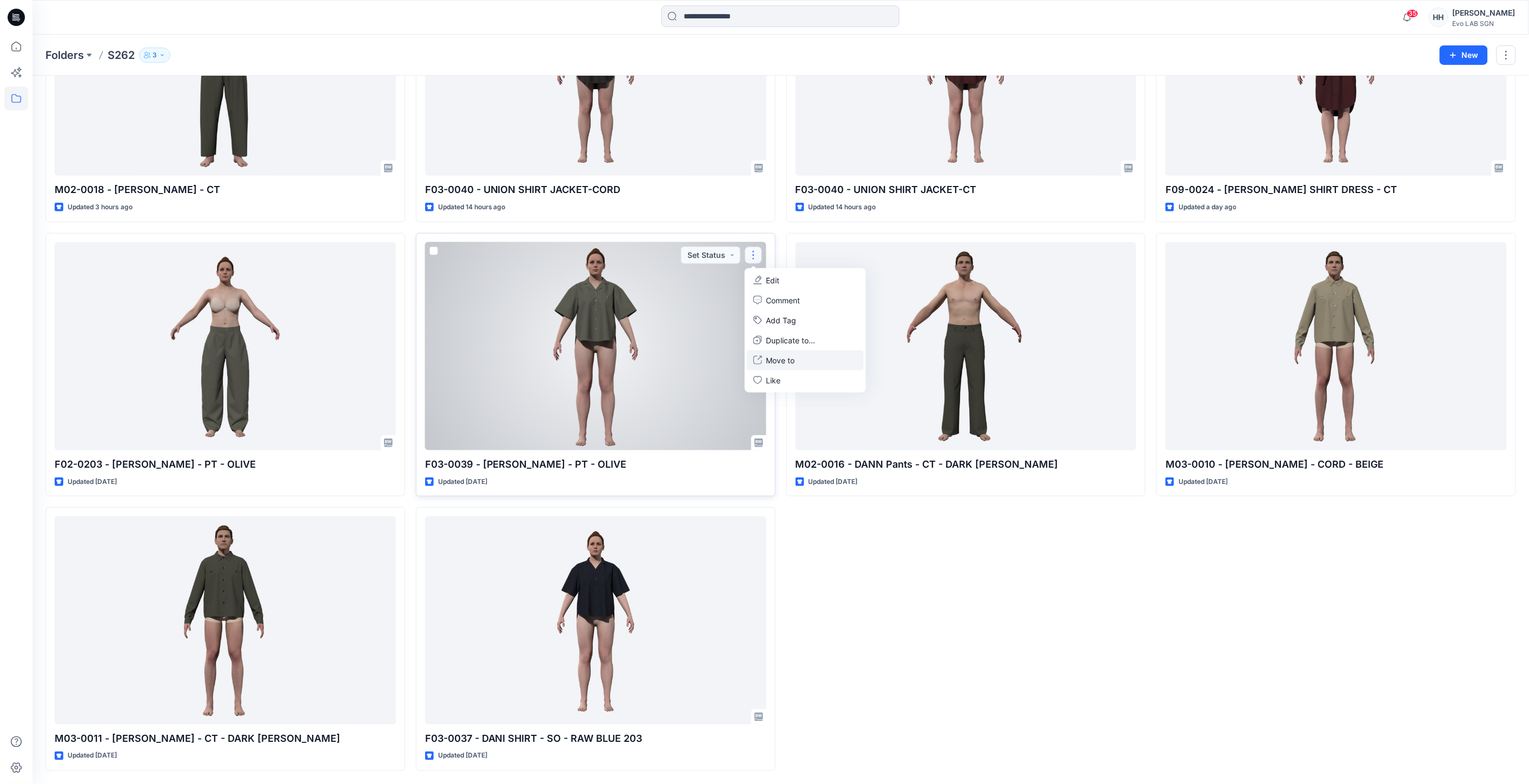
click at [785, 362] on p "Move to" at bounding box center [781, 361] width 28 height 12
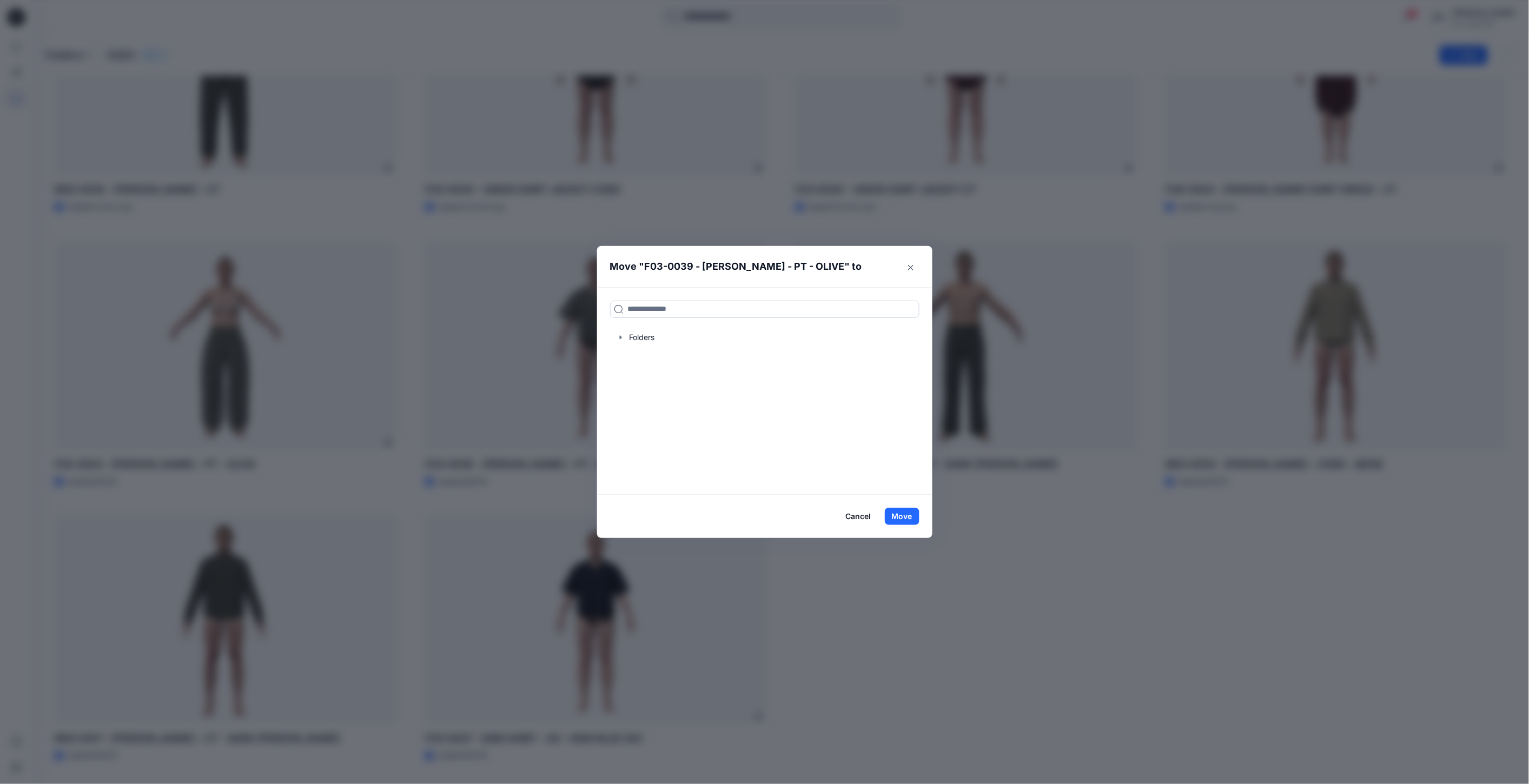
click at [691, 307] on input at bounding box center [764, 309] width 309 height 17
type input "***"
drag, startPoint x: 711, startPoint y: 351, endPoint x: 707, endPoint y: 339, distance: 12.6
click at [710, 349] on div "*** PAP ER TOUCH Folders S262" at bounding box center [764, 391] width 335 height 208
click at [706, 339] on div "PAP ER TOUCH Folders S262" at bounding box center [764, 338] width 309 height 24
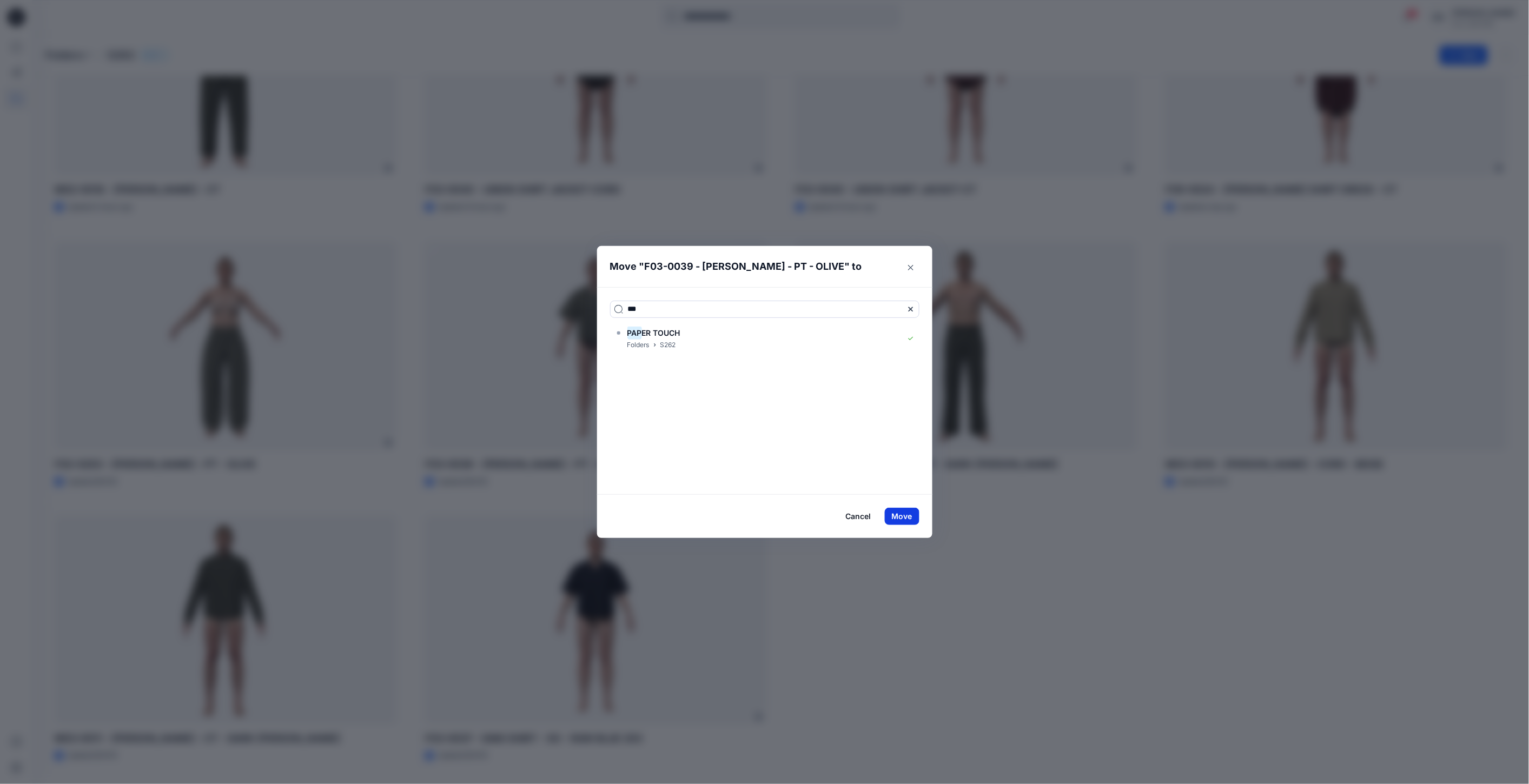
click at [906, 514] on button "Move" at bounding box center [903, 516] width 35 height 17
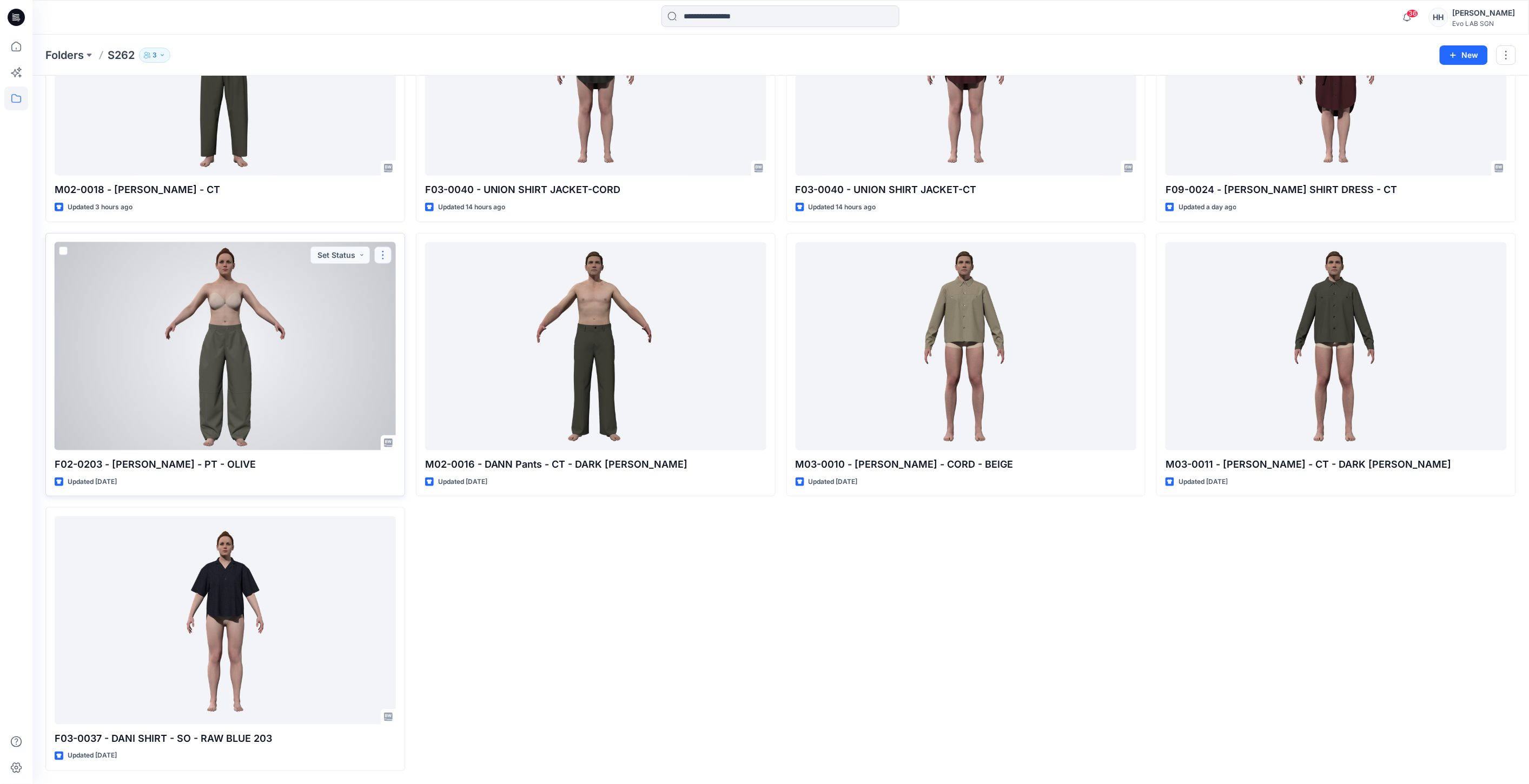
click at [378, 255] on button "button" at bounding box center [383, 255] width 17 height 17
click at [412, 363] on p "Move to" at bounding box center [410, 361] width 28 height 12
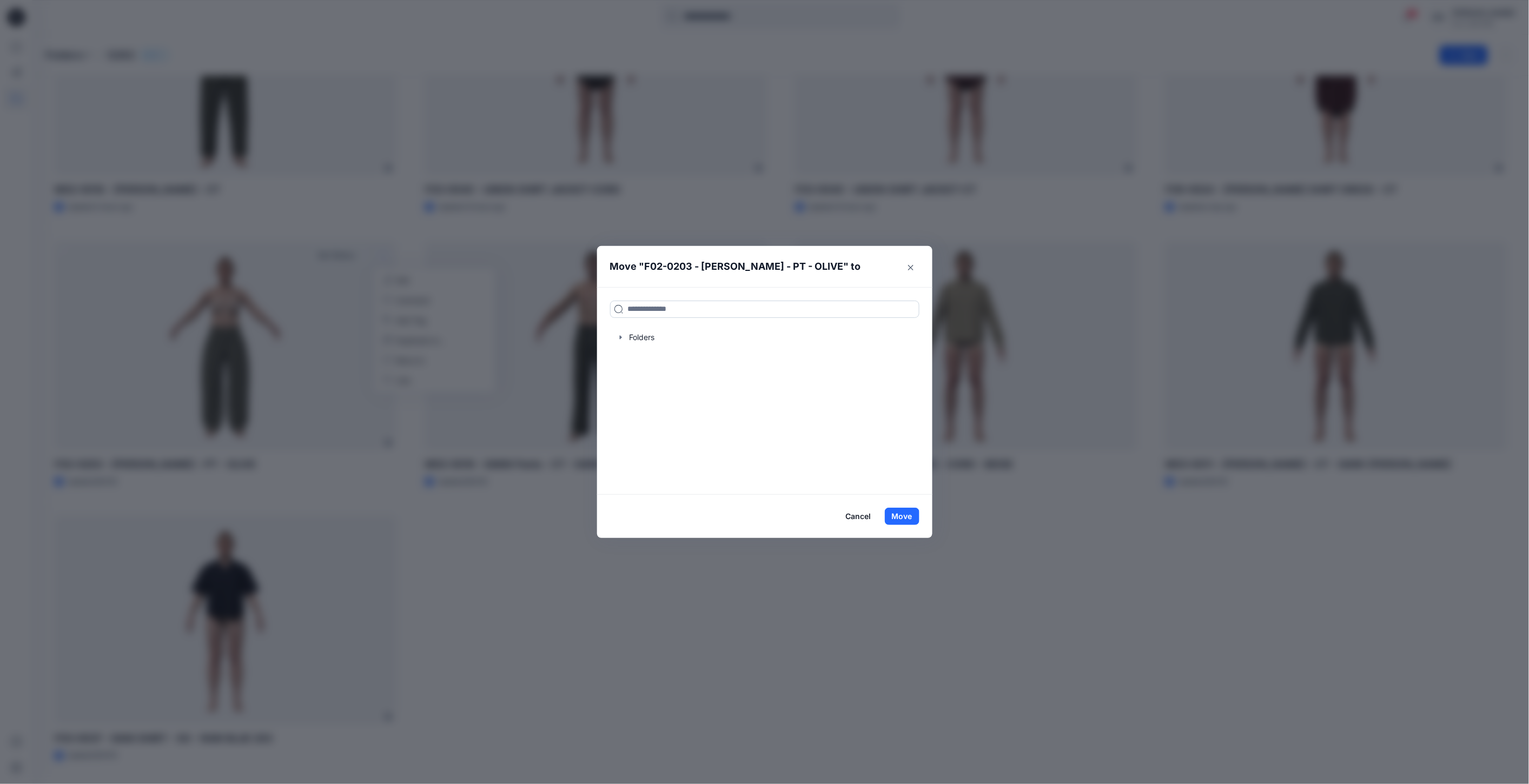
click at [661, 309] on input at bounding box center [764, 309] width 309 height 17
type input "***"
click at [652, 337] on span "ER TOUCH" at bounding box center [661, 332] width 39 height 9
click at [902, 516] on button "Move" at bounding box center [903, 516] width 35 height 17
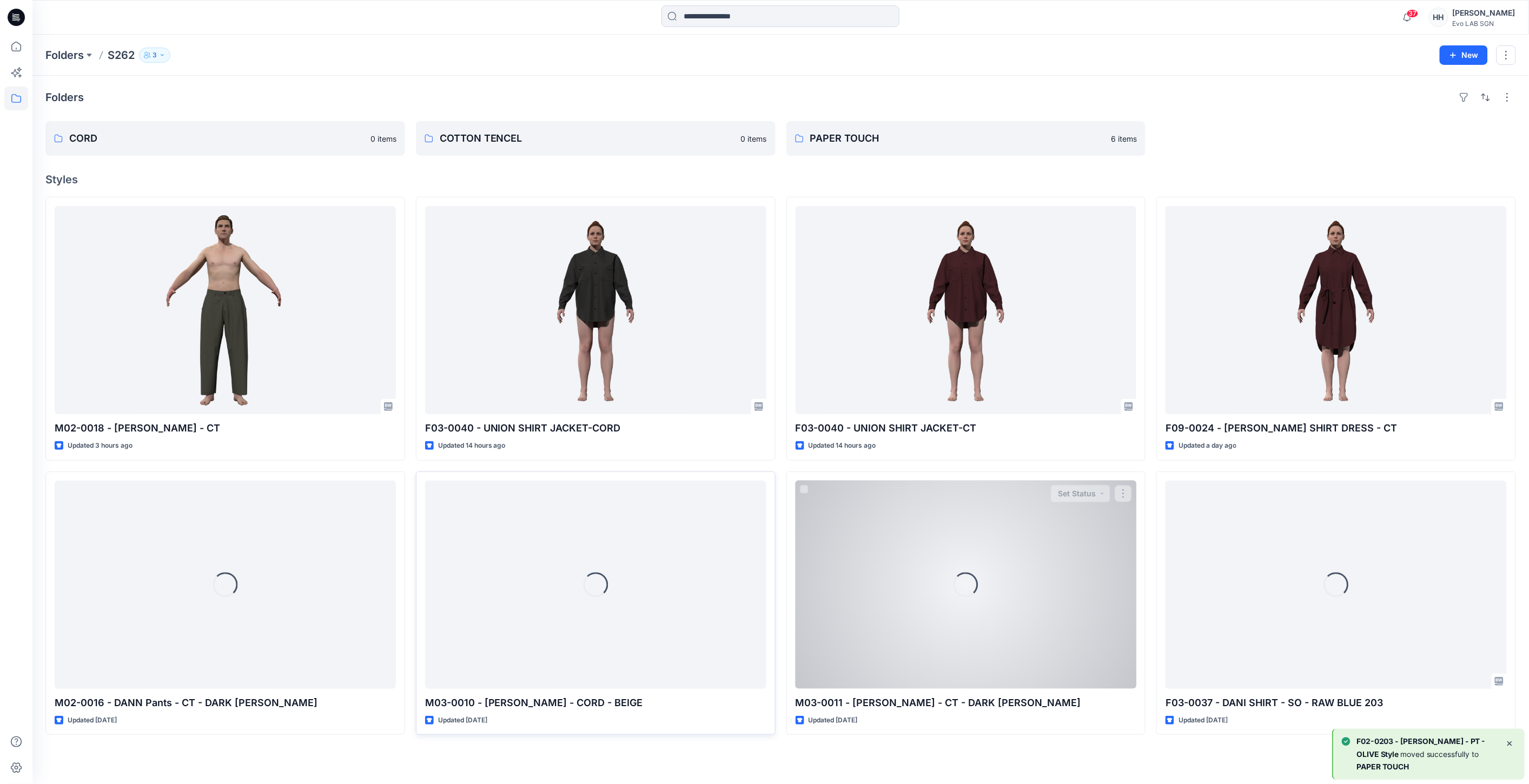
scroll to position [0, 0]
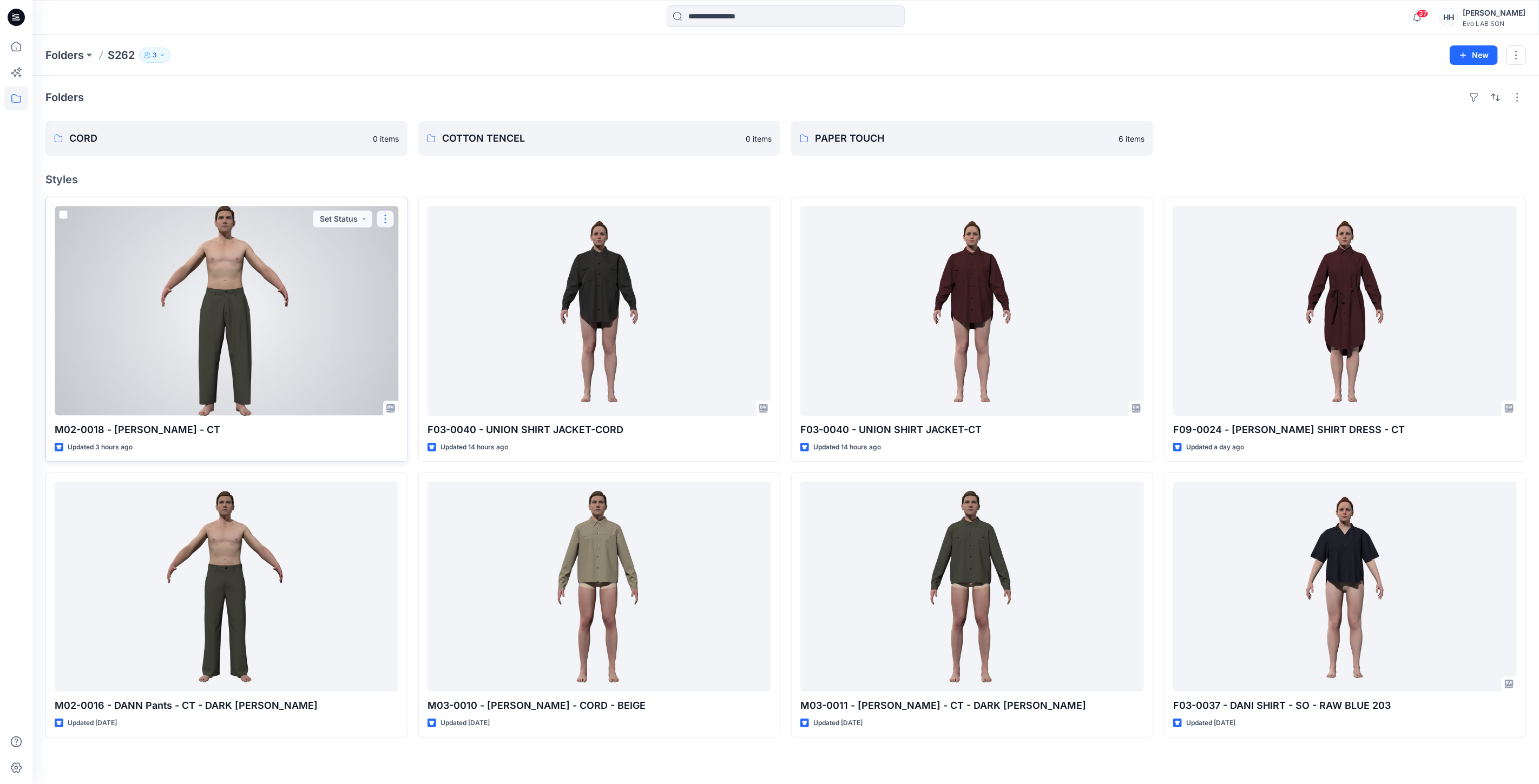
click at [384, 217] on button "button" at bounding box center [386, 219] width 17 height 17
click at [426, 324] on p "Move to" at bounding box center [412, 324] width 28 height 12
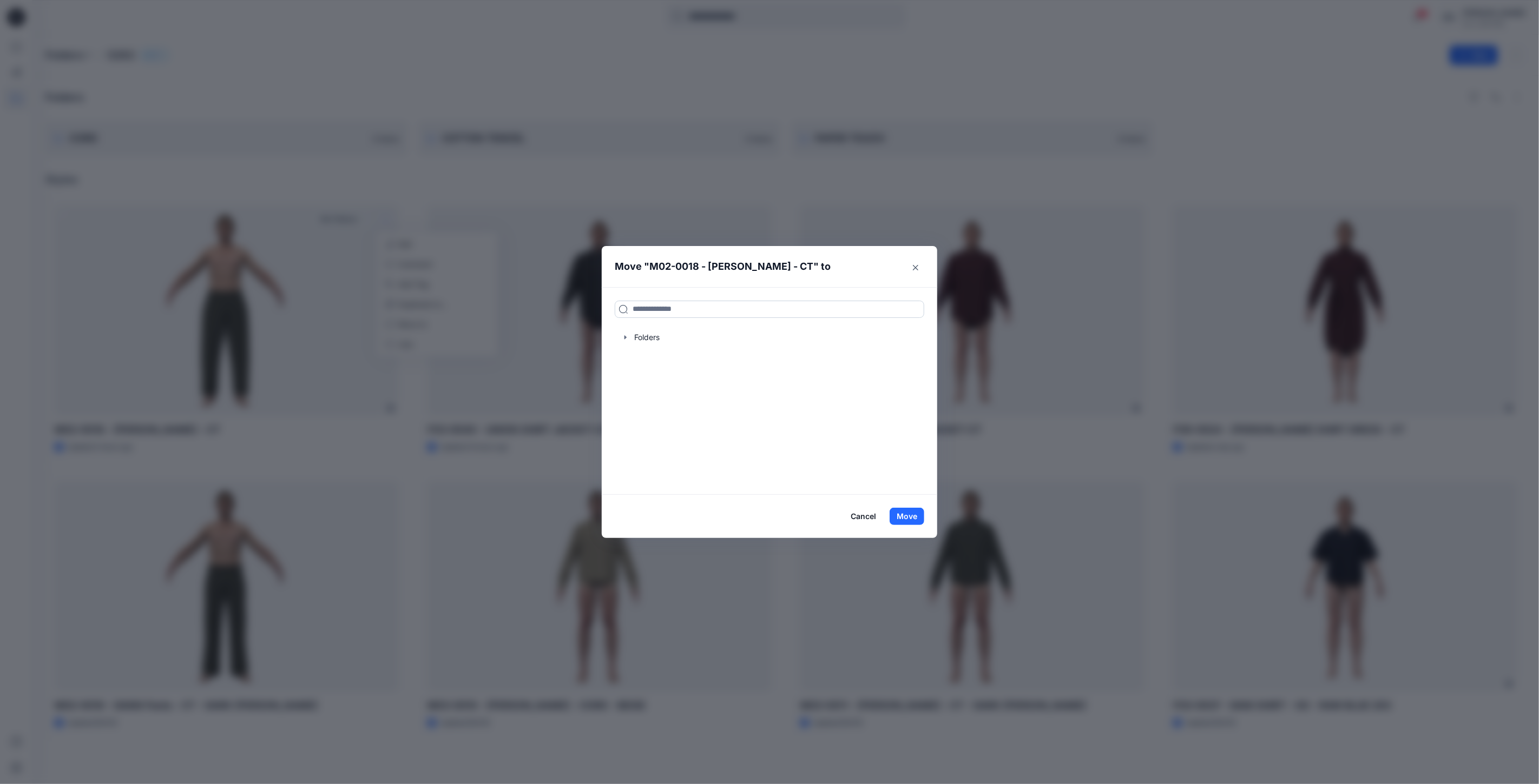
click at [689, 310] on input at bounding box center [769, 309] width 309 height 17
type input "***"
click at [696, 338] on div "COT TON TENCEL Folders S262" at bounding box center [769, 338] width 309 height 24
click at [909, 511] on button "Move" at bounding box center [907, 516] width 35 height 17
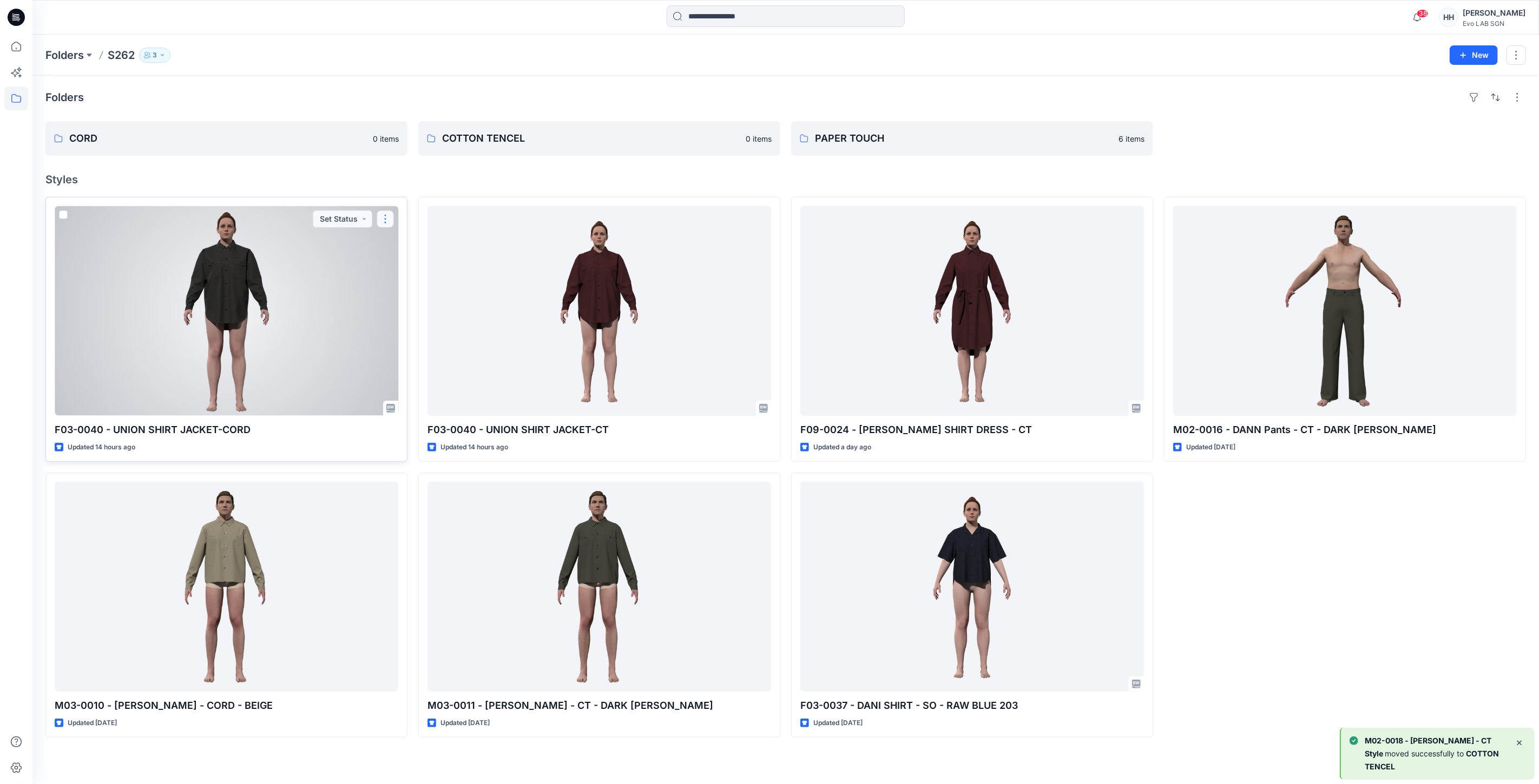
click at [387, 217] on button "button" at bounding box center [386, 219] width 17 height 17
click at [430, 318] on button "Move to" at bounding box center [437, 324] width 117 height 20
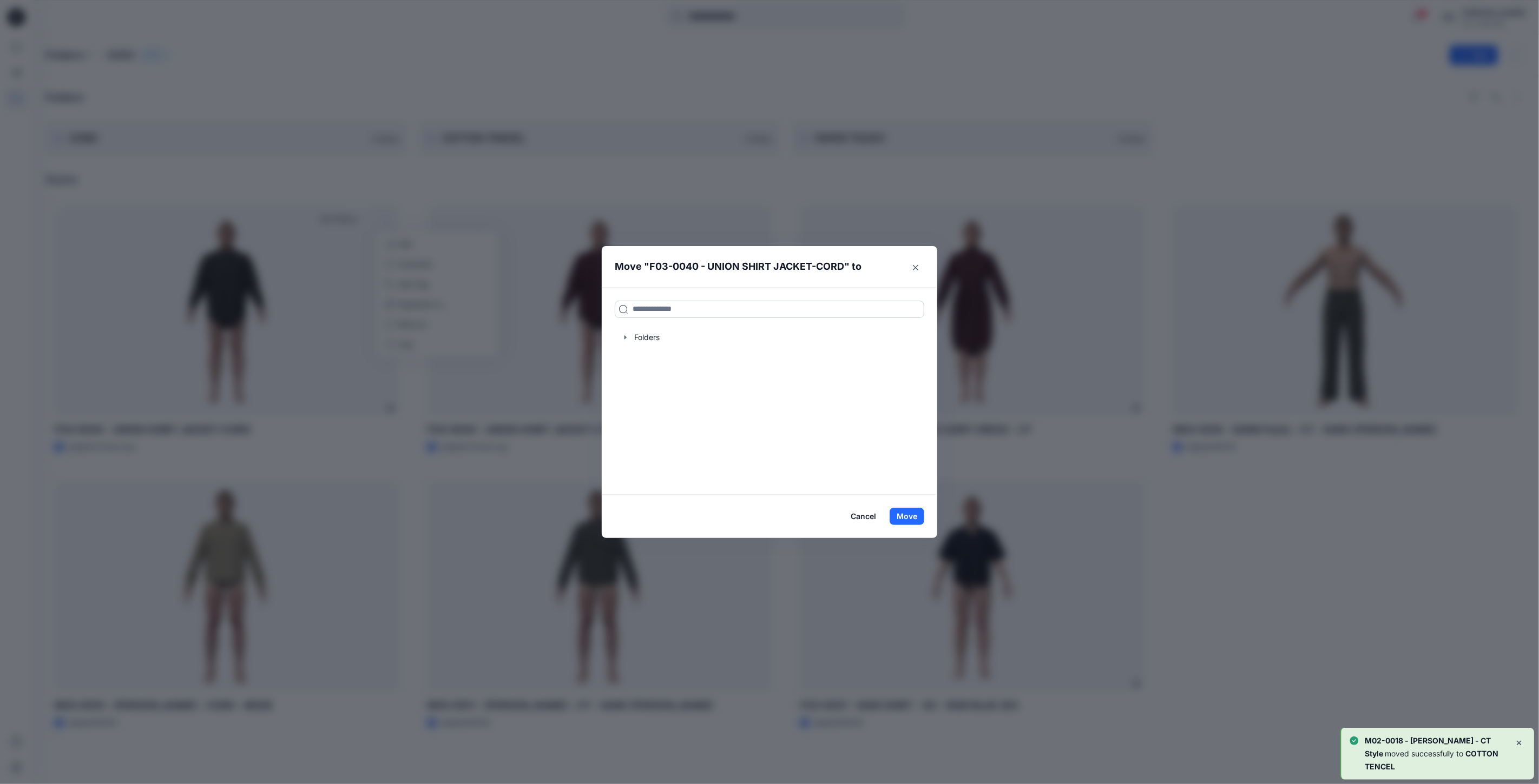
click at [725, 308] on input at bounding box center [769, 309] width 309 height 17
type input "***"
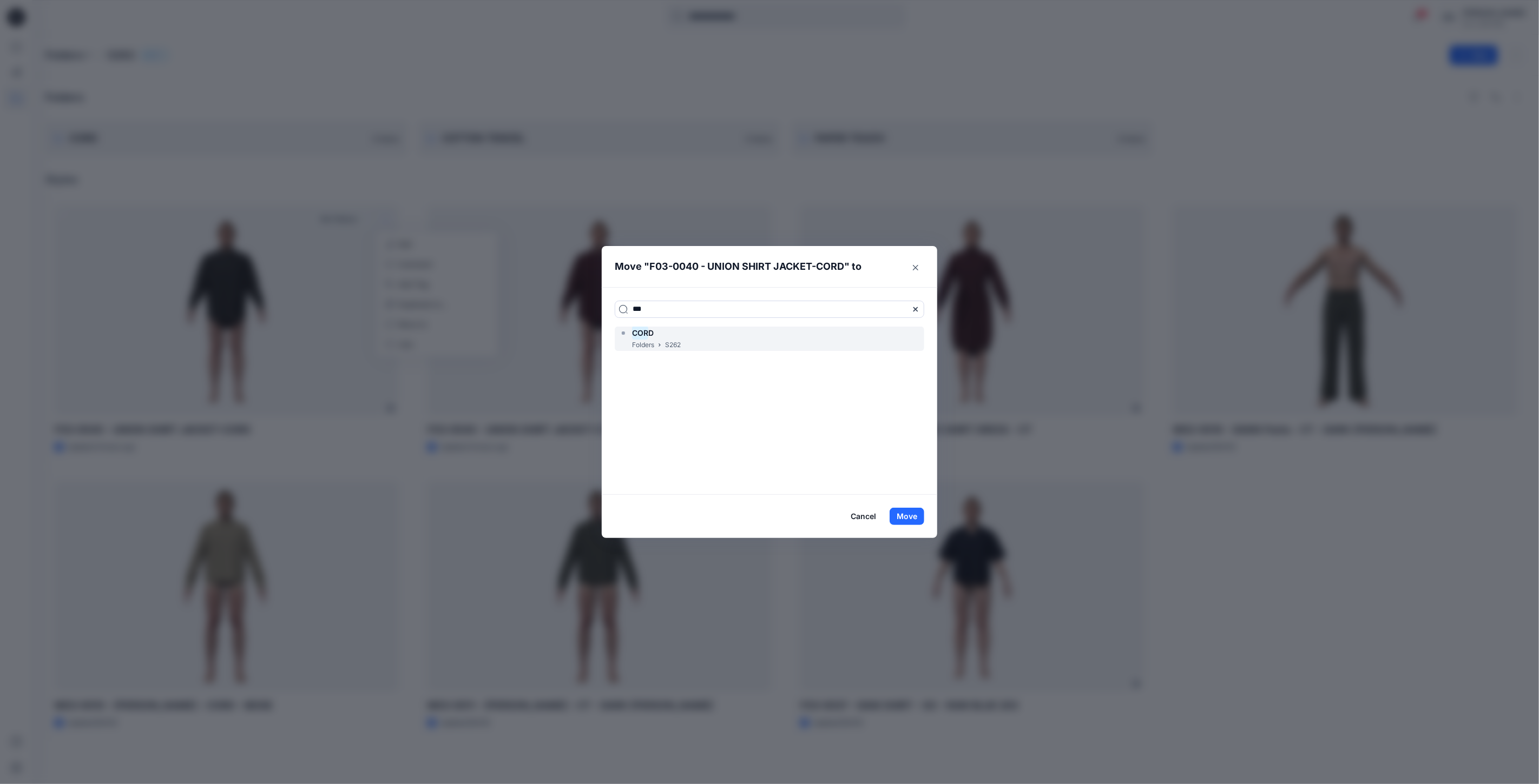
click at [693, 342] on div "COR D Folders S262" at bounding box center [769, 338] width 309 height 24
click at [907, 515] on button "Move" at bounding box center [907, 516] width 35 height 17
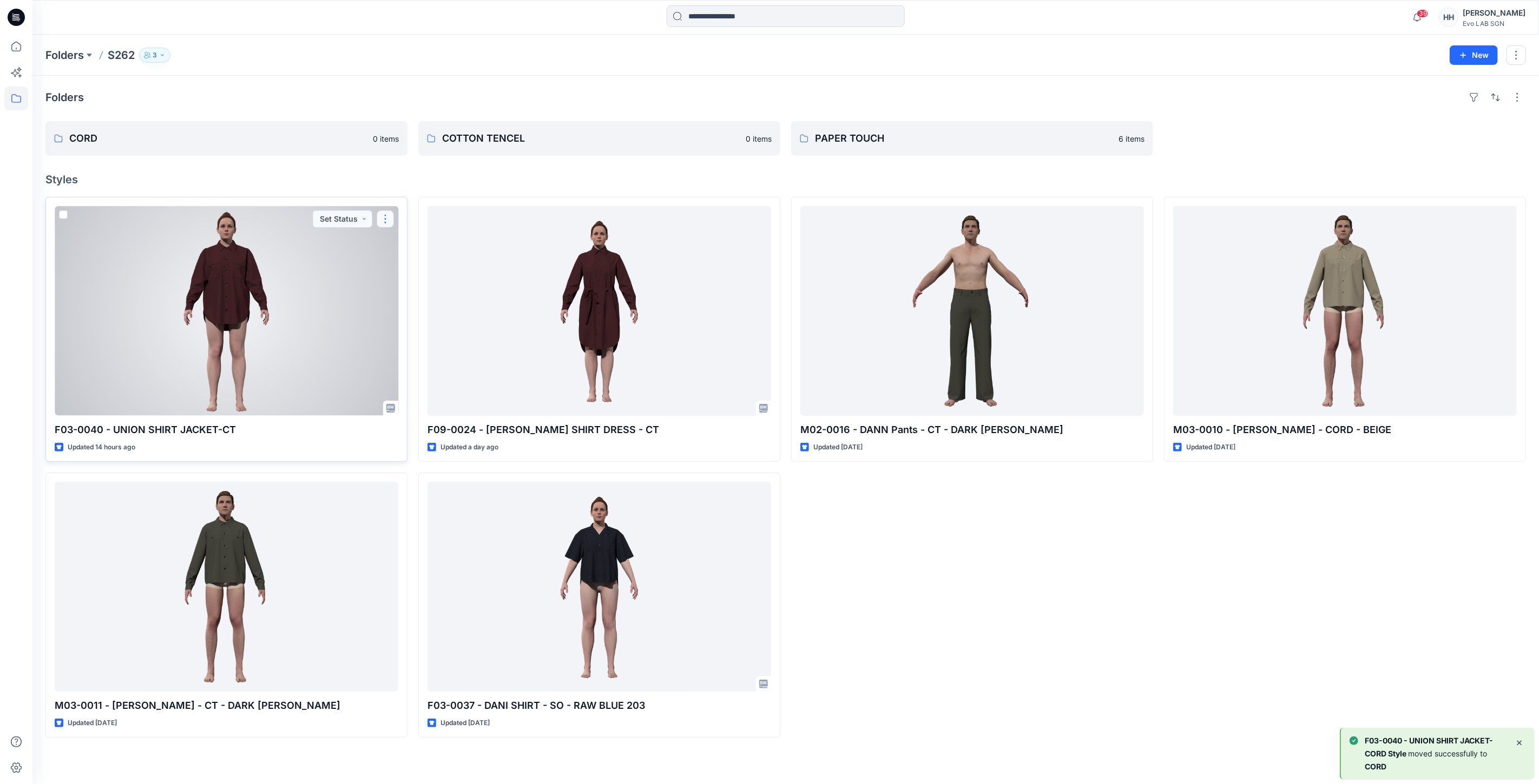
click at [377, 222] on button "button" at bounding box center [386, 219] width 17 height 17
click at [415, 318] on button "Move to" at bounding box center [437, 324] width 117 height 20
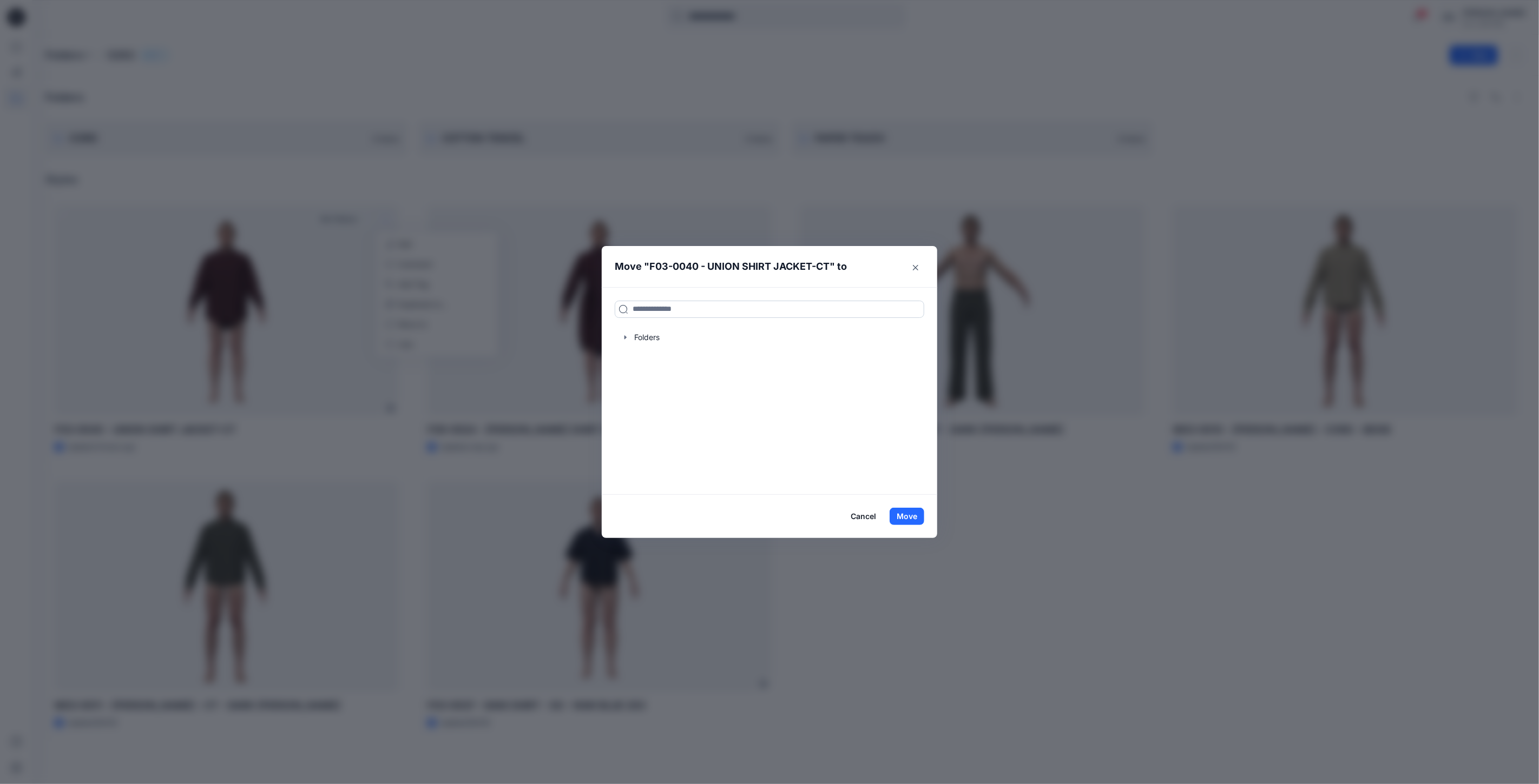
click at [691, 309] on input at bounding box center [769, 309] width 309 height 17
type input "***"
click at [660, 318] on input "***" at bounding box center [769, 309] width 309 height 17
click at [675, 337] on h6 "COT TON TENCEL" at bounding box center [664, 333] width 64 height 13
click at [911, 516] on button "Move" at bounding box center [907, 516] width 35 height 17
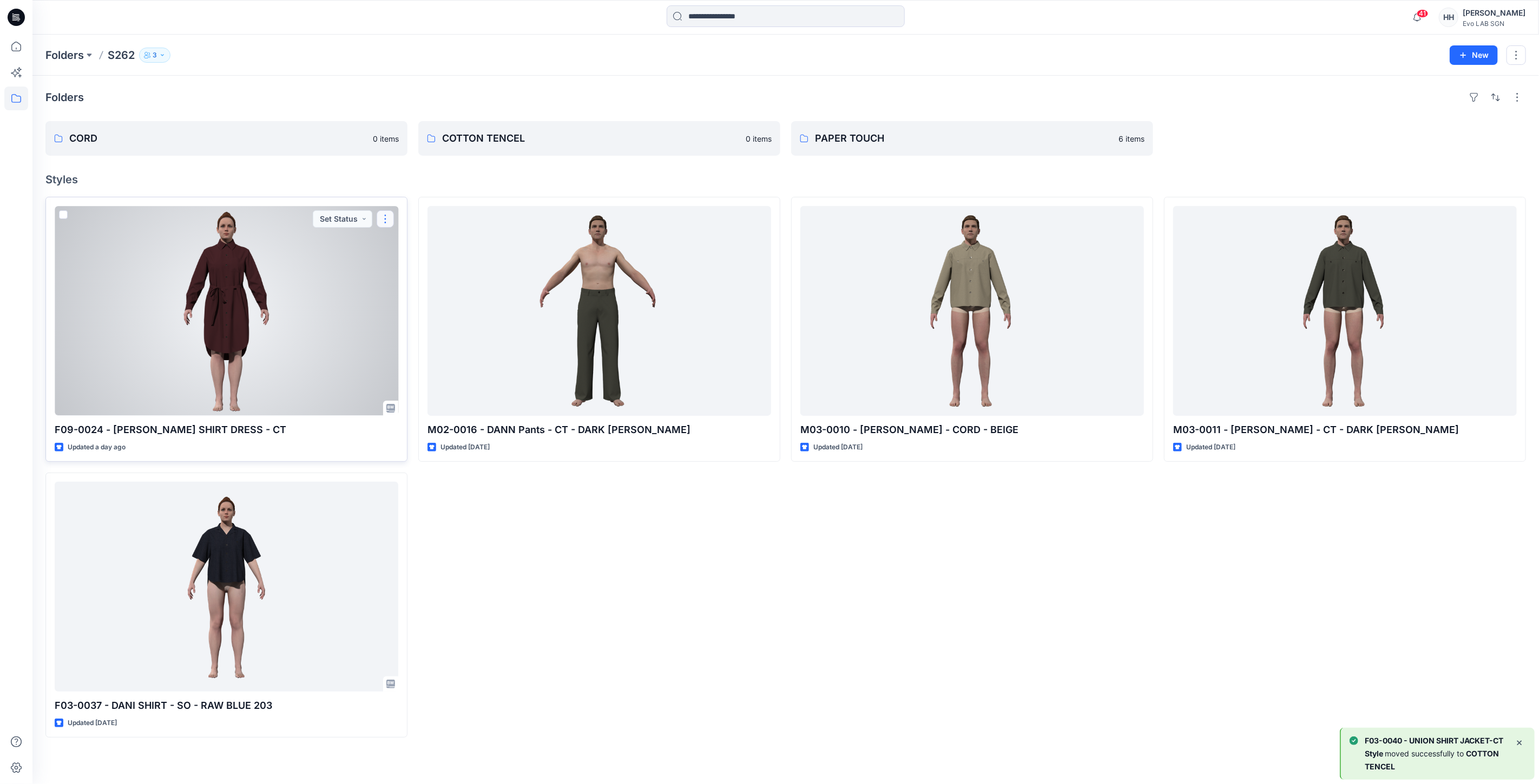
click at [390, 217] on button "button" at bounding box center [386, 219] width 17 height 17
click at [439, 330] on button "Move to" at bounding box center [437, 324] width 117 height 20
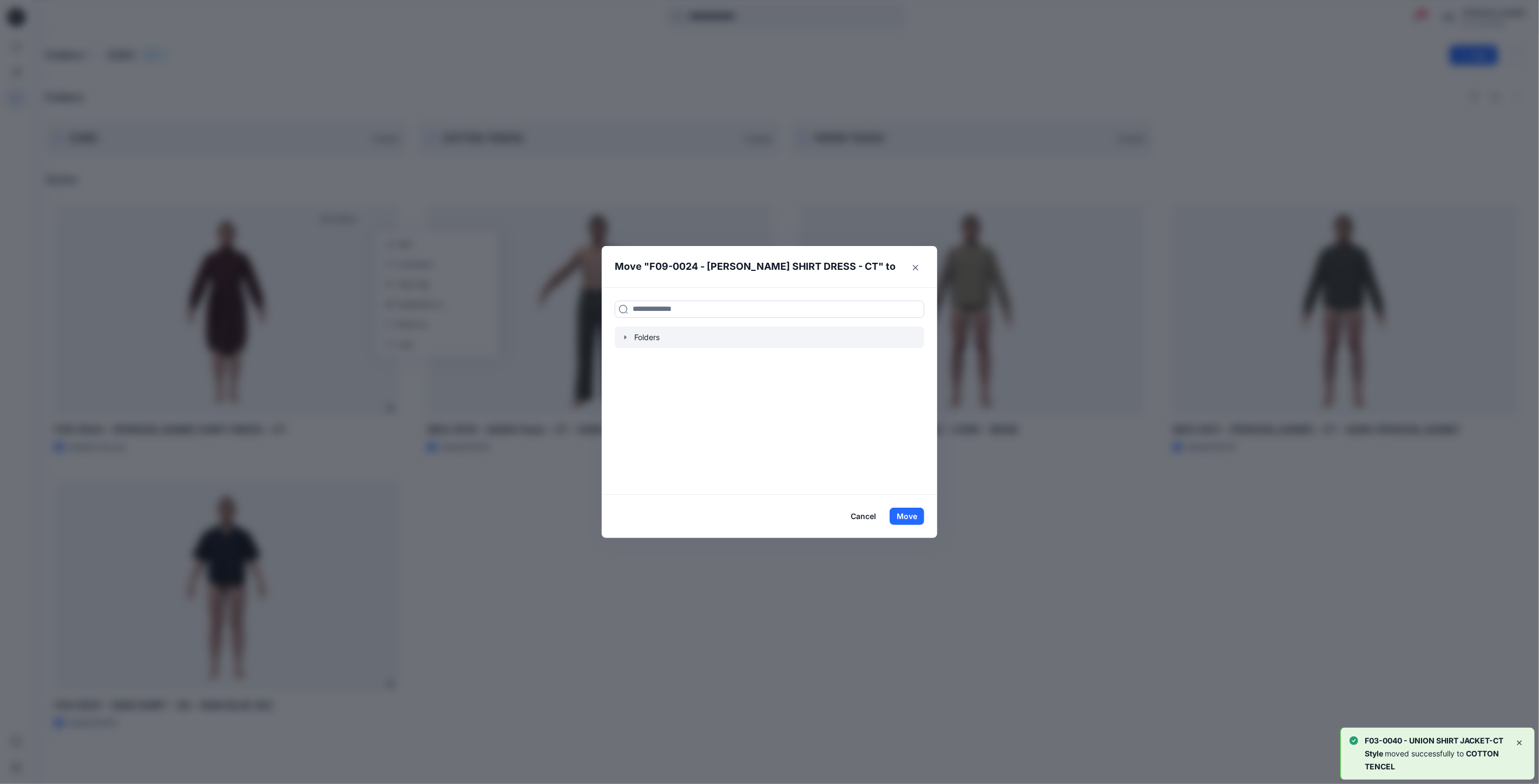
click at [691, 327] on div at bounding box center [769, 337] width 309 height 22
click at [691, 303] on input at bounding box center [769, 309] width 309 height 17
type input "***"
click at [680, 333] on span "TON TENCEL" at bounding box center [672, 332] width 48 height 9
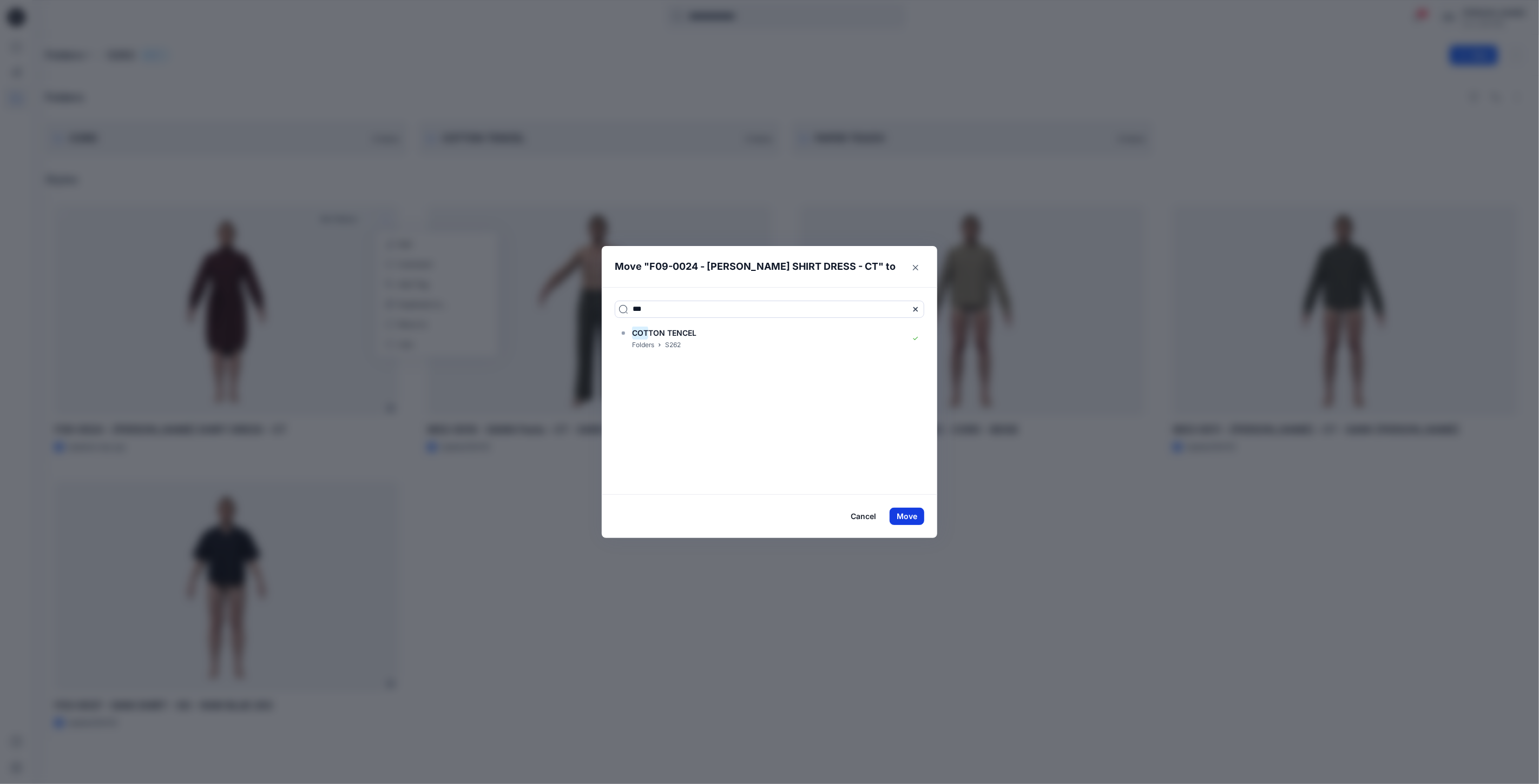
click at [911, 516] on button "Move" at bounding box center [907, 516] width 35 height 17
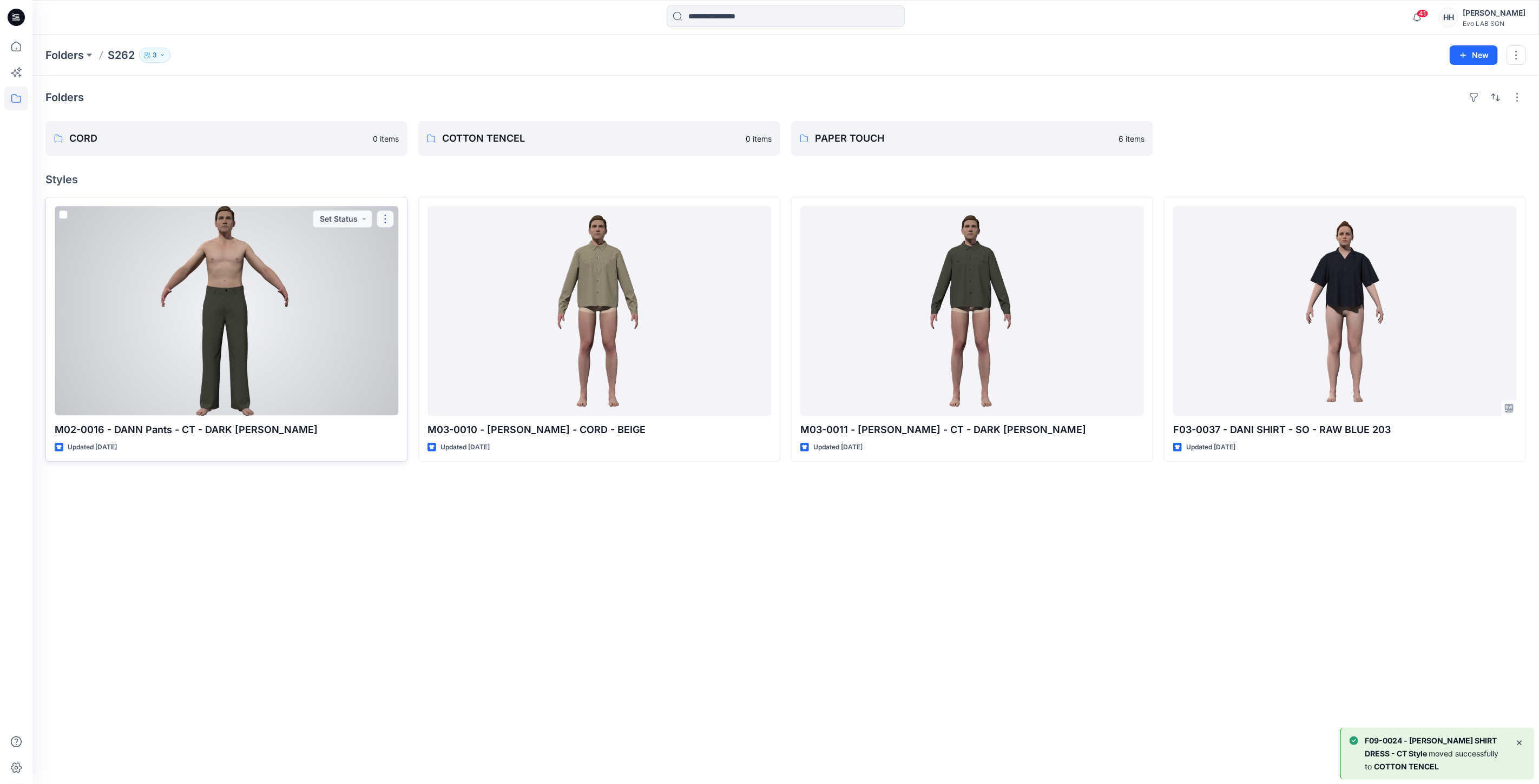
click at [380, 214] on button "button" at bounding box center [386, 219] width 17 height 17
click at [426, 322] on p "Move to" at bounding box center [412, 324] width 28 height 12
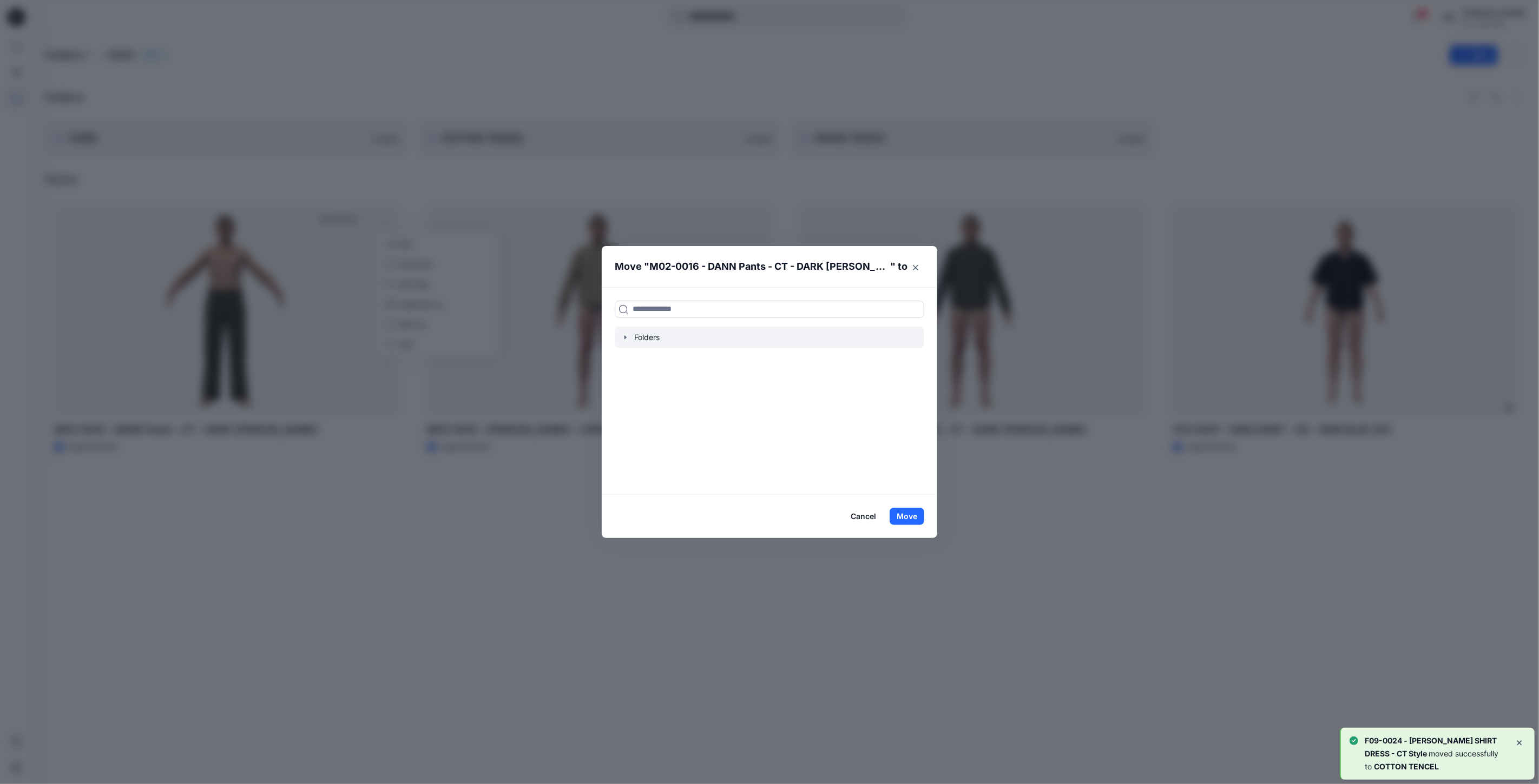
click at [678, 335] on div at bounding box center [769, 337] width 309 height 22
click at [658, 307] on input at bounding box center [769, 309] width 309 height 17
type input "***"
click at [675, 327] on h6 "COT TON TENCEL" at bounding box center [664, 333] width 64 height 13
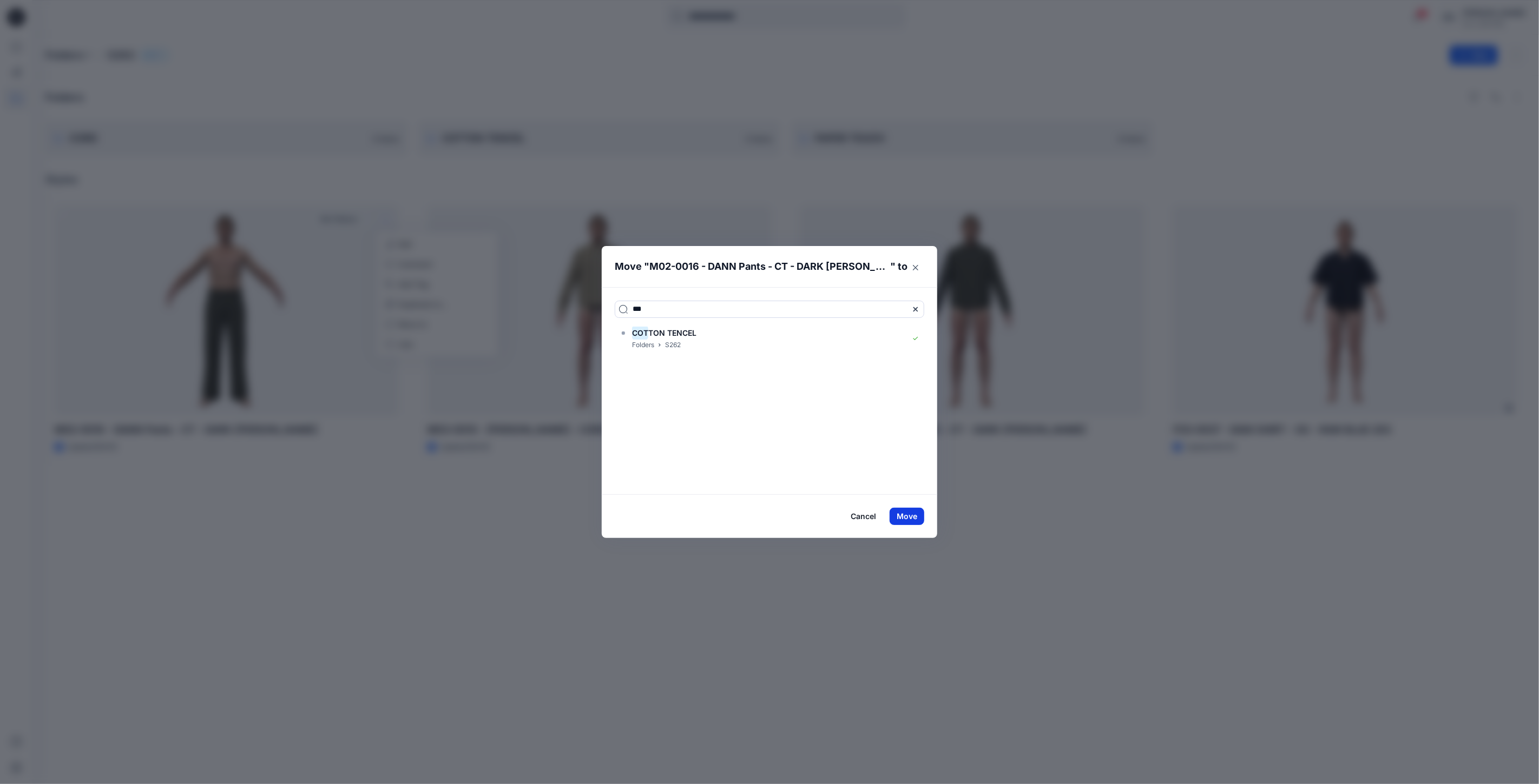
click at [909, 516] on button "Move" at bounding box center [907, 516] width 35 height 17
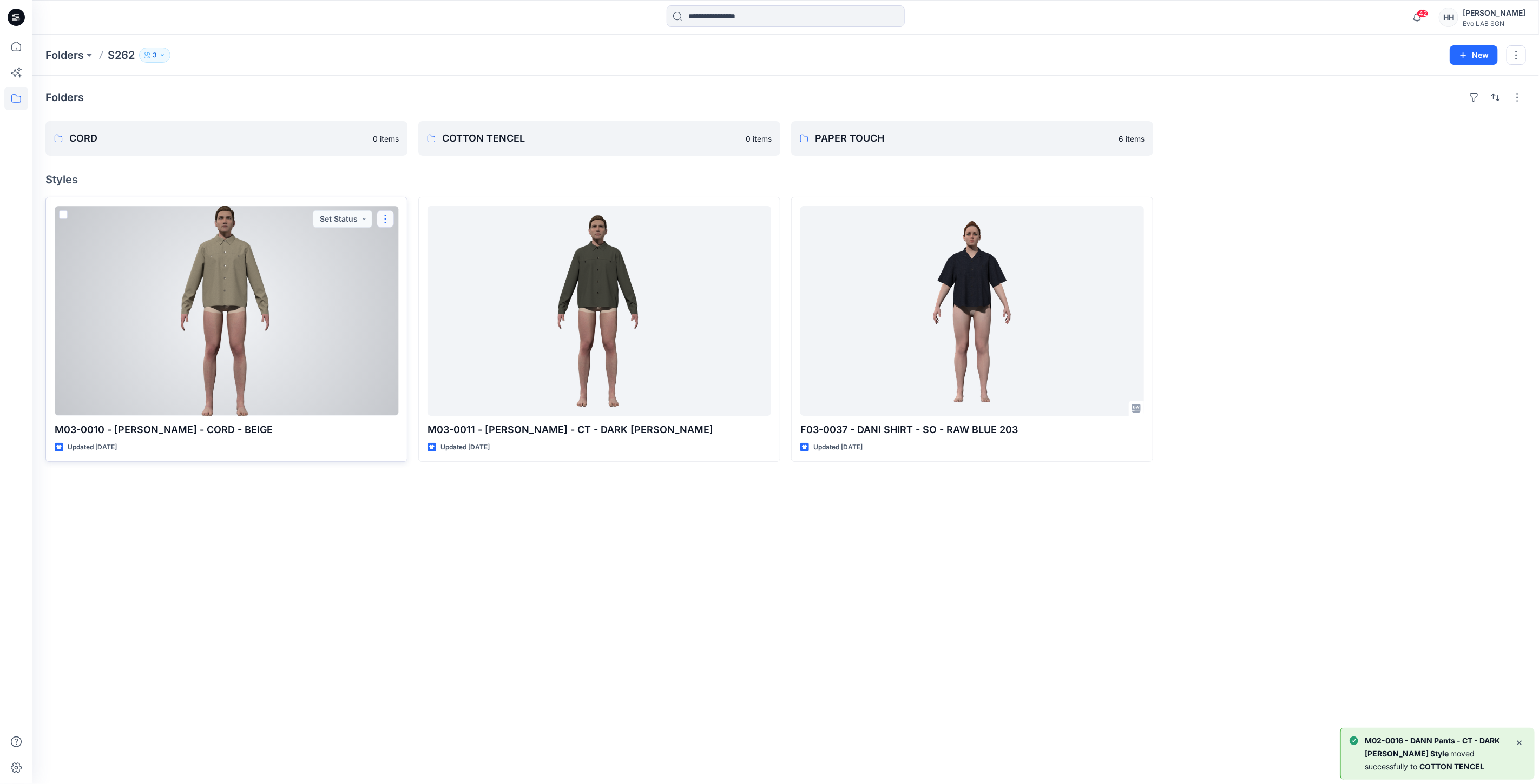
click at [385, 218] on button "button" at bounding box center [386, 219] width 17 height 17
click at [382, 223] on button "button" at bounding box center [386, 219] width 17 height 17
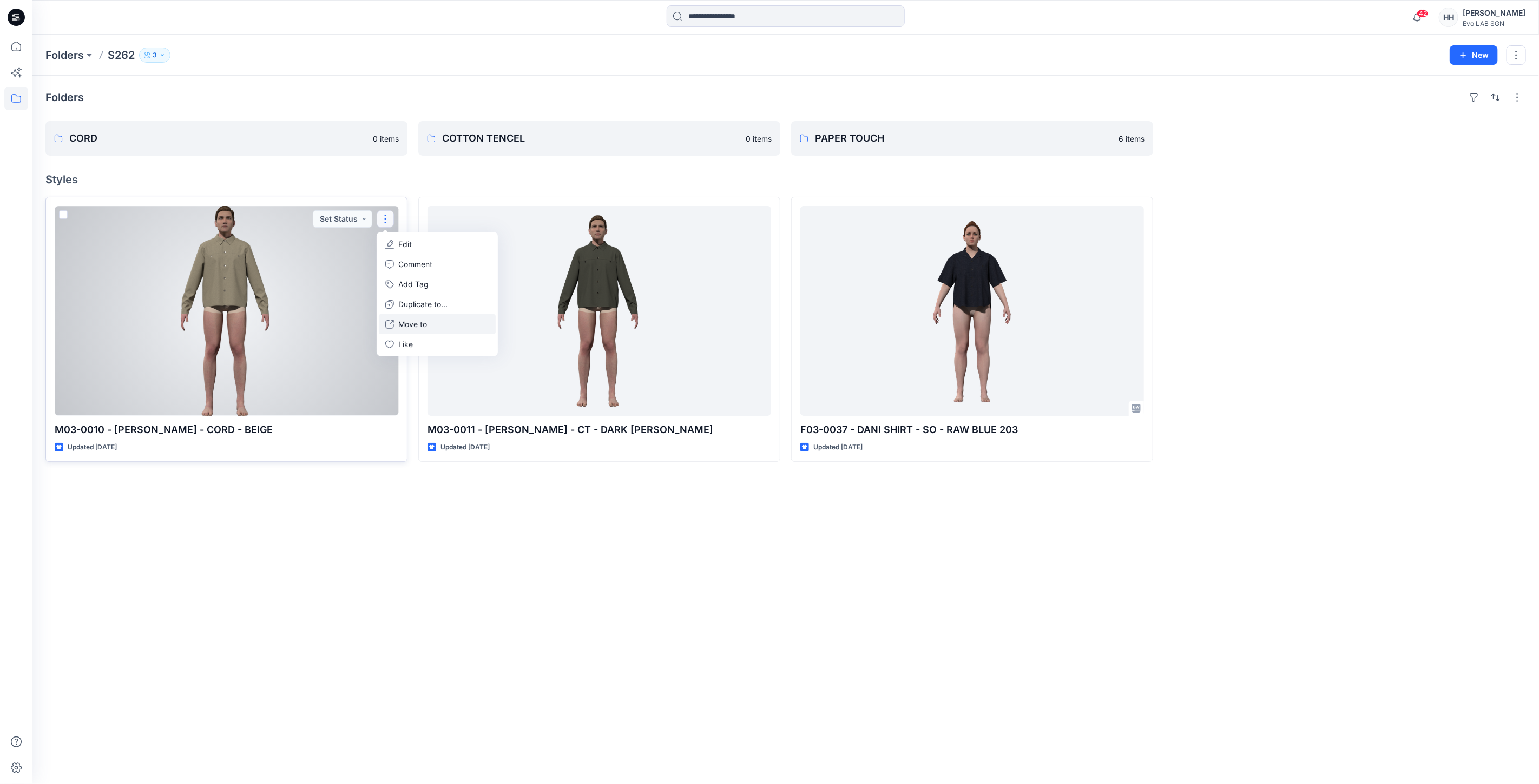
click at [423, 320] on p "Move to" at bounding box center [412, 324] width 28 height 12
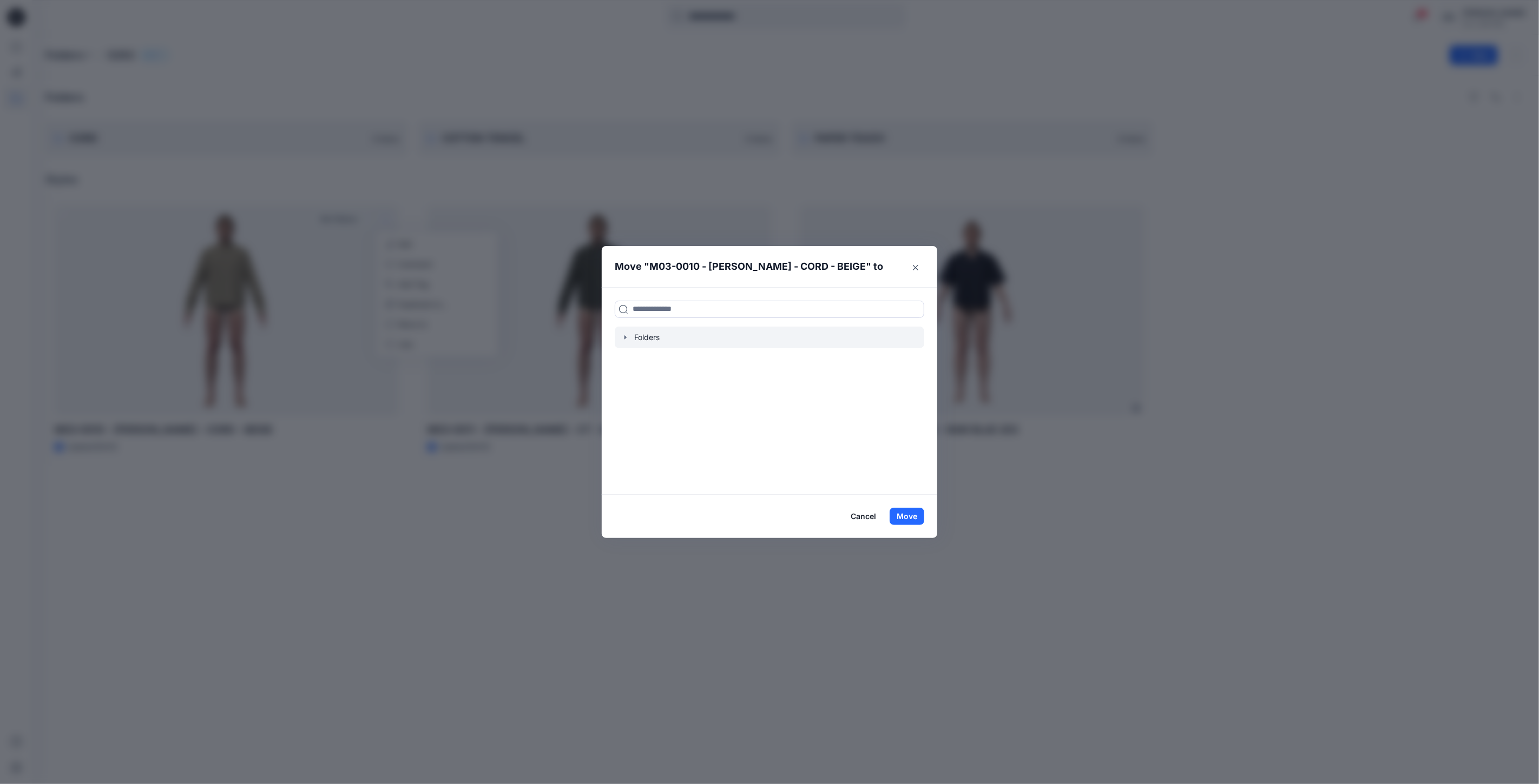
click at [669, 335] on div at bounding box center [769, 337] width 309 height 22
click at [677, 311] on input at bounding box center [769, 309] width 309 height 17
type input "***"
click at [666, 332] on div "COR D" at bounding box center [650, 333] width 62 height 13
click at [912, 518] on button "Move" at bounding box center [907, 516] width 35 height 17
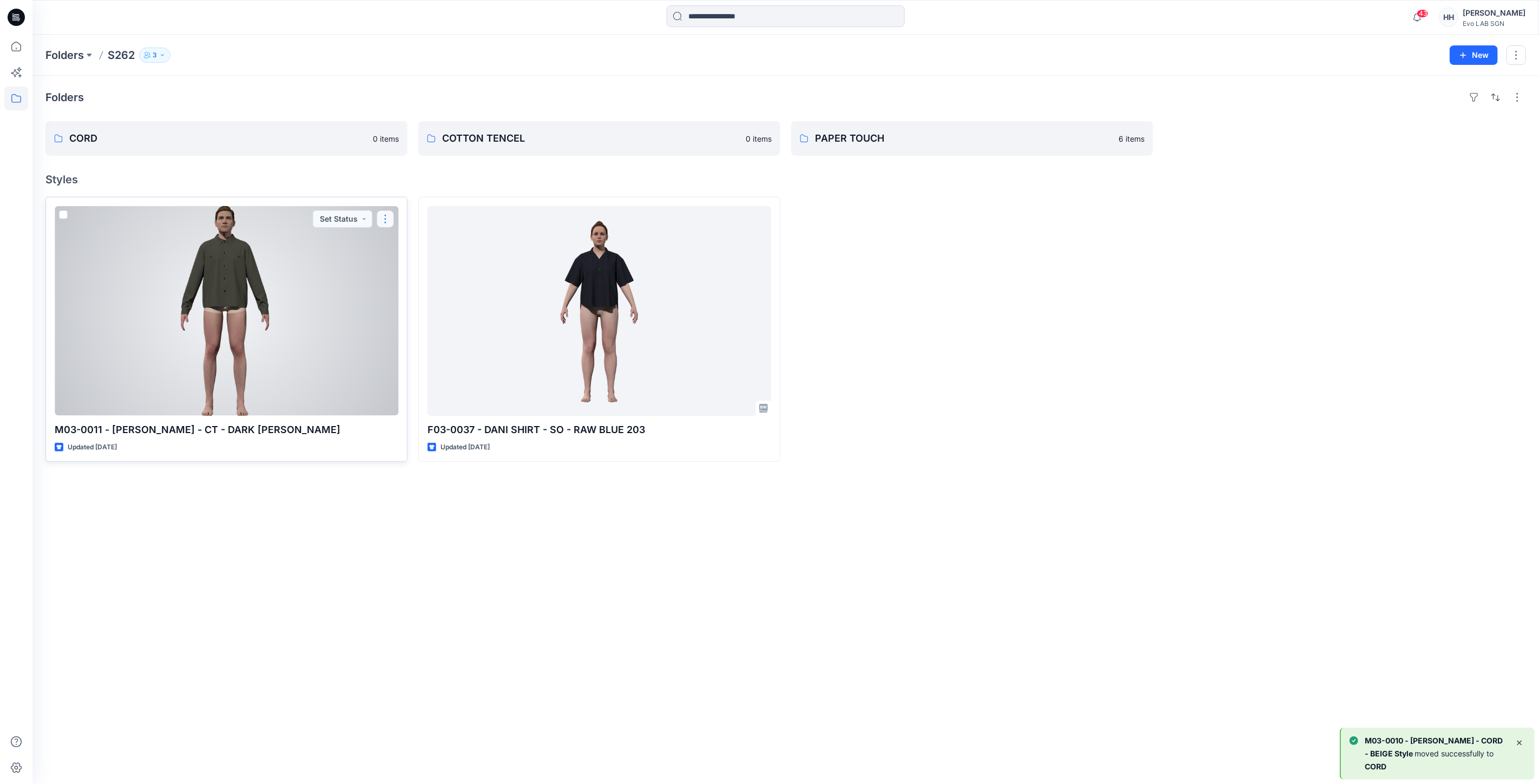
click at [384, 215] on button "button" at bounding box center [386, 219] width 17 height 17
click at [429, 321] on button "Move to" at bounding box center [437, 324] width 117 height 20
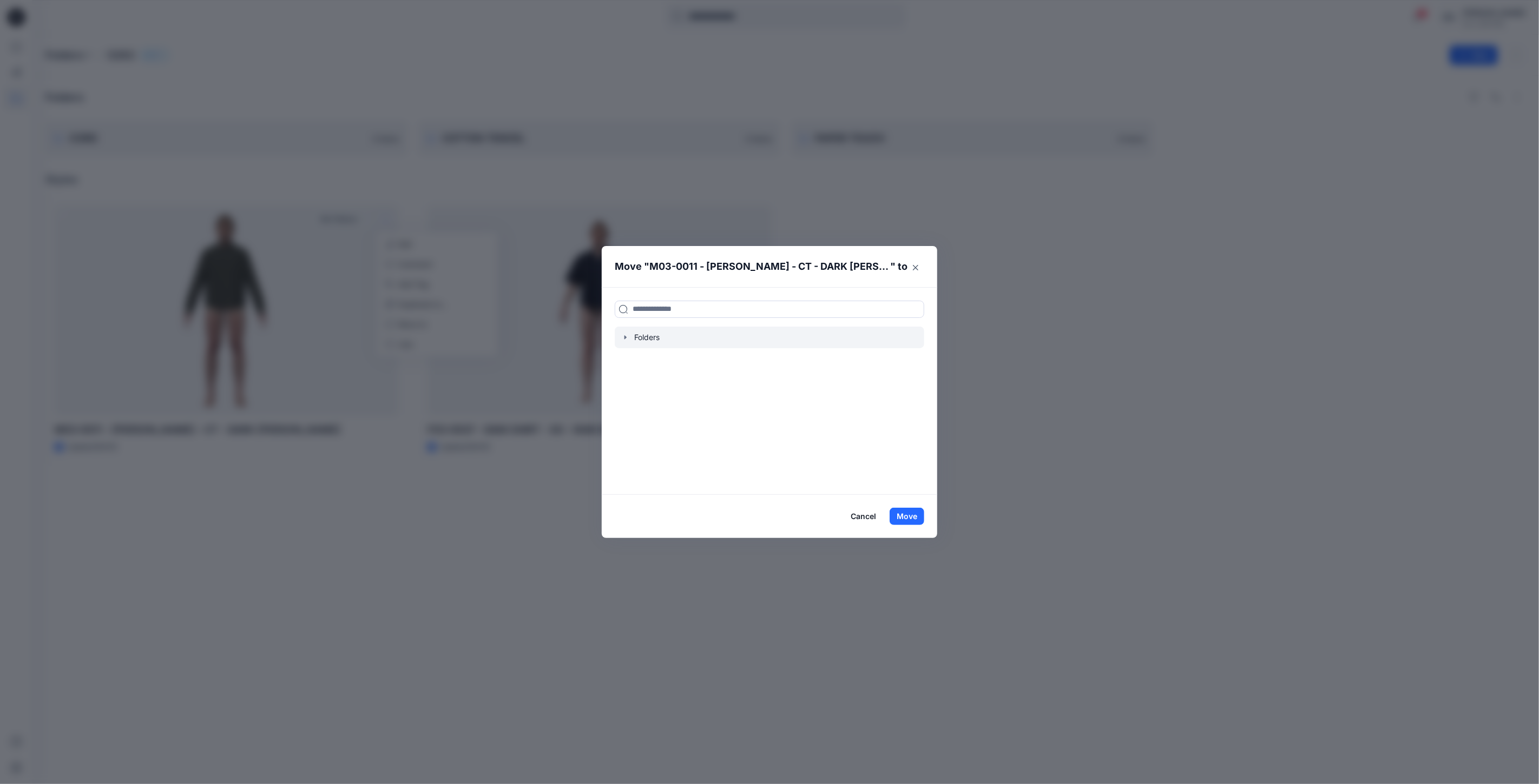
click at [695, 335] on div at bounding box center [769, 337] width 309 height 22
click at [630, 335] on div at bounding box center [769, 337] width 309 height 22
click at [627, 339] on icon "button" at bounding box center [626, 337] width 9 height 9
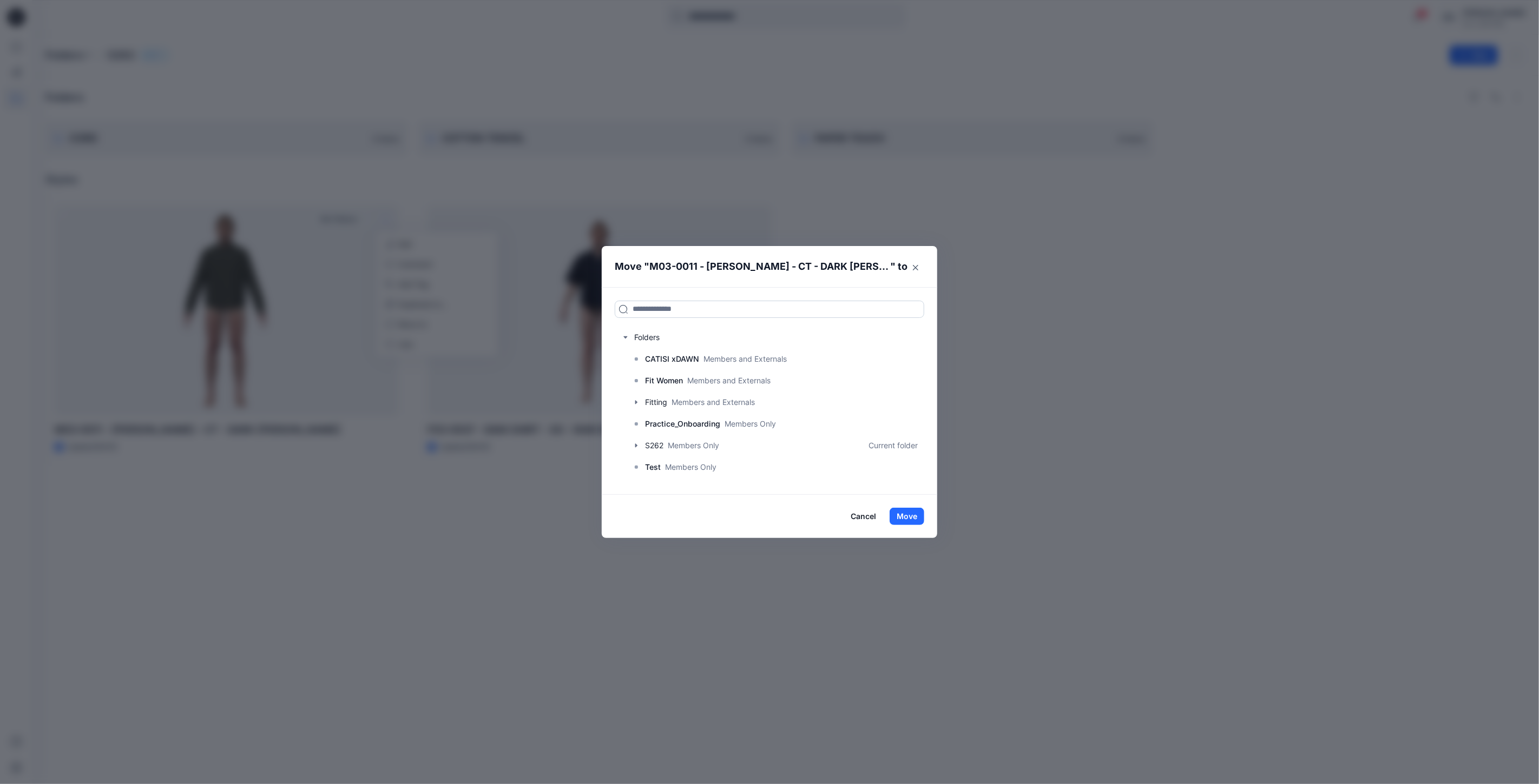
click at [687, 310] on input at bounding box center [769, 309] width 309 height 17
type input "***"
click at [645, 321] on div "*** COT TON TENCEL Folders S262" at bounding box center [769, 391] width 335 height 208
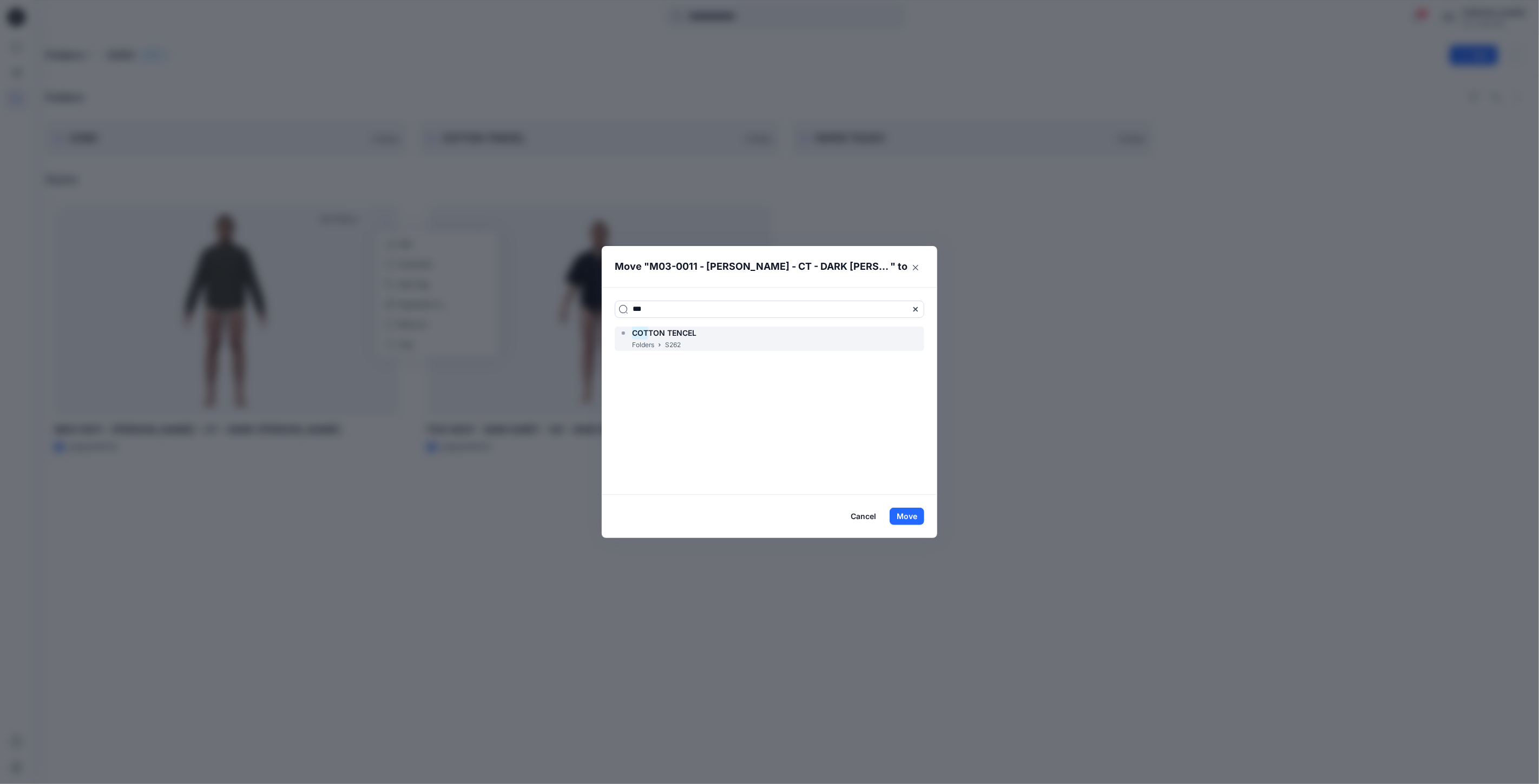
click at [661, 338] on h6 "COT TON TENCEL" at bounding box center [664, 333] width 64 height 13
click at [902, 515] on button "Move" at bounding box center [907, 516] width 35 height 17
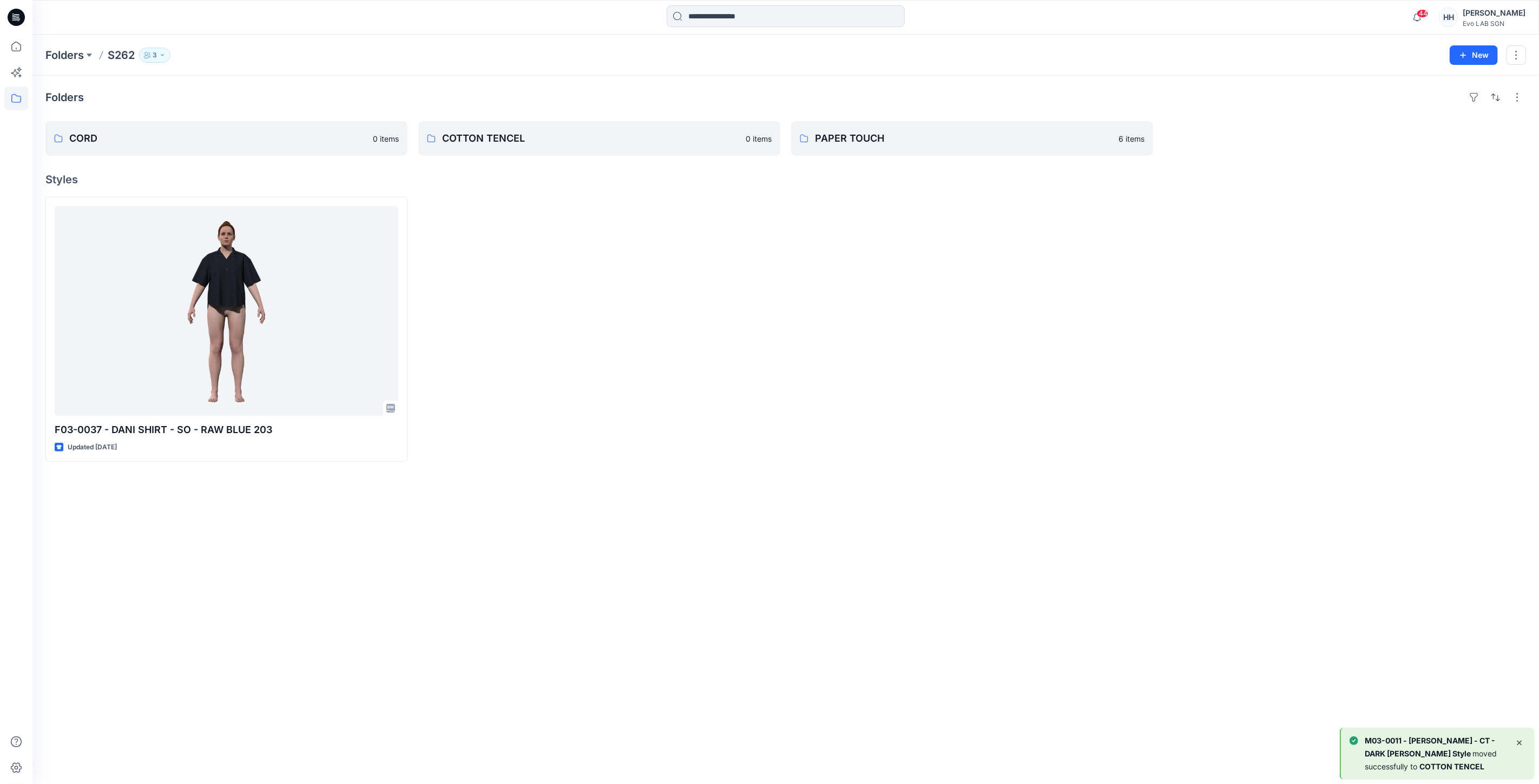
drag, startPoint x: 750, startPoint y: 249, endPoint x: 1319, endPoint y: 164, distance: 575.3
click at [1106, 333] on div at bounding box center [972, 329] width 362 height 265
click at [1472, 47] on button "New" at bounding box center [1474, 55] width 48 height 20
click at [1447, 100] on p "New Folder" at bounding box center [1441, 103] width 40 height 12
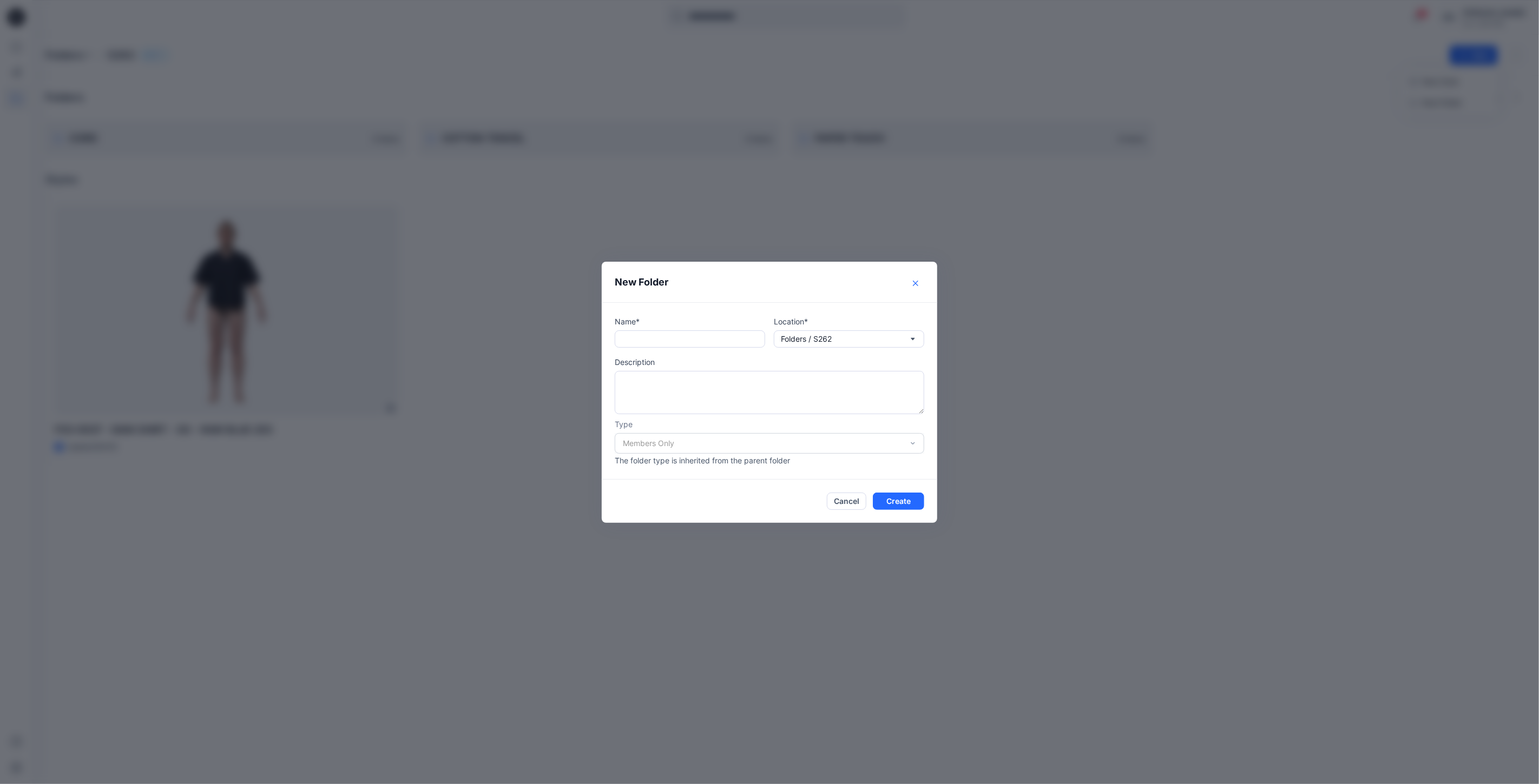
click at [915, 281] on icon "Close" at bounding box center [915, 283] width 5 height 5
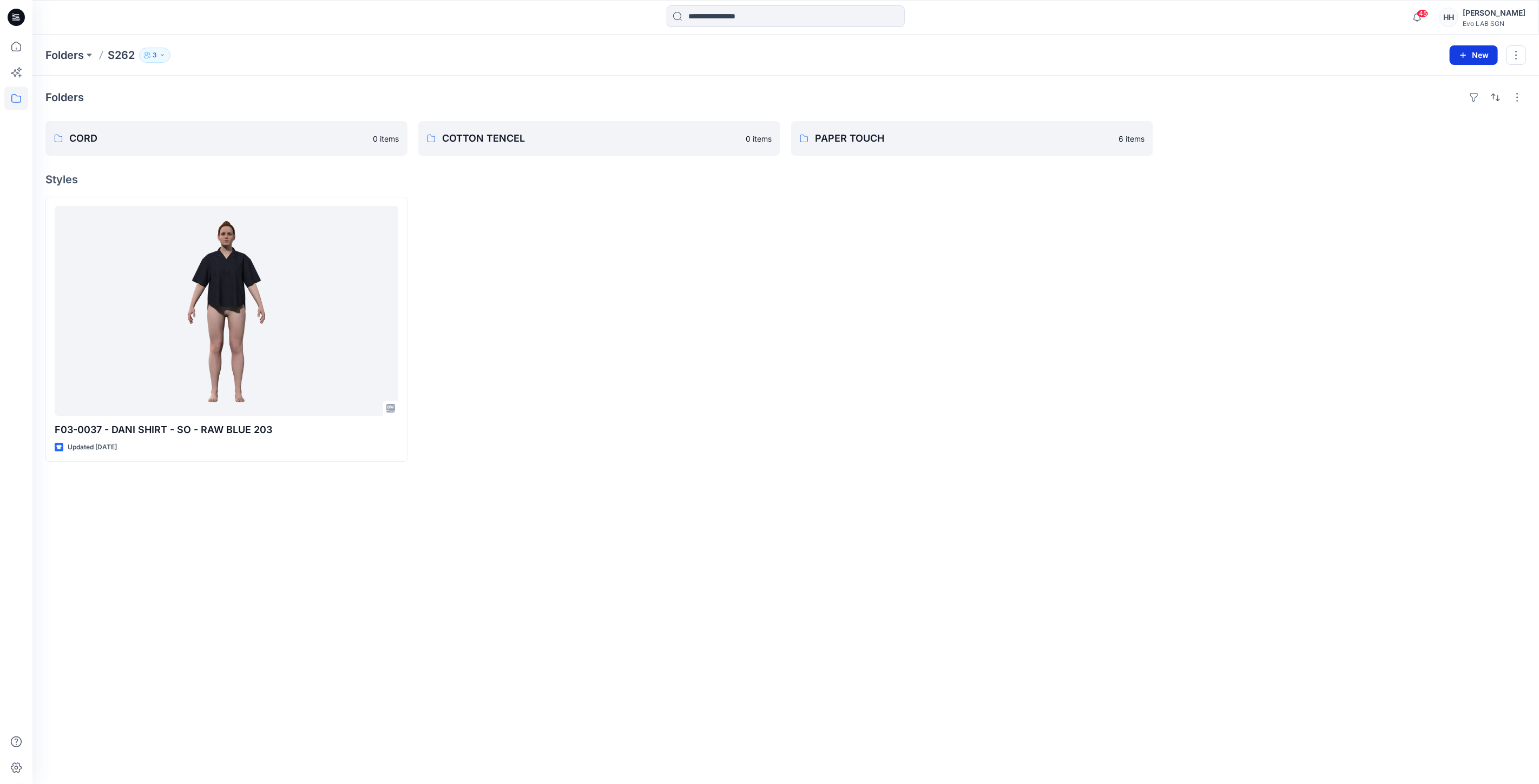
click at [1474, 57] on button "New" at bounding box center [1474, 55] width 48 height 20
click at [1441, 100] on p "New Folder" at bounding box center [1441, 103] width 40 height 12
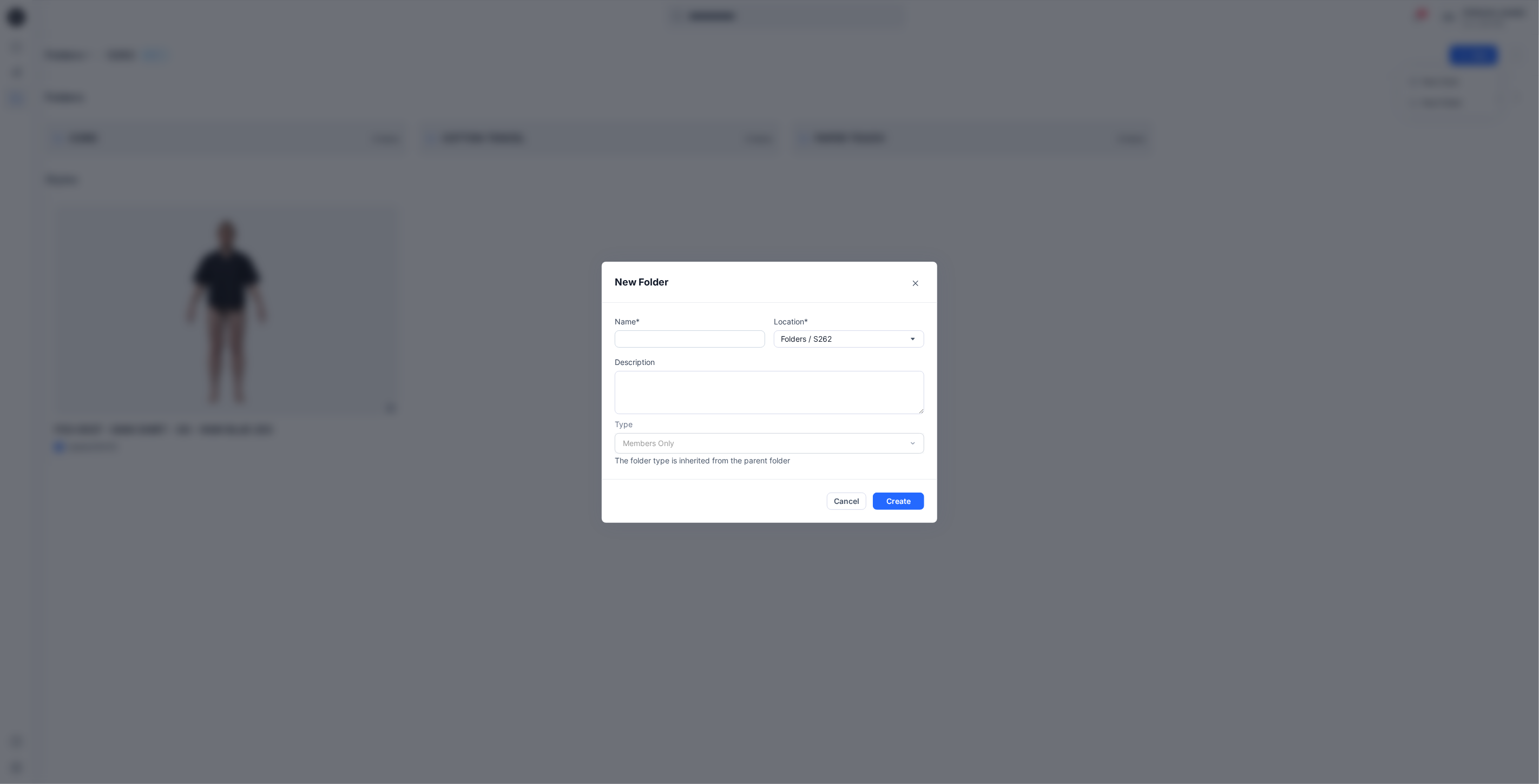
click at [645, 337] on input "text" at bounding box center [690, 339] width 151 height 17
type input "**********"
click at [901, 493] on button "Create" at bounding box center [899, 501] width 52 height 17
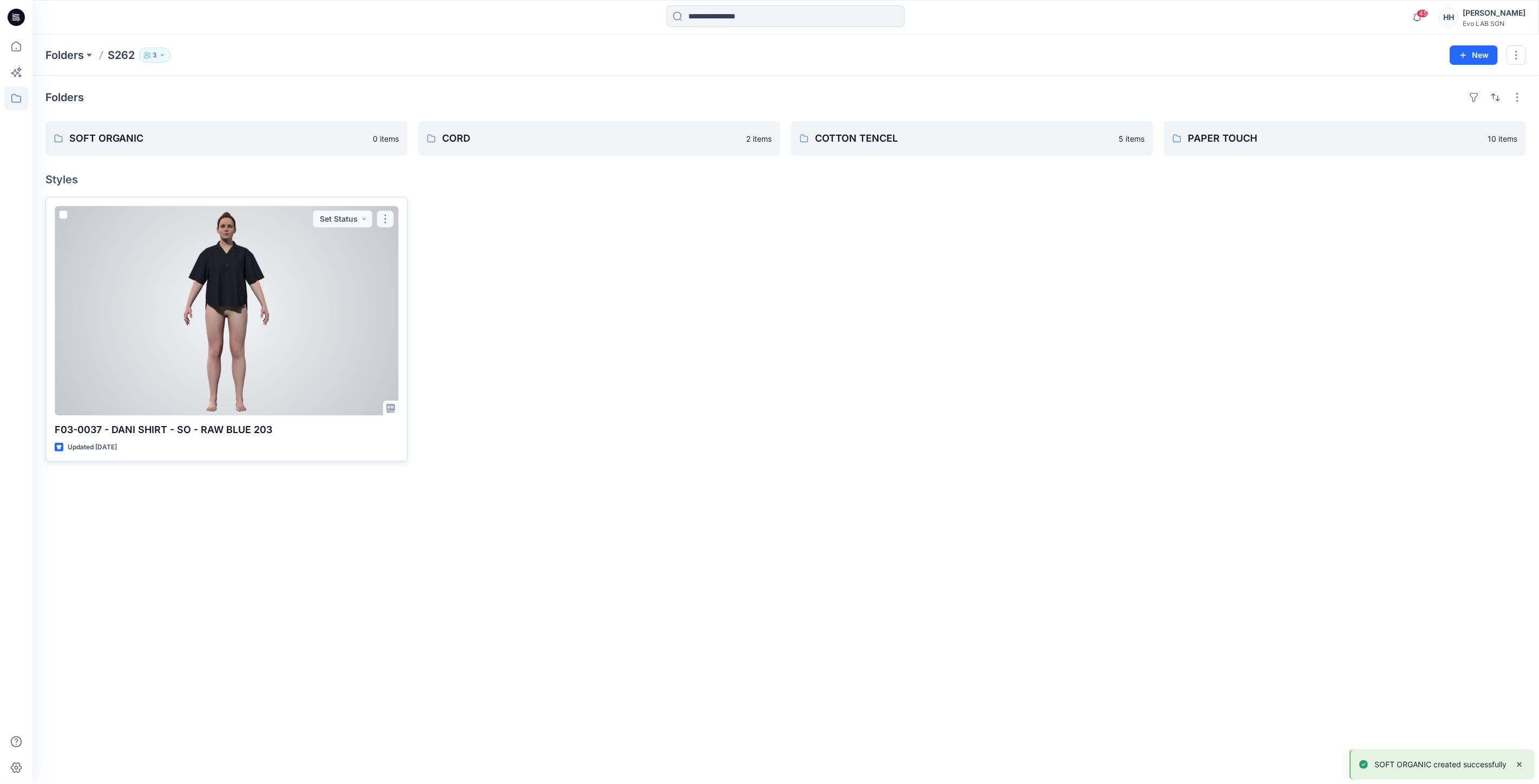
click at [384, 219] on button "button" at bounding box center [386, 219] width 17 height 17
click at [421, 321] on p "Move to" at bounding box center [412, 324] width 28 height 12
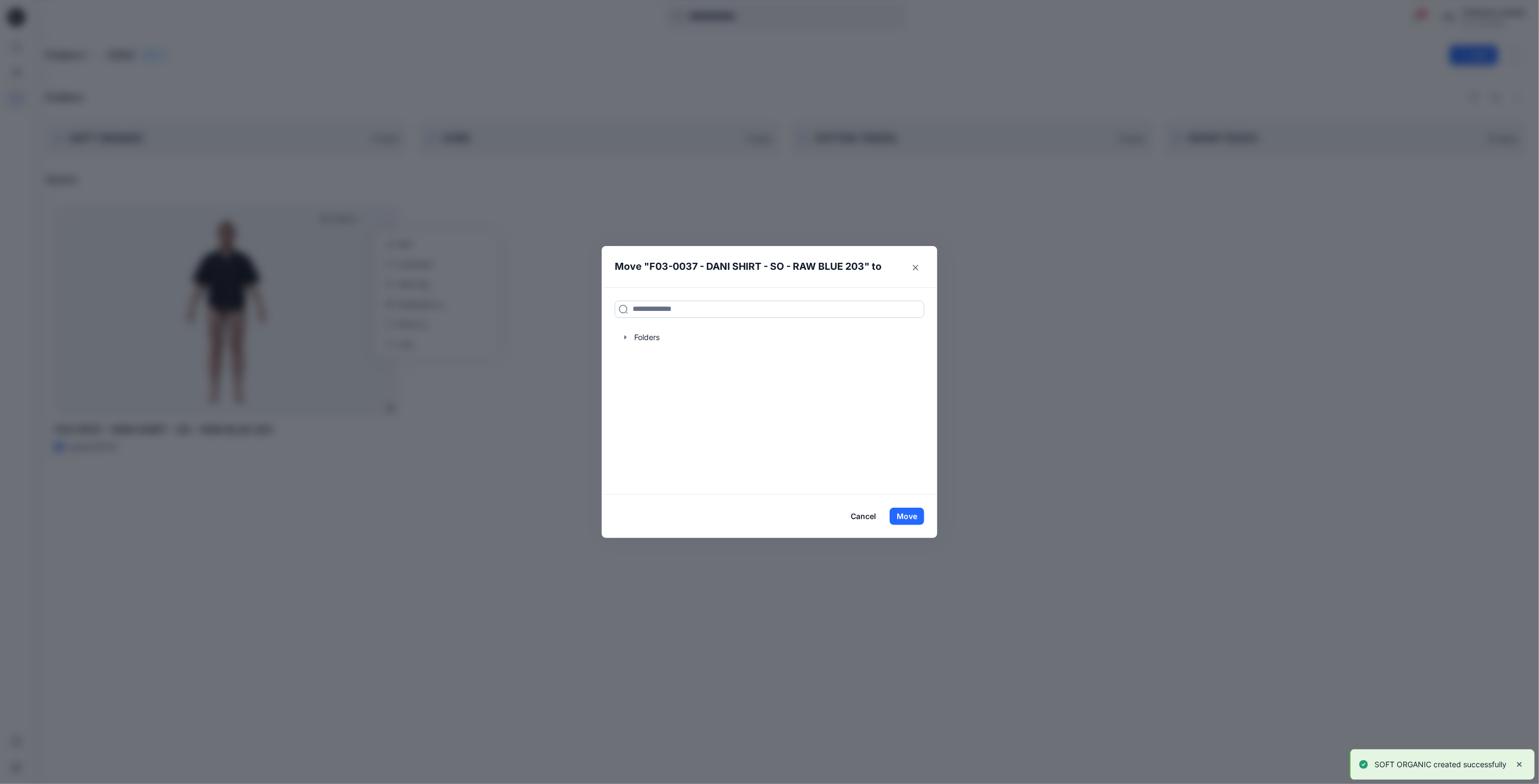
click at [762, 305] on input at bounding box center [769, 309] width 309 height 17
type input "***"
click at [675, 326] on div "*** SOF T ORGANIC Folders S262" at bounding box center [769, 391] width 335 height 208
click at [677, 335] on span "T ORGANIC" at bounding box center [668, 332] width 42 height 9
click at [902, 522] on button "Move" at bounding box center [907, 516] width 35 height 17
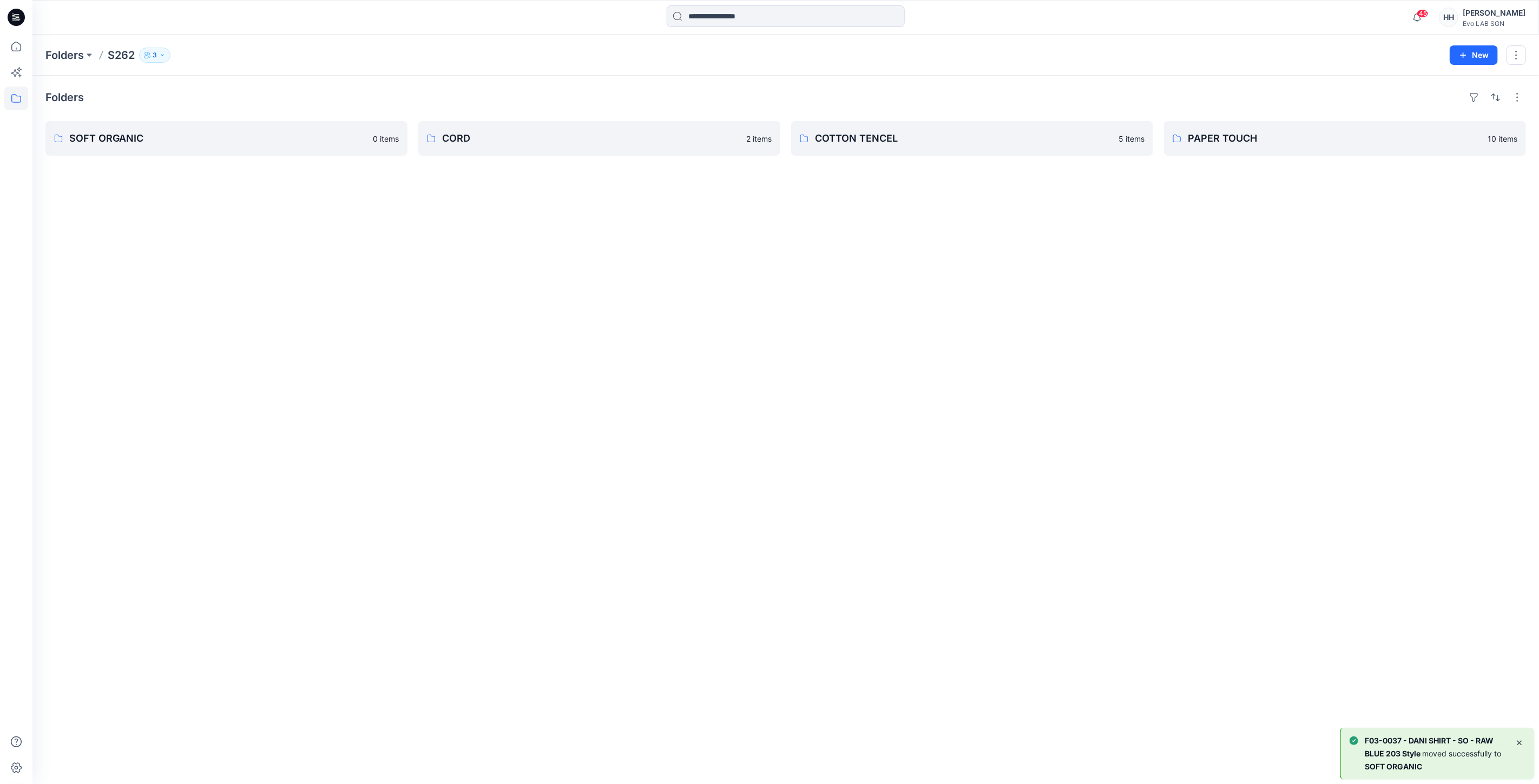
click at [362, 236] on div "Folders SOFT ORGANIC 0 items CORD 2 items COTTON TENCEL 5 items PAPER TOUCH 10 …" at bounding box center [786, 430] width 1506 height 708
click at [228, 145] on p "SOFT ORGANIC" at bounding box center [225, 138] width 312 height 15
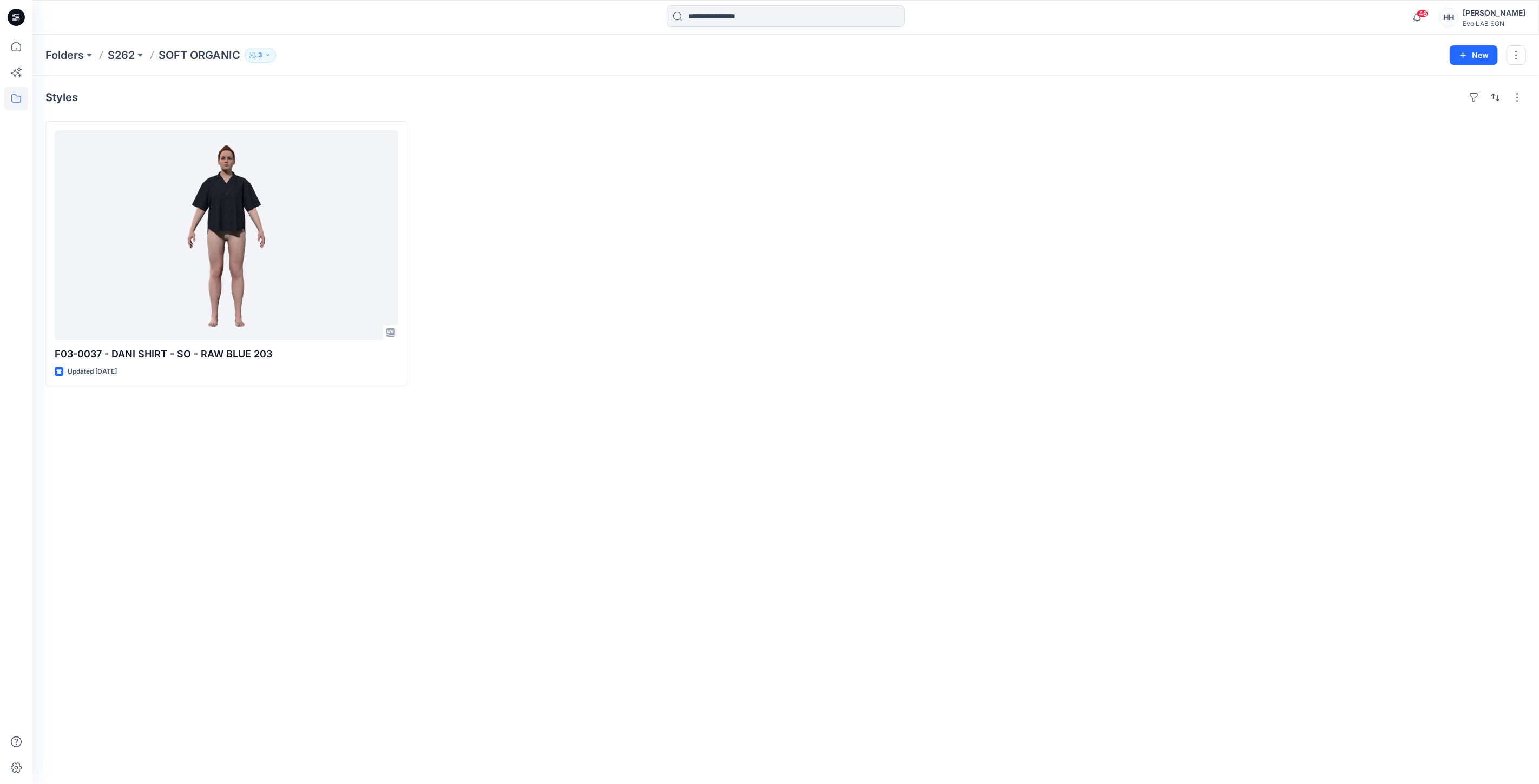
drag, startPoint x: 565, startPoint y: 300, endPoint x: 558, endPoint y: 279, distance: 22.1
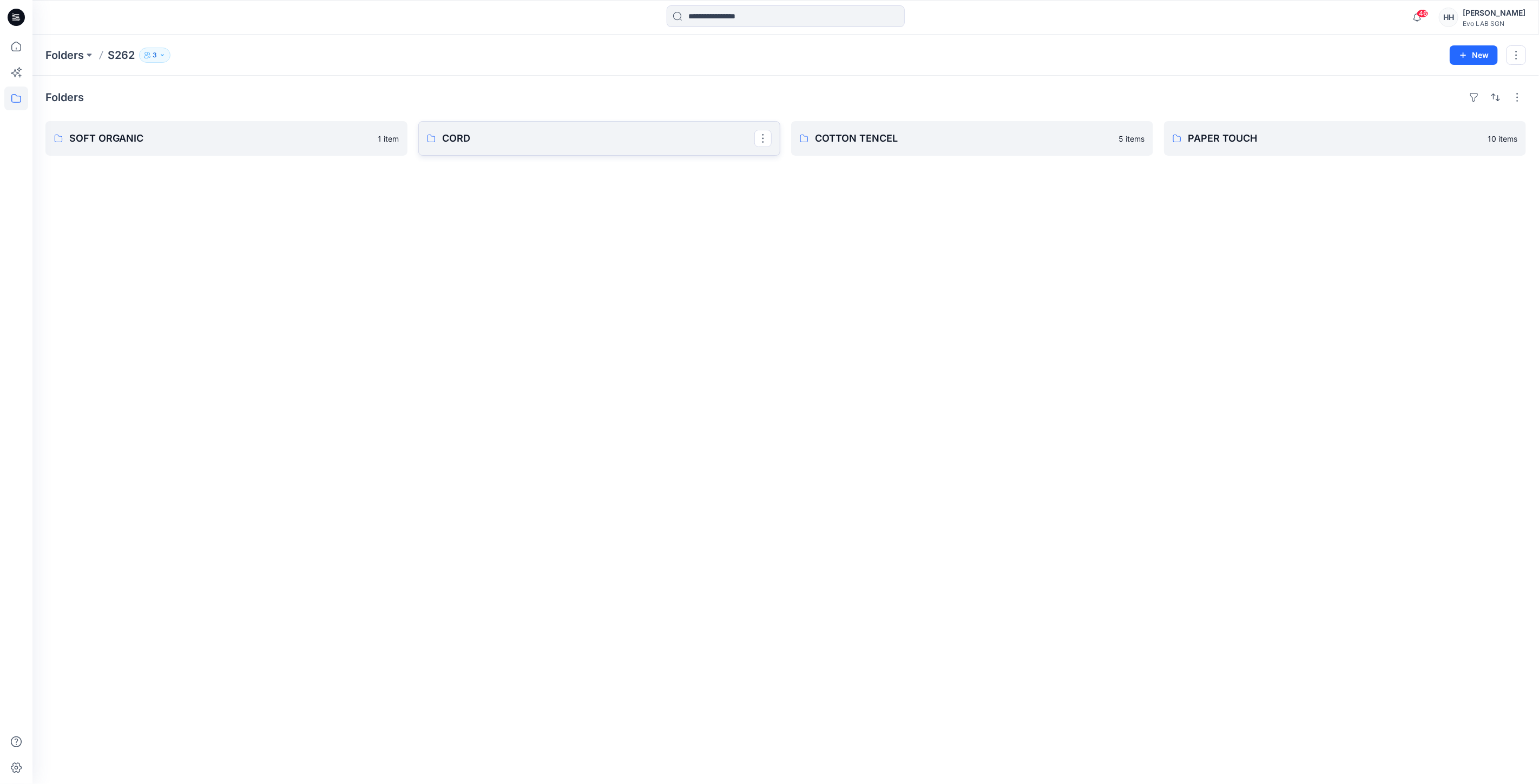
click at [586, 136] on p "CORD" at bounding box center [598, 138] width 312 height 15
click at [894, 135] on p "COTTON TENCEL" at bounding box center [971, 138] width 312 height 15
click at [1310, 140] on p "PAPER TOUCH" at bounding box center [1343, 138] width 312 height 15
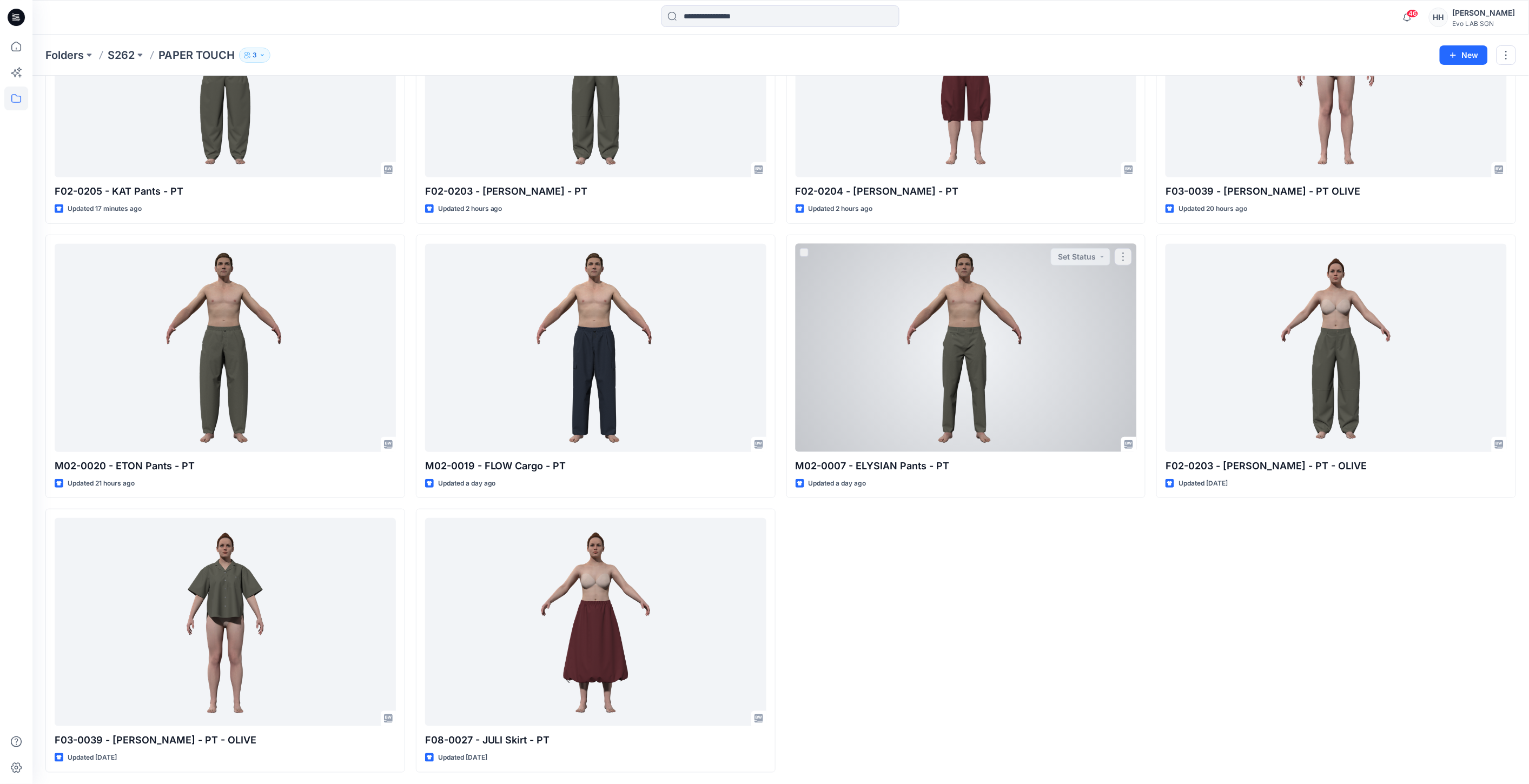
scroll to position [163, 0]
